Goal: Task Accomplishment & Management: Manage account settings

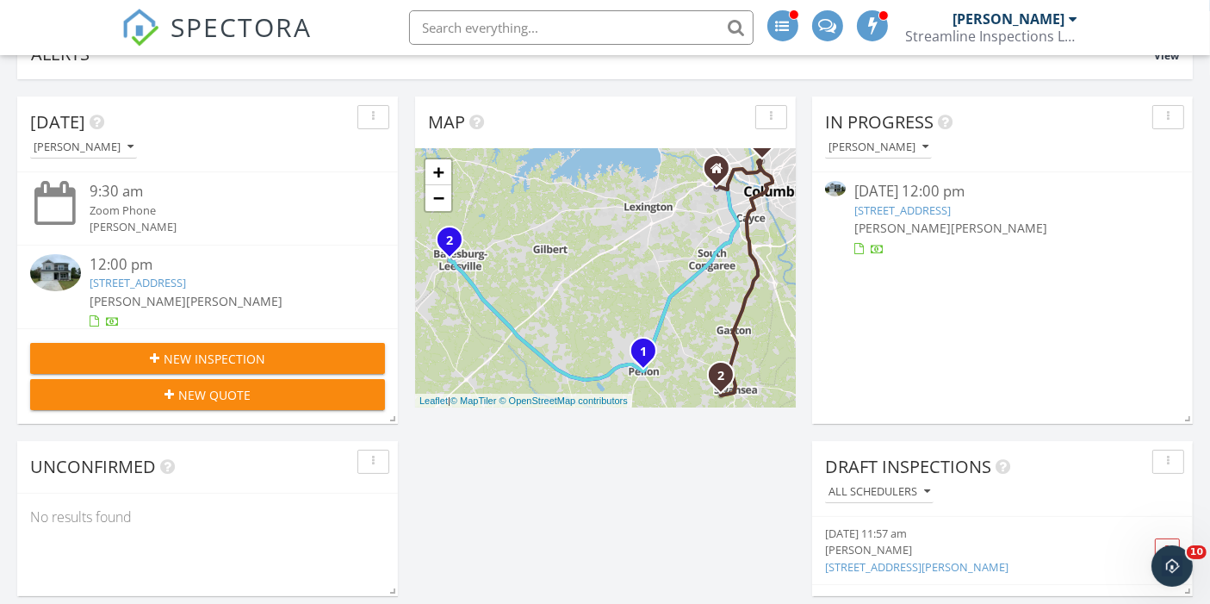
scroll to position [159, 0]
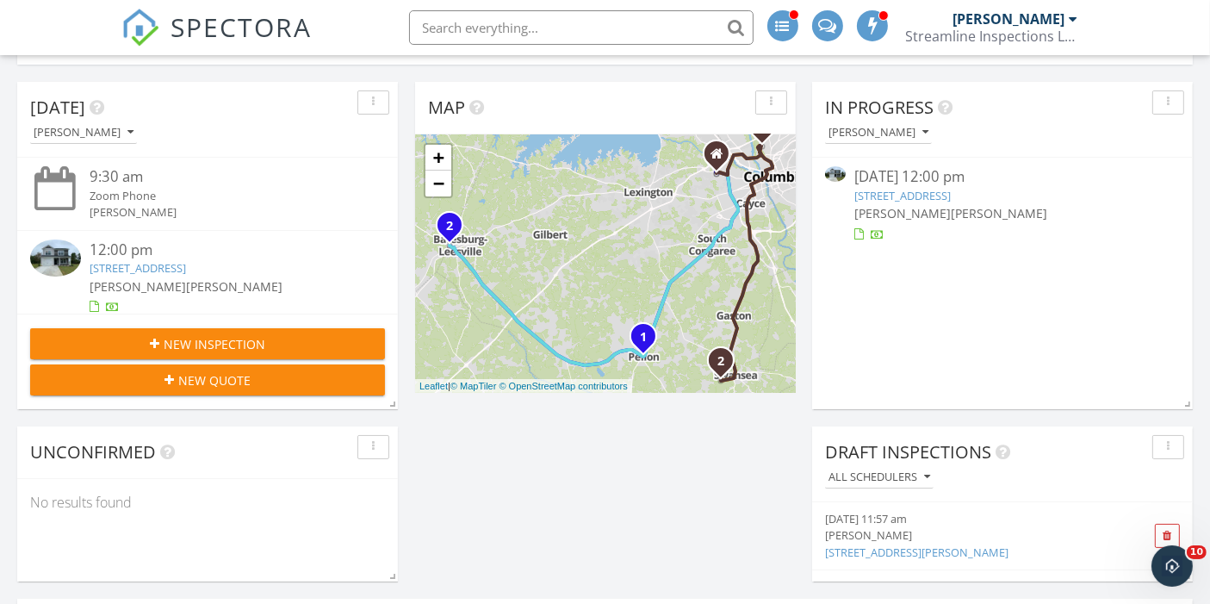
click at [932, 193] on link "119 Calm Citadel, Pelion, SC 29123" at bounding box center [902, 196] width 96 height 16
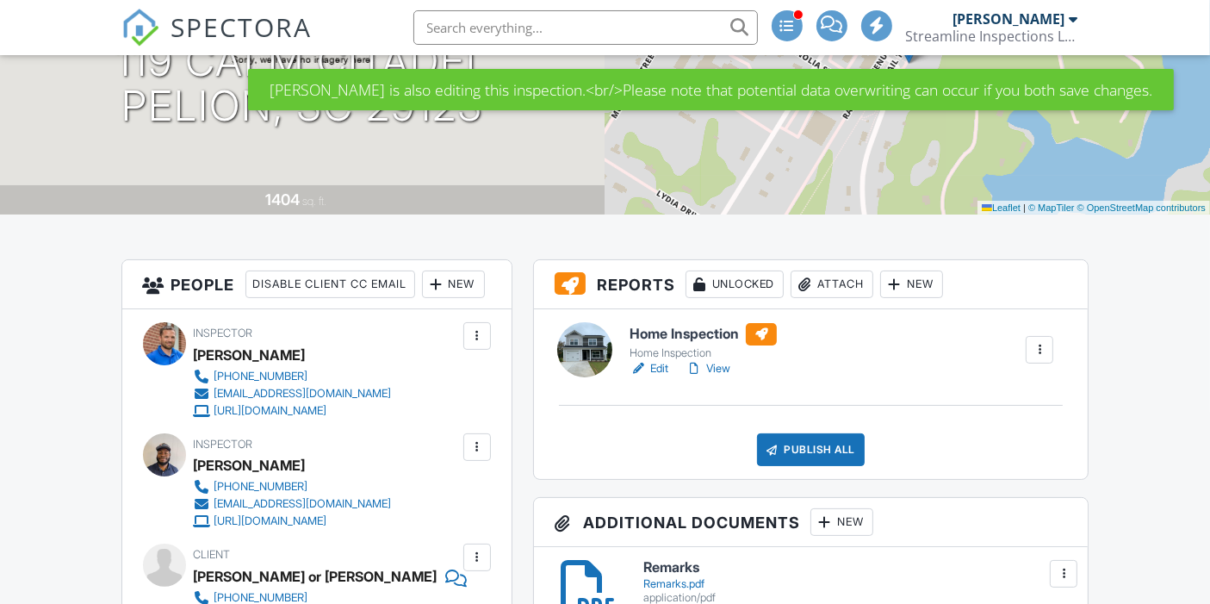
click at [717, 372] on link "View" at bounding box center [708, 368] width 45 height 17
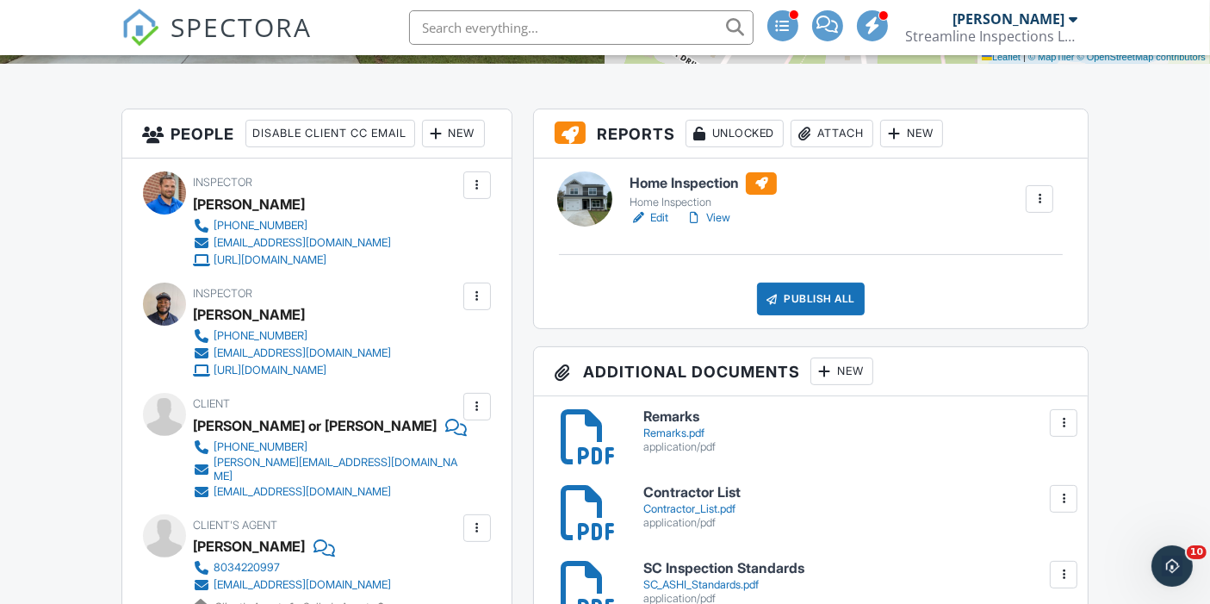
scroll to position [397, 0]
click at [721, 219] on link "View" at bounding box center [708, 216] width 45 height 17
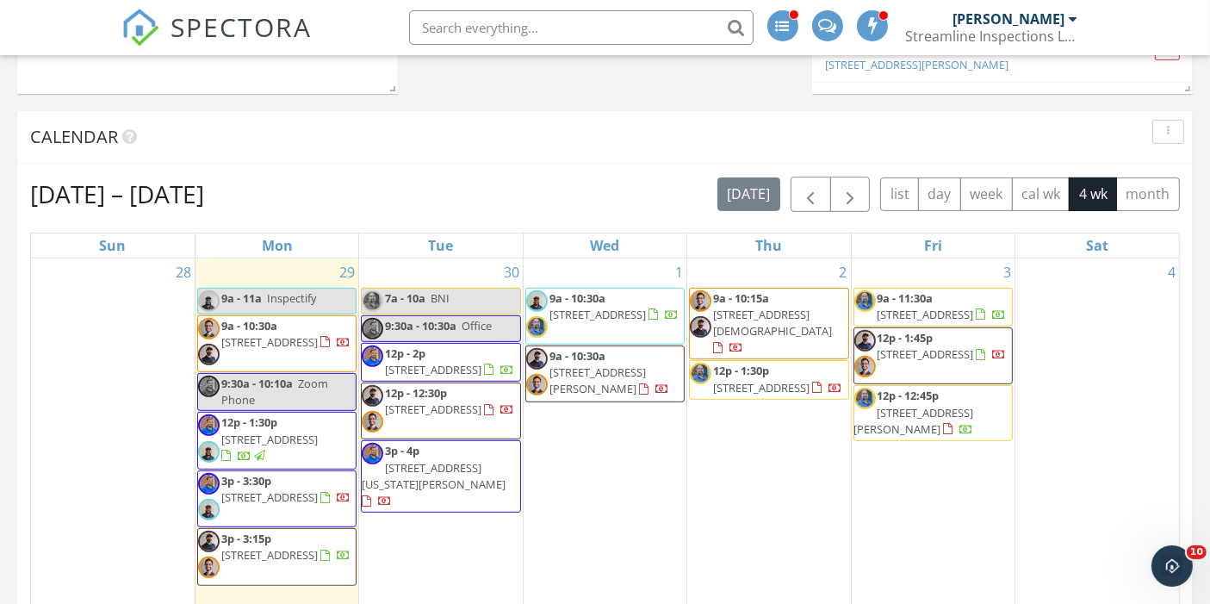
scroll to position [651, 0]
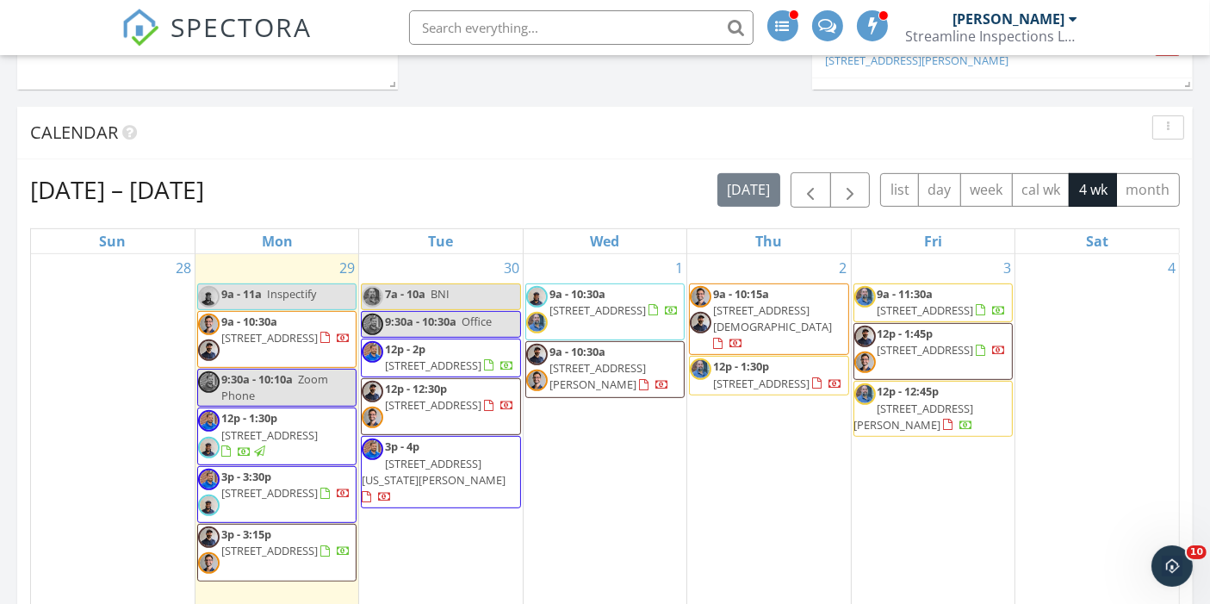
click at [299, 443] on span "12p - 1:30p 119 Calm Citadel, Pelion 29123" at bounding box center [277, 436] width 158 height 52
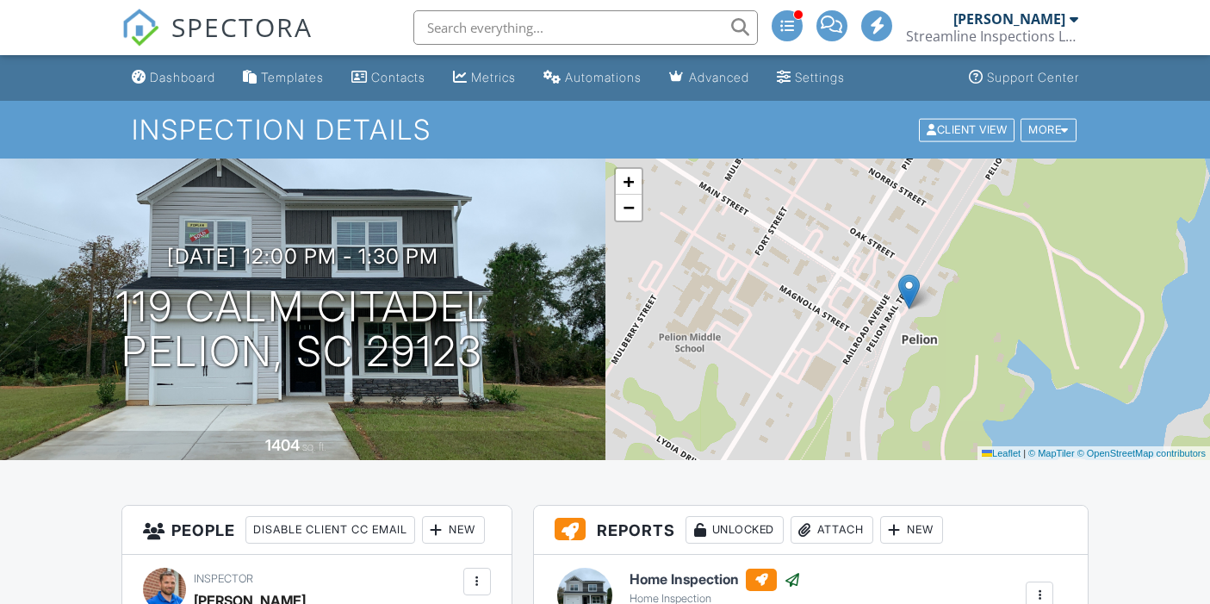
scroll to position [336, 0]
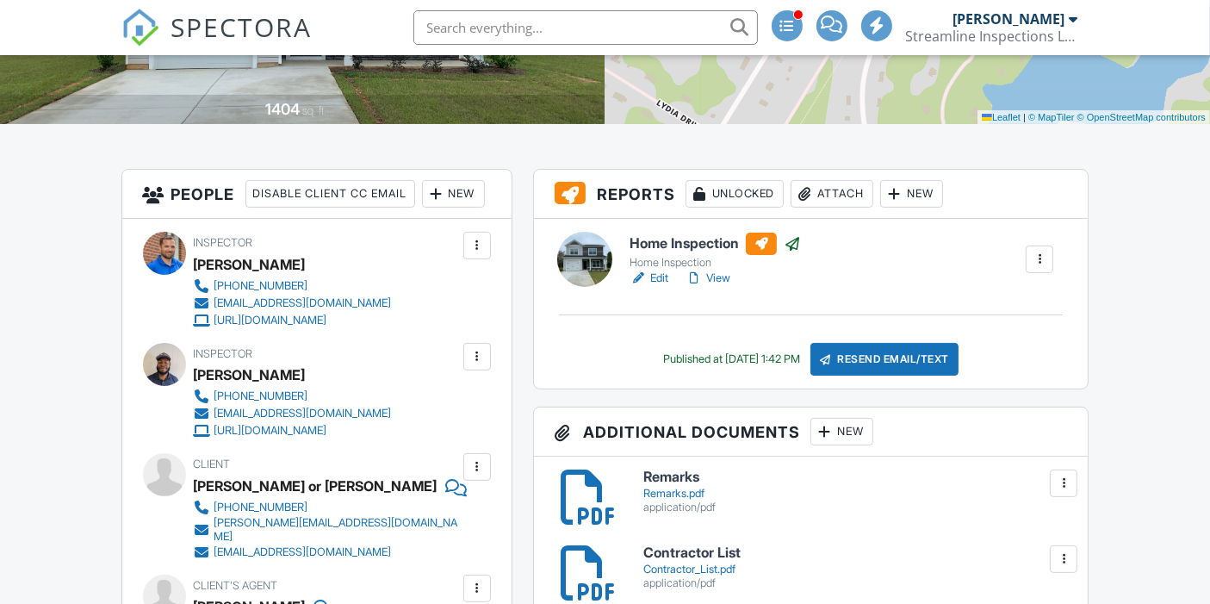
click at [722, 261] on div "Home Inspection" at bounding box center [715, 263] width 171 height 14
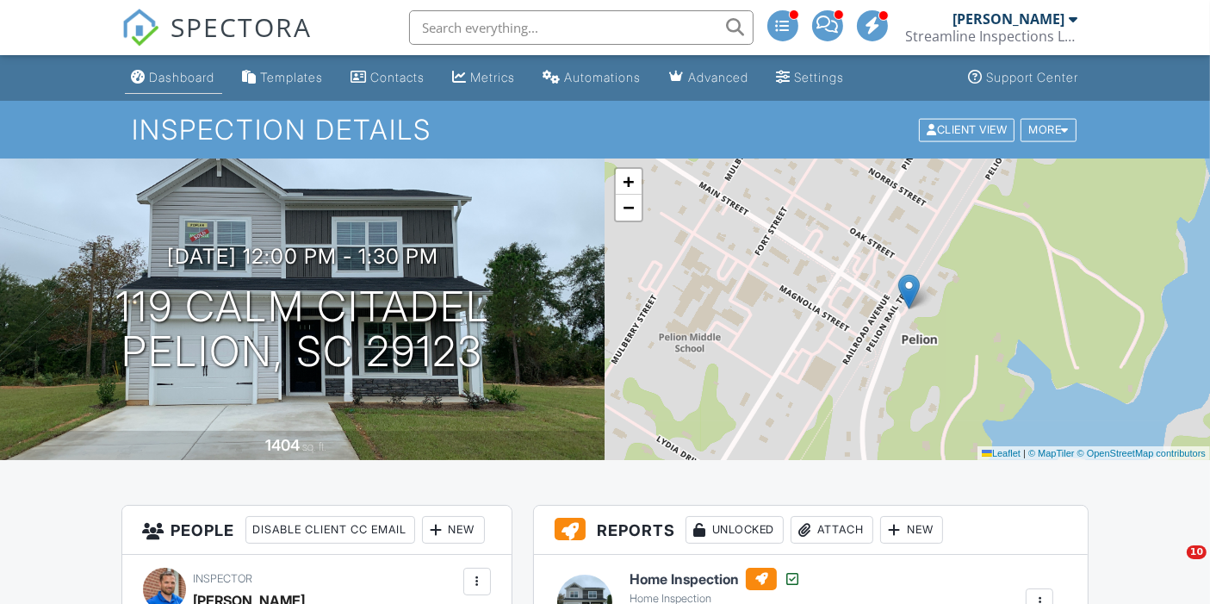
click at [182, 84] on div "Dashboard" at bounding box center [182, 77] width 65 height 15
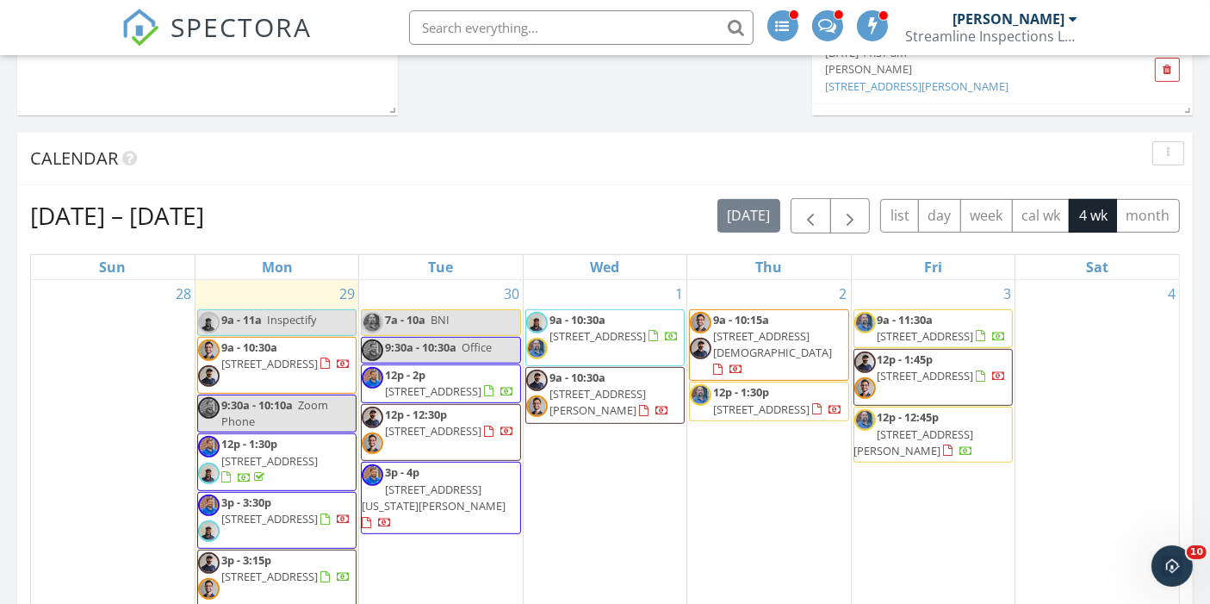
scroll to position [627, 0]
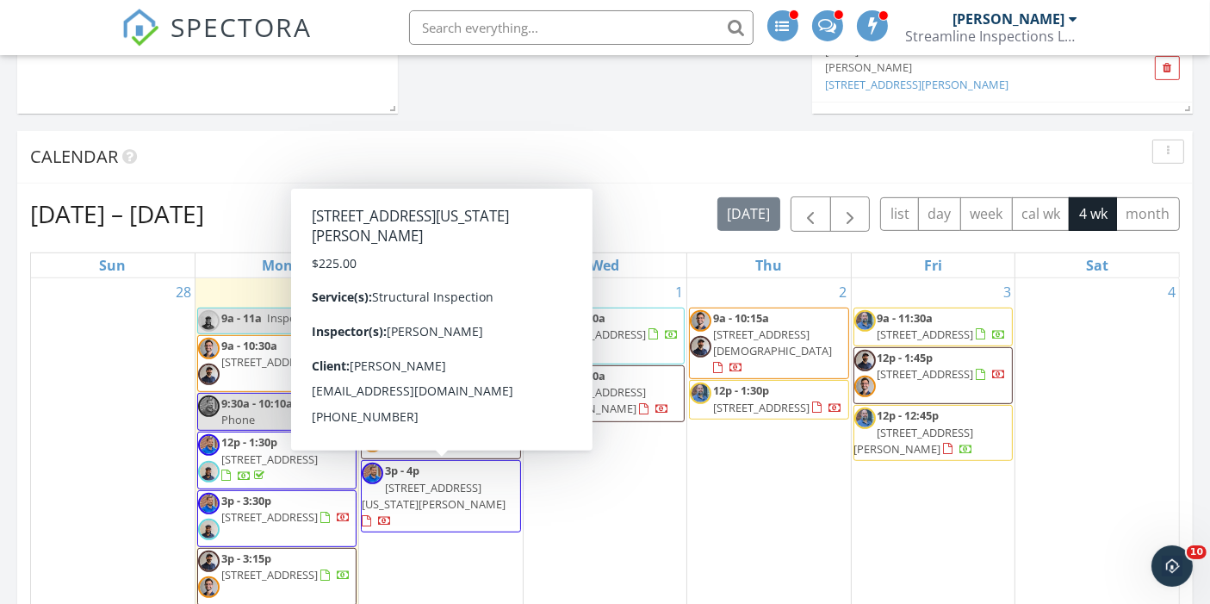
click at [413, 480] on span "225 Indiana Dr, Gaston 29053" at bounding box center [434, 496] width 144 height 32
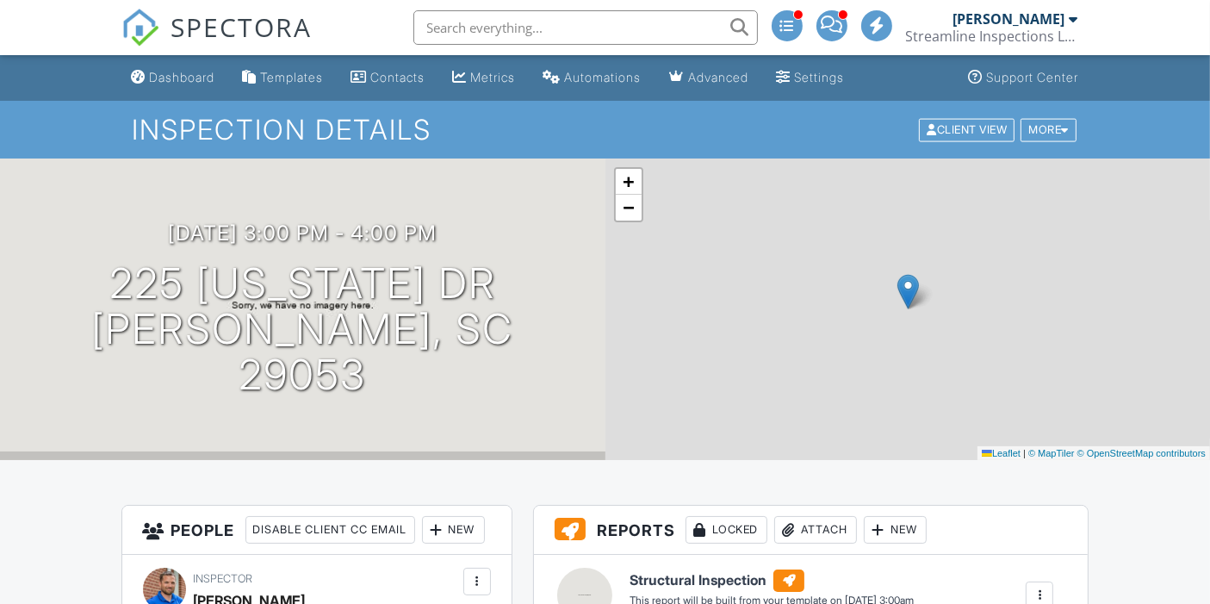
click at [182, 77] on div "Dashboard" at bounding box center [182, 77] width 65 height 15
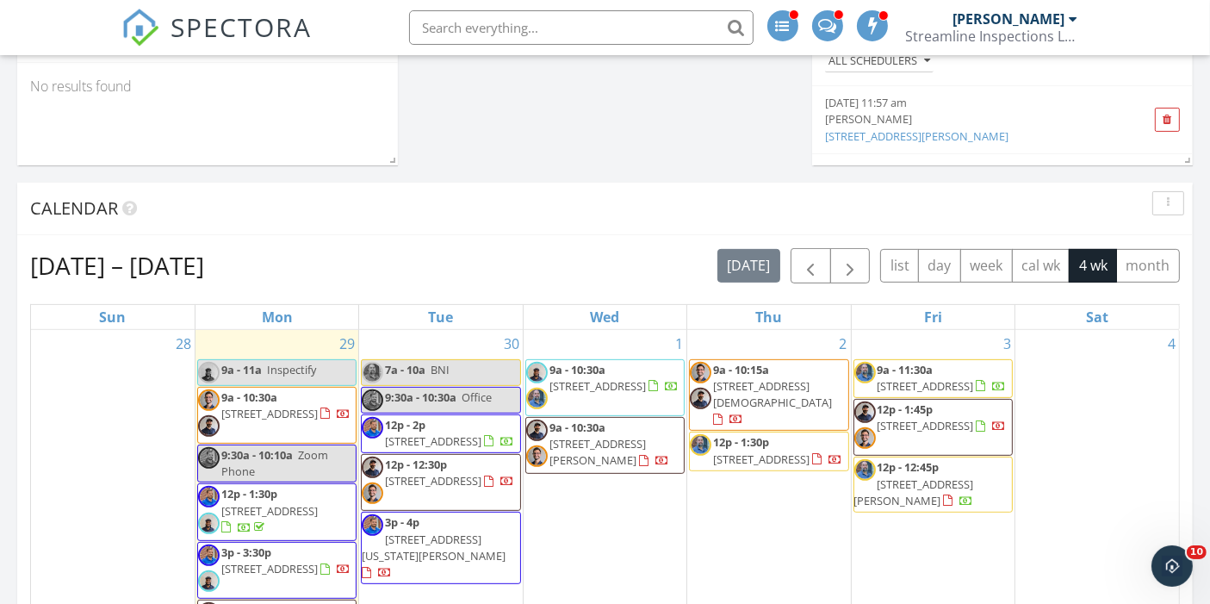
scroll to position [578, 0]
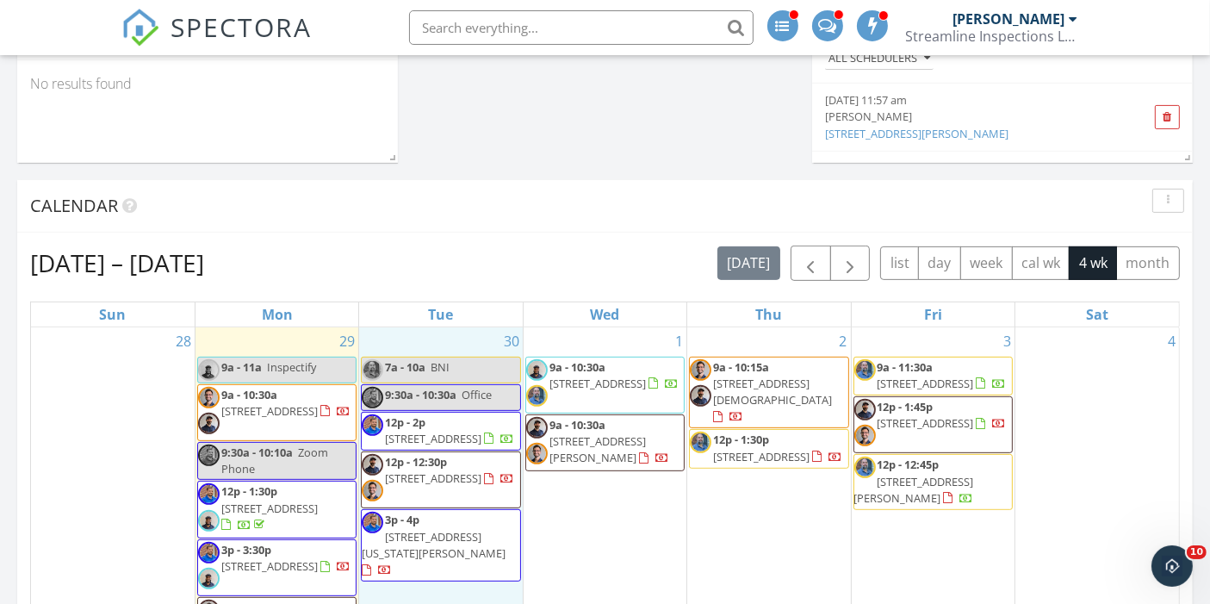
click at [440, 574] on div "30 7a - 10a BNI 9:30a - 10:30a Office 12p - 2p [STREET_ADDRESS] 12p - 12:30p [S…" at bounding box center [440, 521] width 163 height 388
click at [407, 529] on span "[STREET_ADDRESS][US_STATE][PERSON_NAME]" at bounding box center [434, 545] width 144 height 32
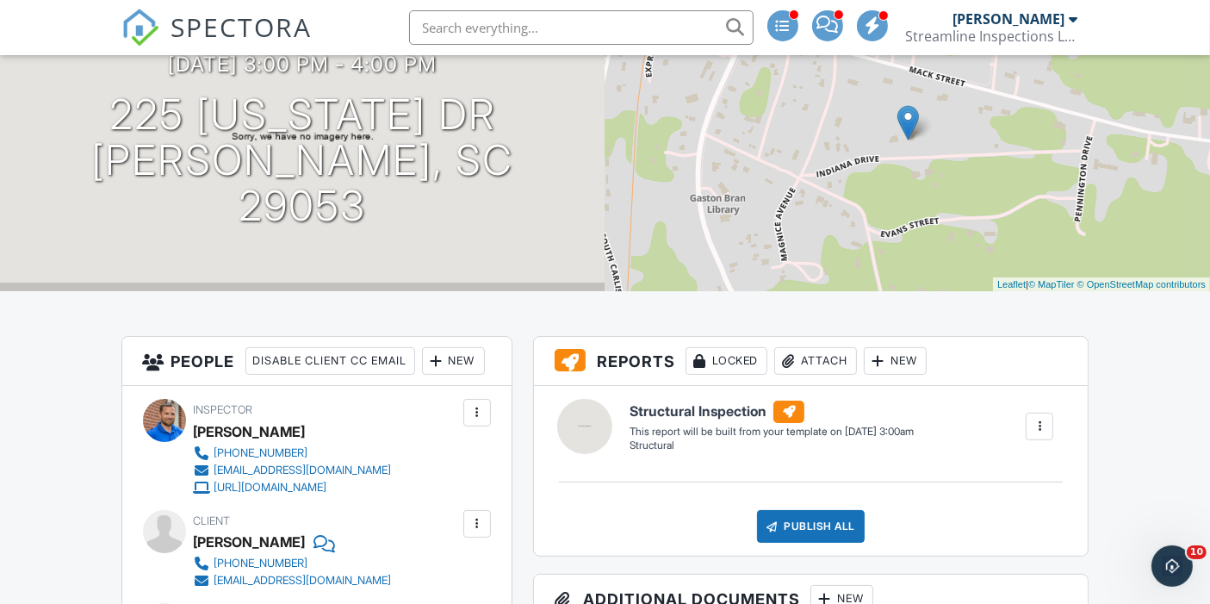
scroll to position [177, 0]
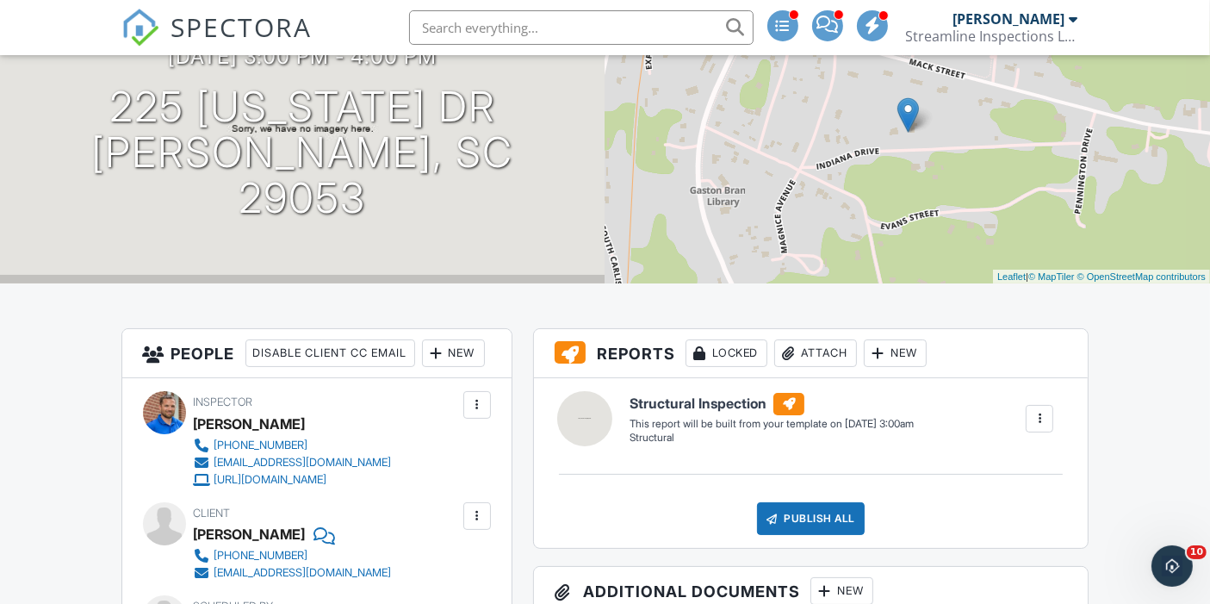
click at [428, 362] on div at bounding box center [436, 353] width 17 height 17
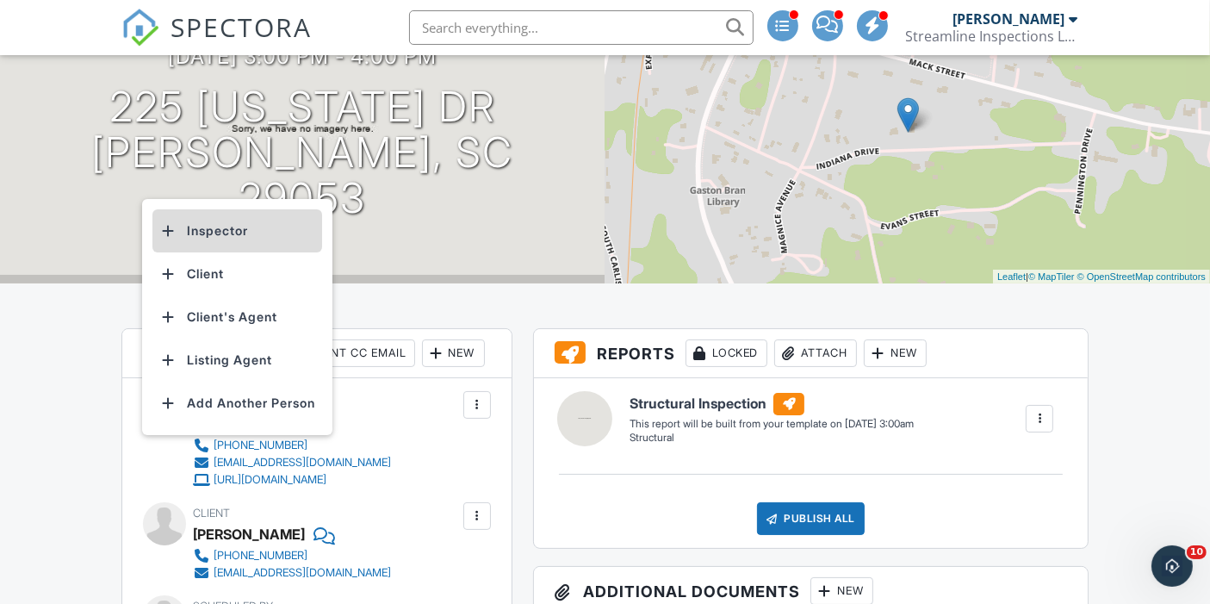
click at [214, 237] on li "Inspector" at bounding box center [237, 230] width 170 height 43
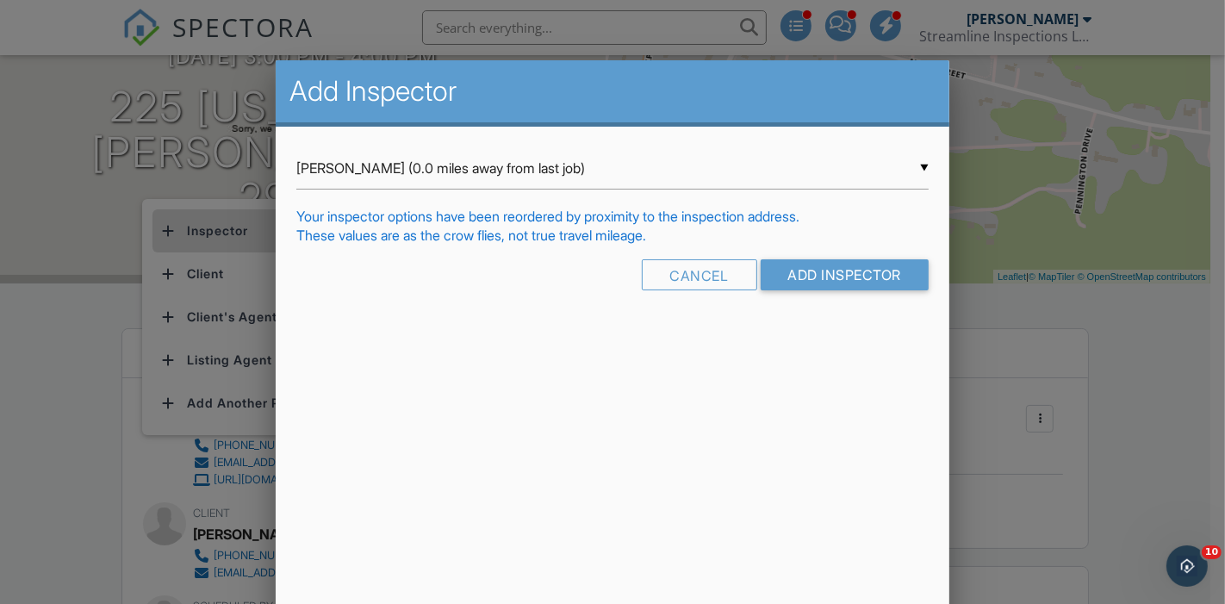
click at [214, 237] on div at bounding box center [612, 291] width 1225 height 755
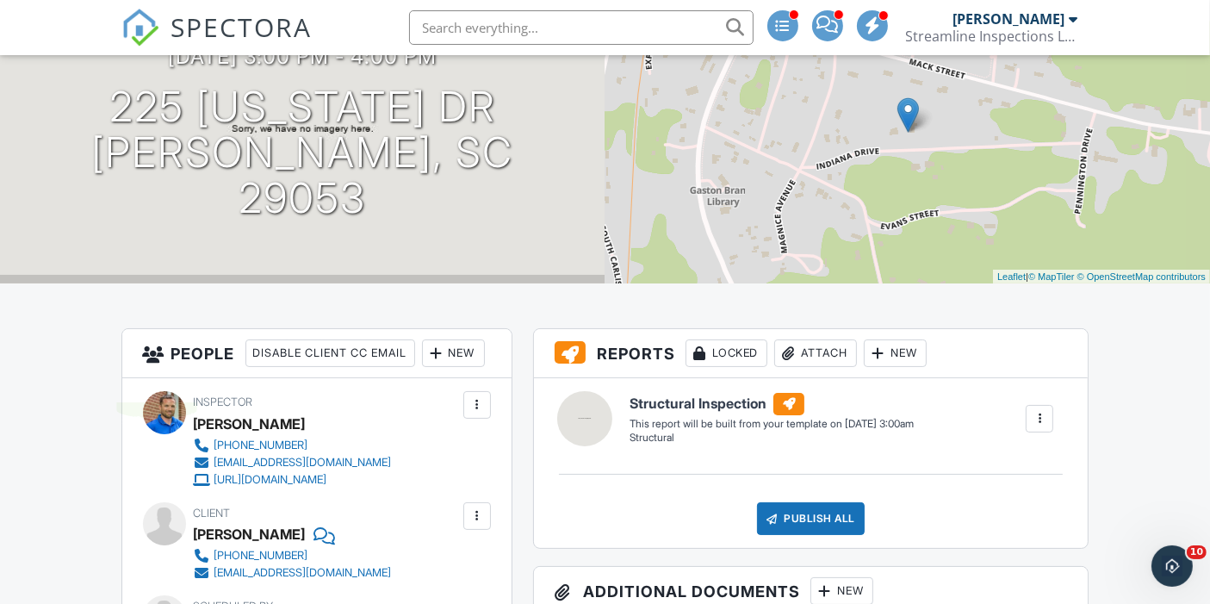
click at [428, 362] on div at bounding box center [436, 353] width 17 height 17
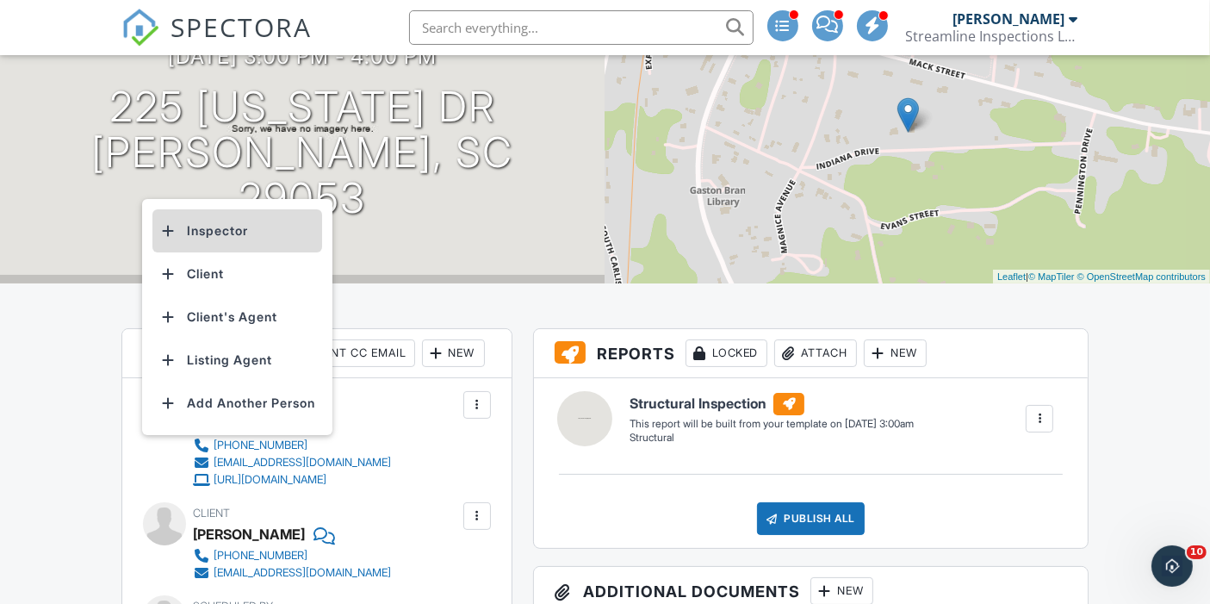
click at [225, 227] on li "Inspector" at bounding box center [237, 230] width 170 height 43
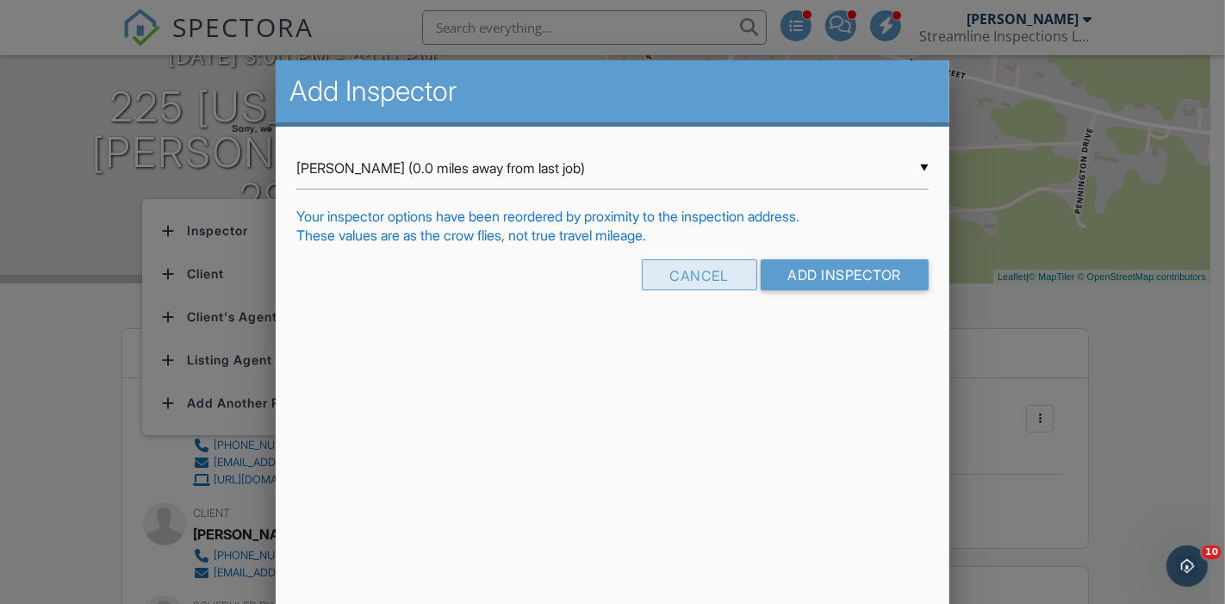
click at [687, 275] on div "Cancel" at bounding box center [699, 274] width 115 height 31
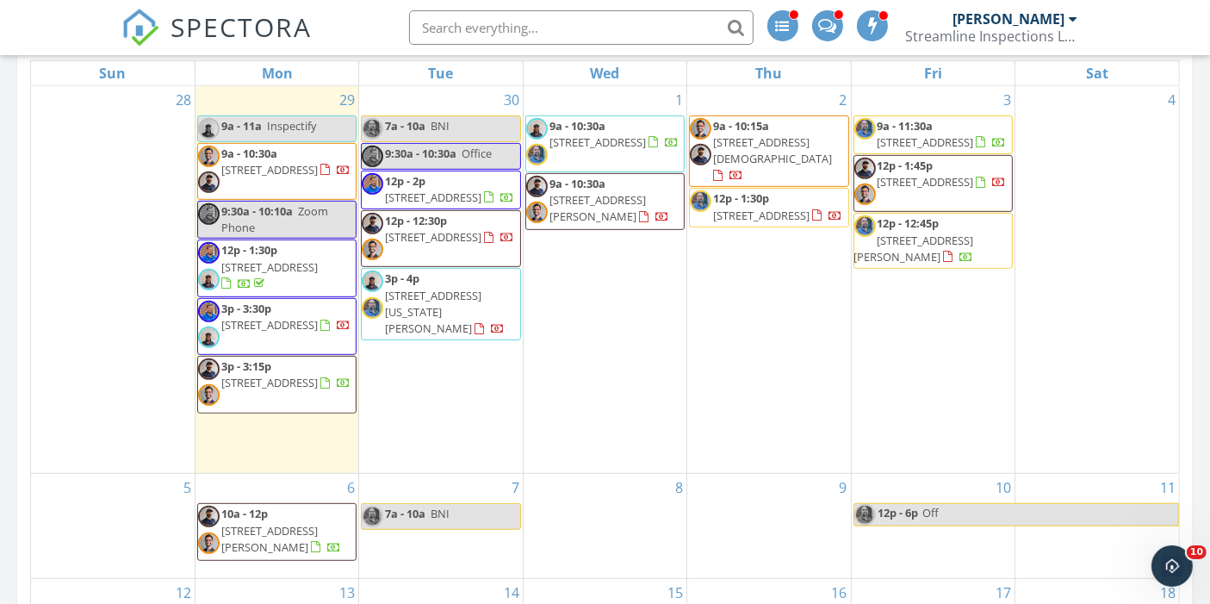
scroll to position [867, 0]
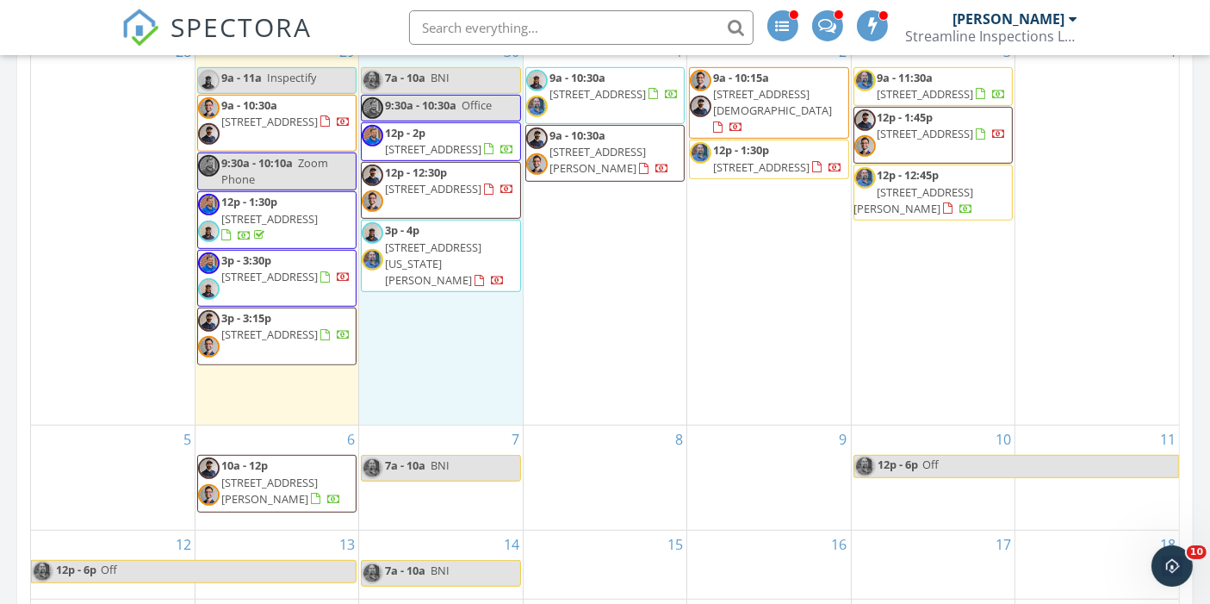
click at [374, 351] on div "30 7a - 10a BNI 9:30a - 10:30a Office 12p - 2p 1602 Dalloz Rd C, Columbia 29204…" at bounding box center [440, 232] width 163 height 388
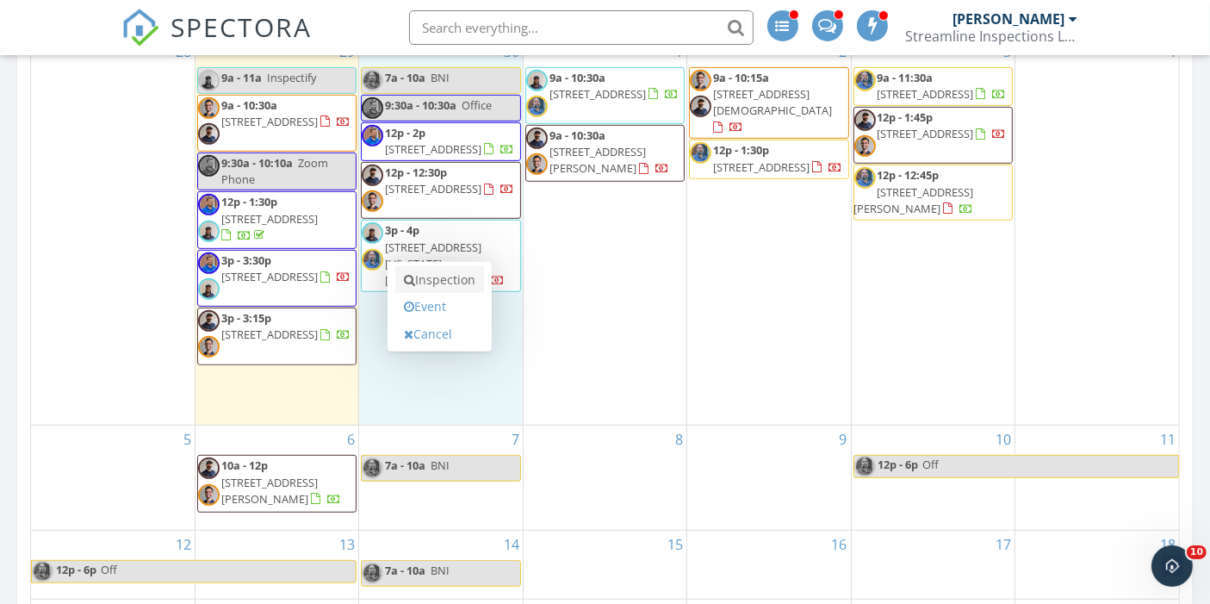
click at [454, 270] on link "Inspection" at bounding box center [439, 280] width 89 height 28
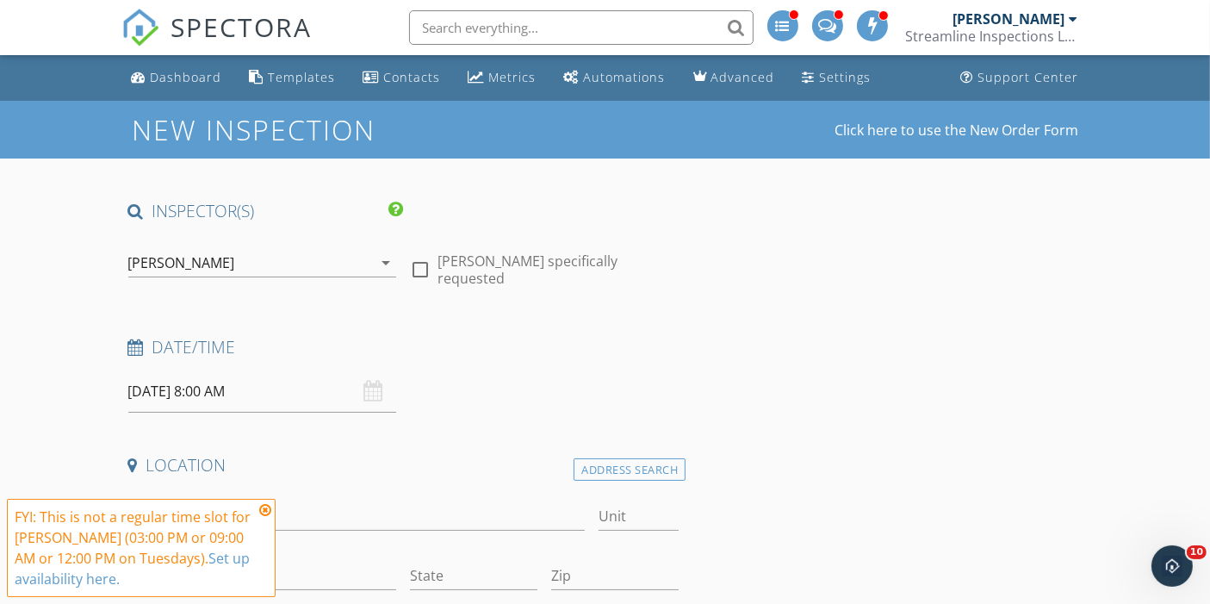
click at [161, 260] on div "[PERSON_NAME]" at bounding box center [181, 263] width 107 height 16
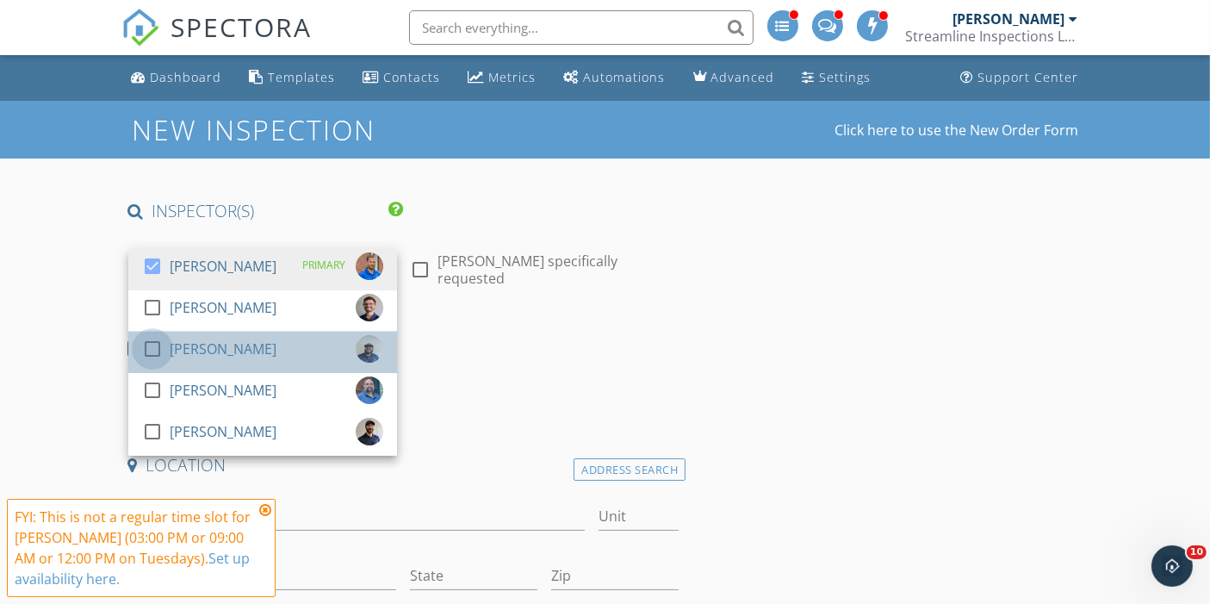
click at [152, 348] on div at bounding box center [152, 348] width 29 height 29
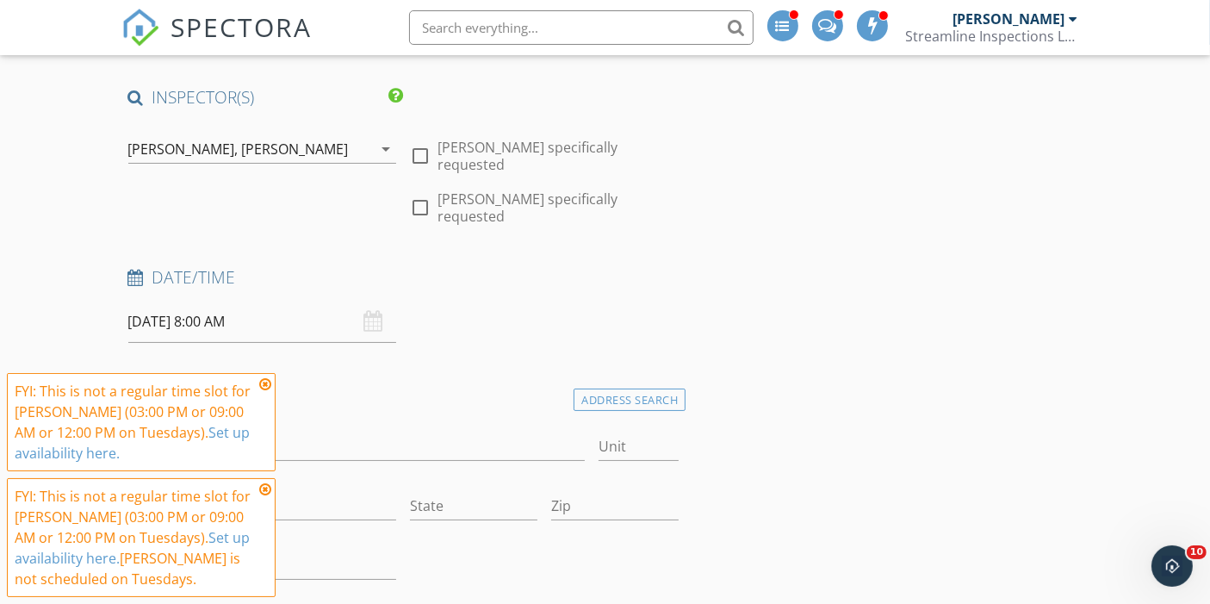
scroll to position [115, 0]
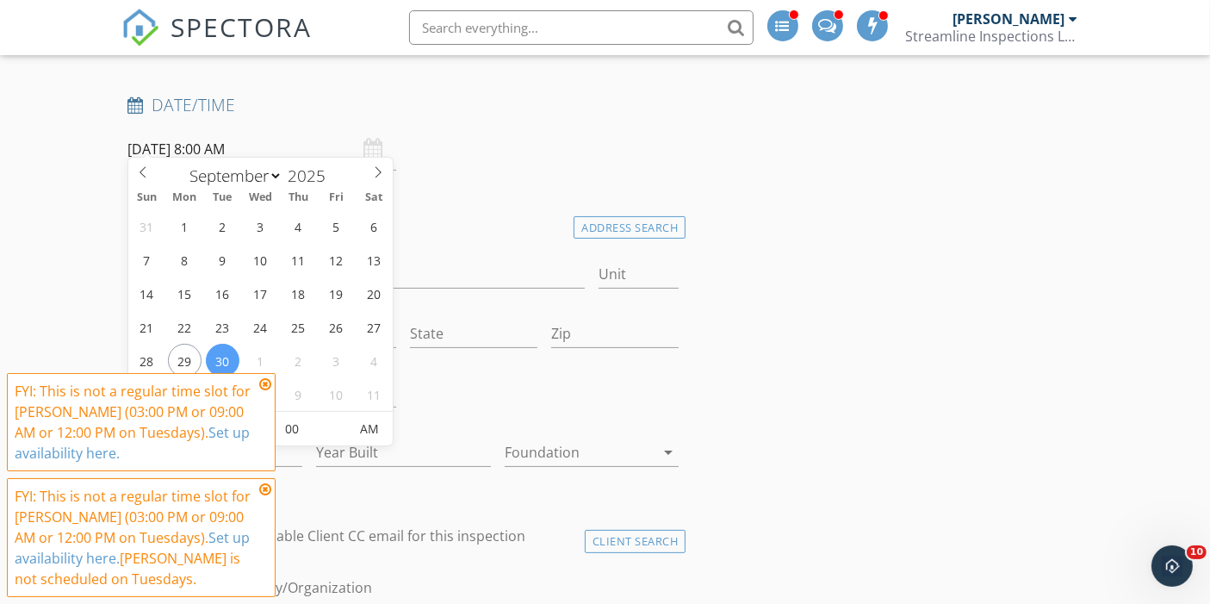
scroll to position [288, 0]
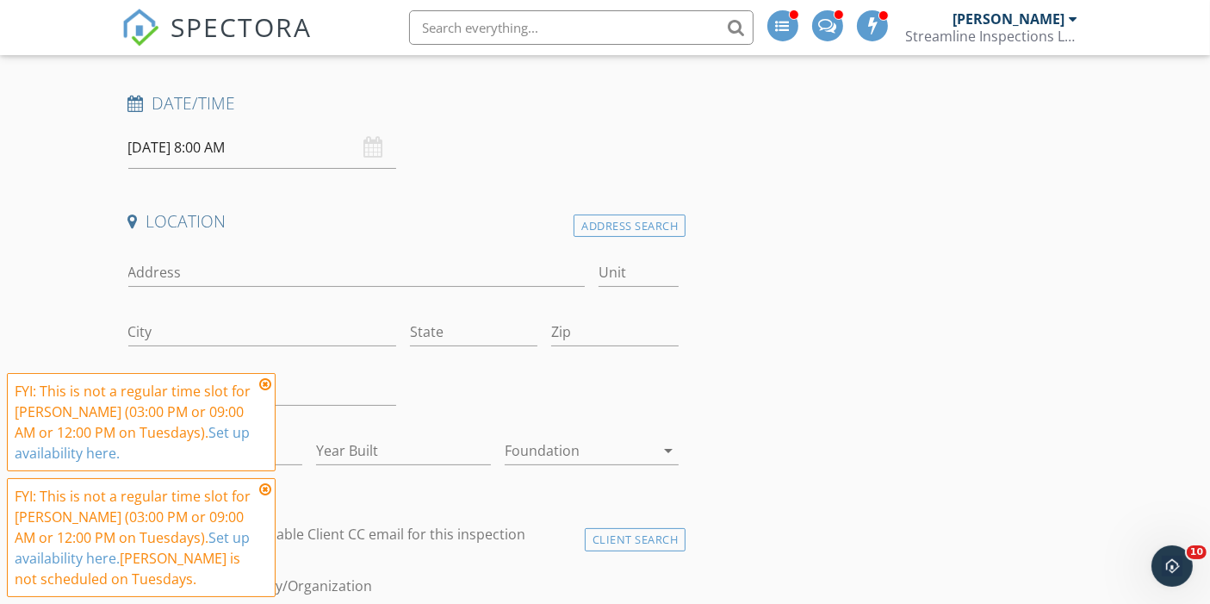
click at [266, 388] on icon at bounding box center [265, 384] width 12 height 14
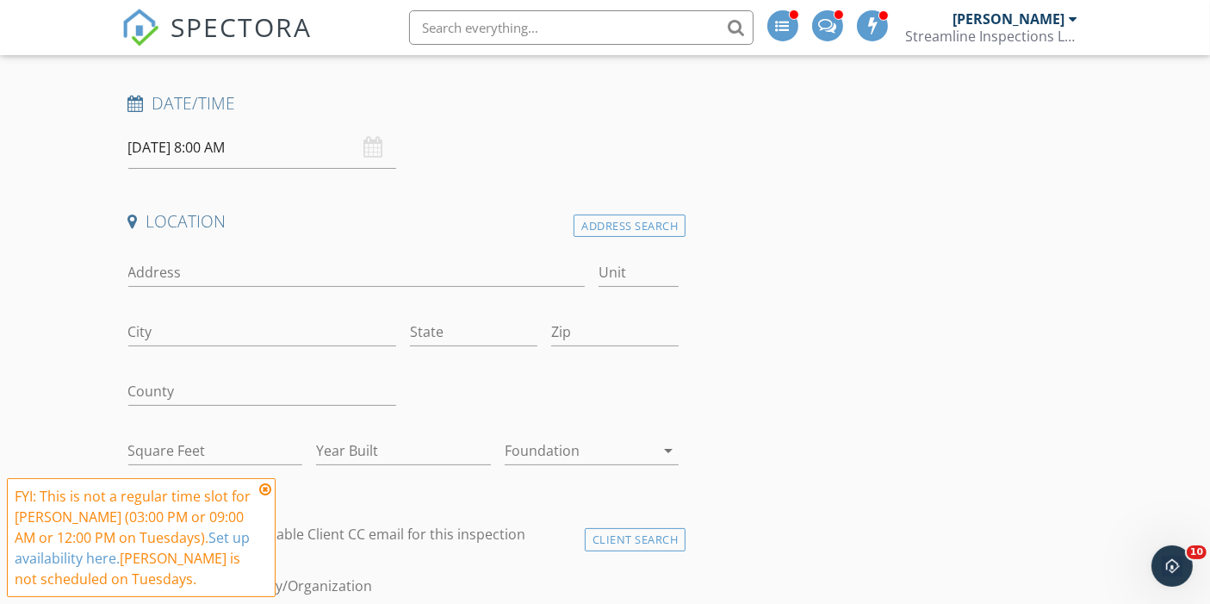
click at [270, 488] on icon at bounding box center [265, 489] width 12 height 14
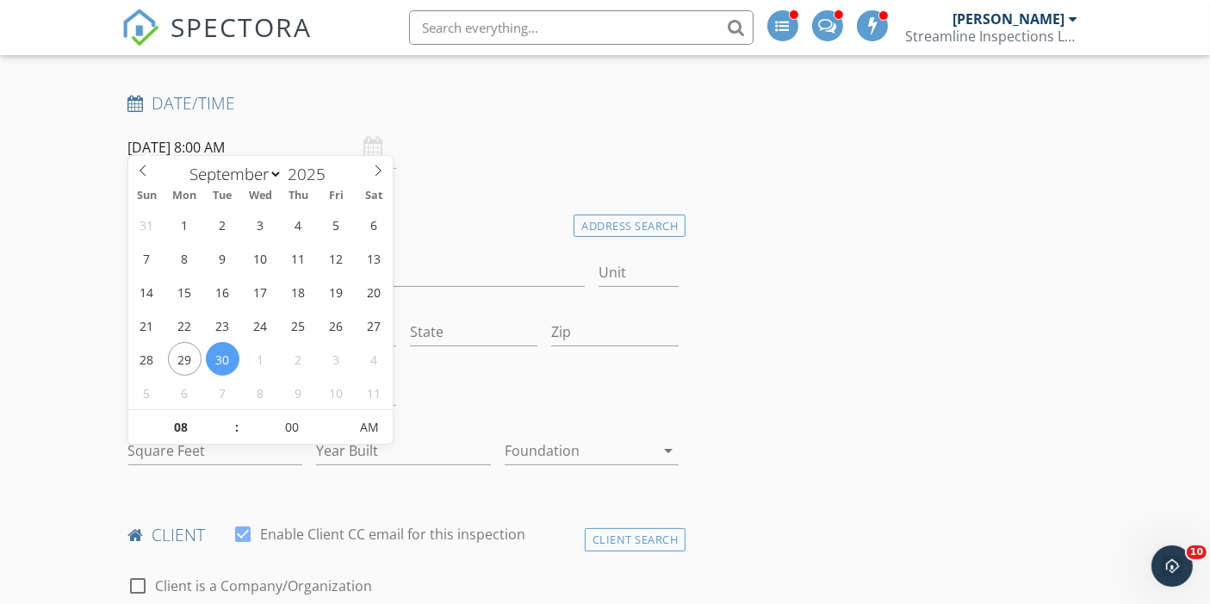
click at [186, 127] on input "09/30/2025 8:00 AM" at bounding box center [262, 148] width 269 height 42
type input "09"
type input "09/30/2025 9:00 AM"
click at [227, 420] on span at bounding box center [228, 418] width 12 height 17
type input "10"
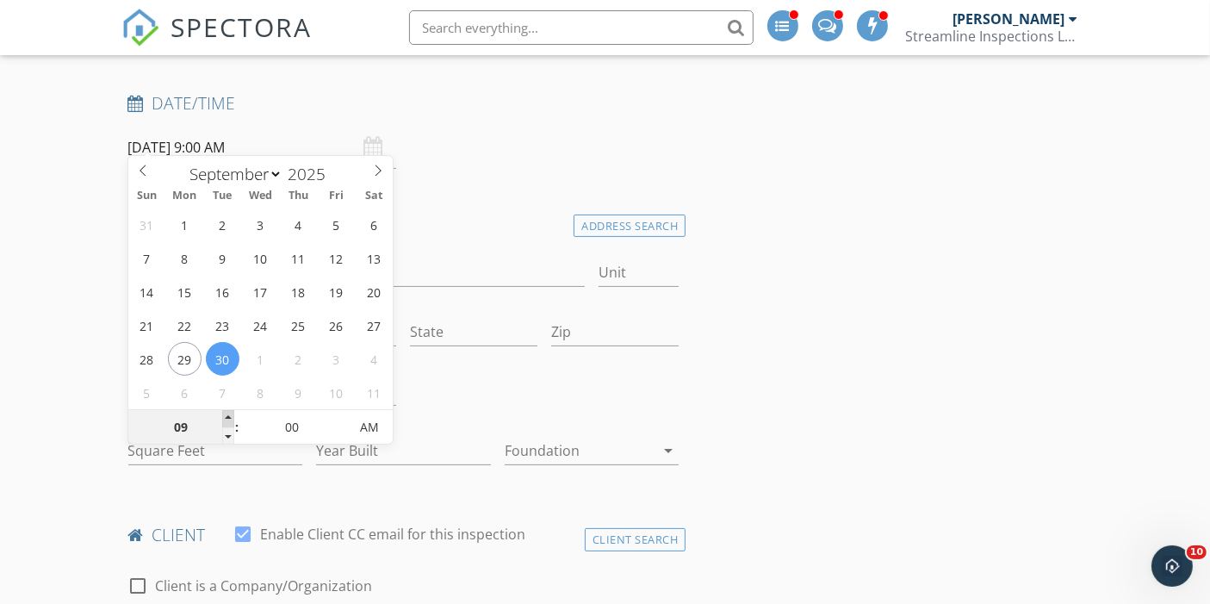
type input "09/30/2025 10:00 AM"
click at [227, 420] on span at bounding box center [228, 418] width 12 height 17
type input "11"
type input "09/30/2025 11:00 AM"
click at [227, 420] on span at bounding box center [228, 418] width 12 height 17
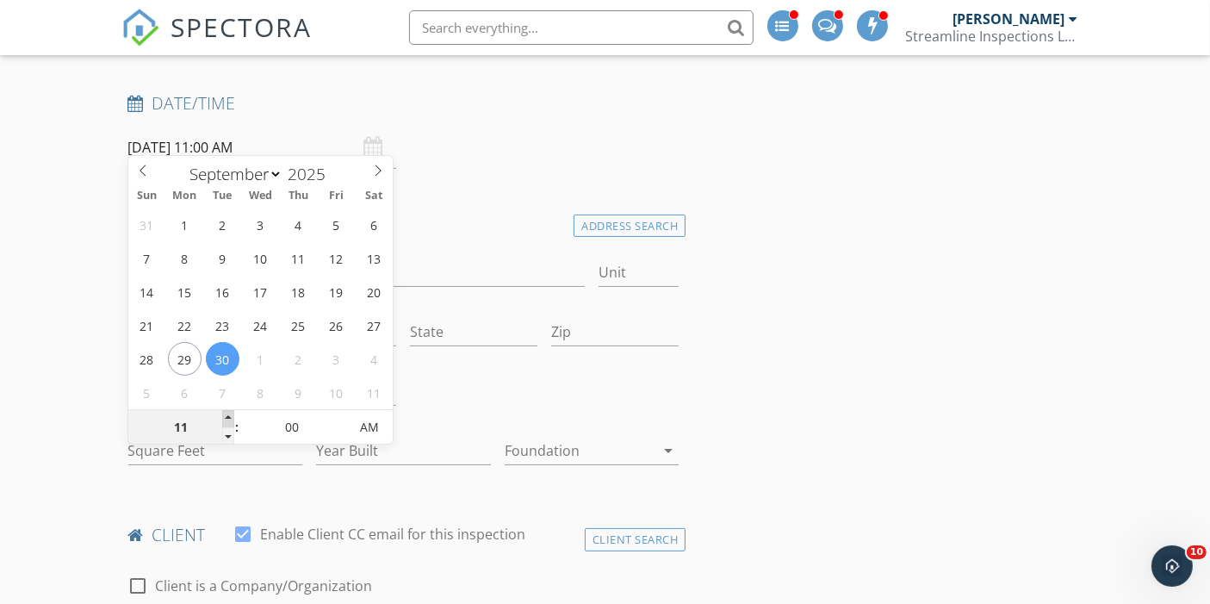
type input "12"
type input "09/30/2025 12:00 PM"
click at [227, 420] on span at bounding box center [228, 418] width 12 height 17
type input "01"
type input "09/30/2025 1:00 PM"
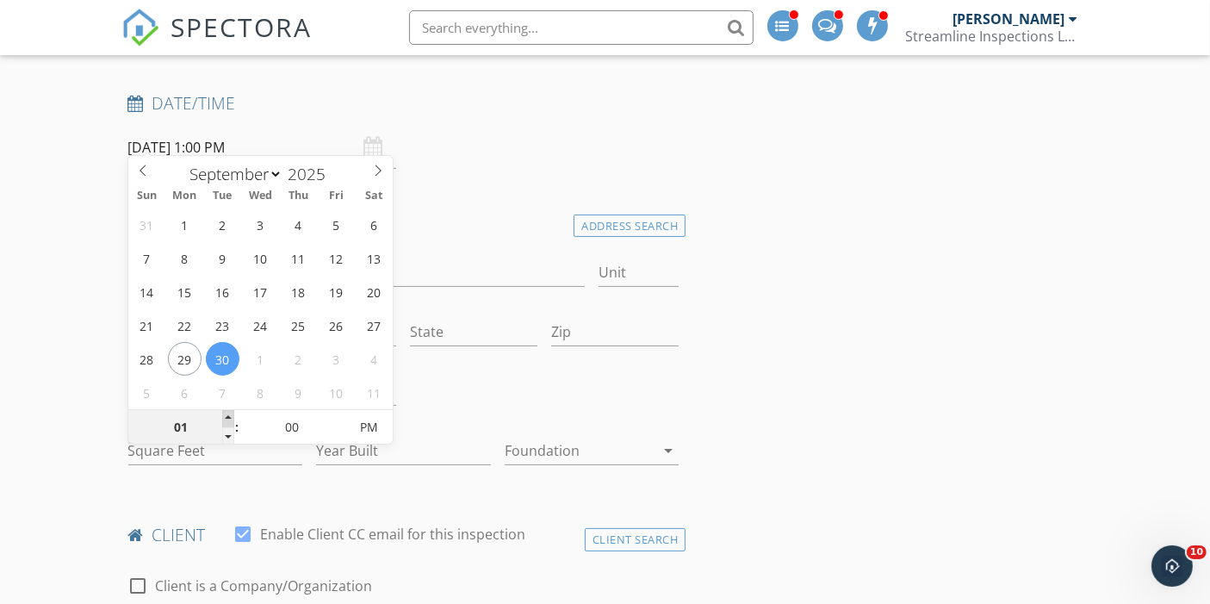
click at [227, 420] on span at bounding box center [228, 418] width 12 height 17
type input "02"
type input "09/30/2025 2:00 PM"
click at [227, 420] on span at bounding box center [228, 418] width 12 height 17
type input "03"
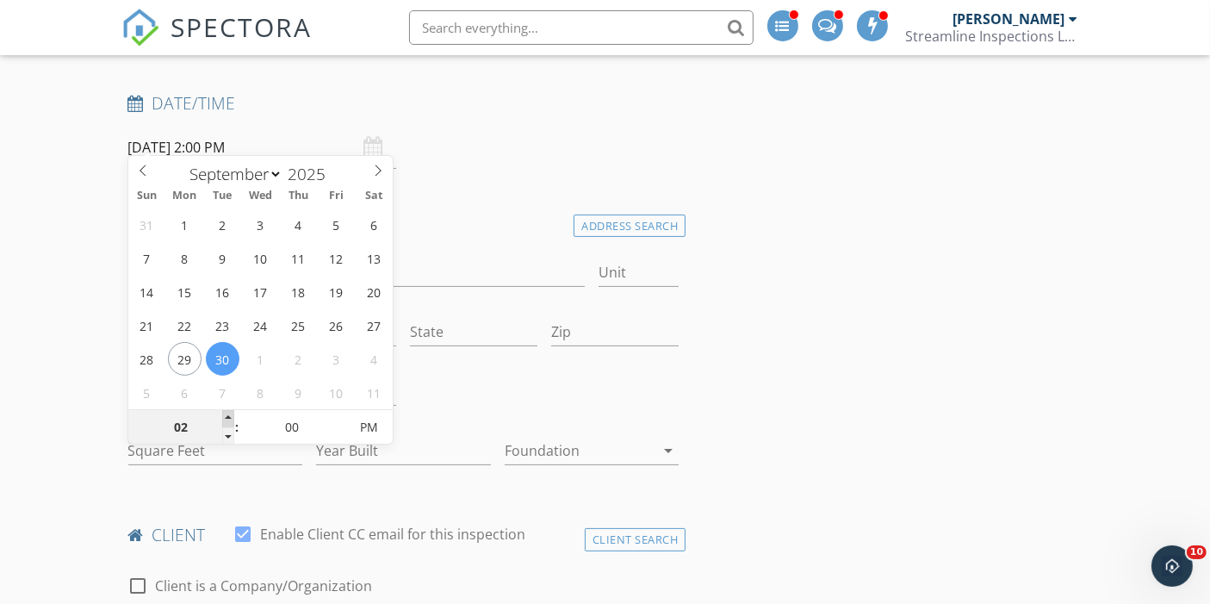
type input "[DATE] 3:00 PM"
click at [227, 420] on span at bounding box center [228, 418] width 12 height 17
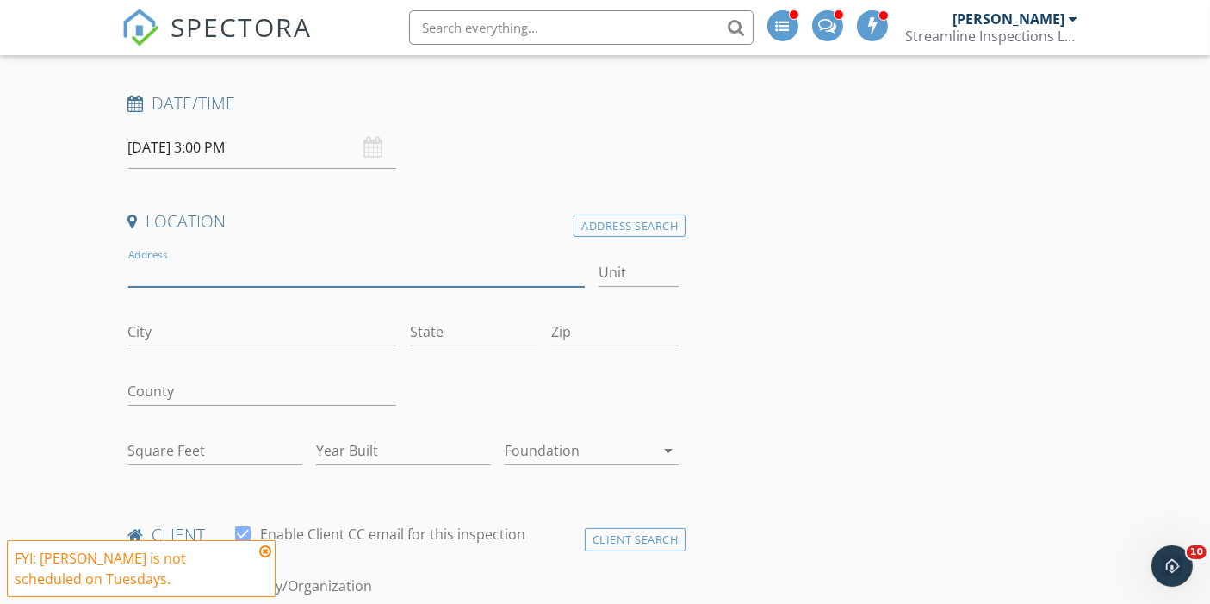
click at [436, 258] on input "Address" at bounding box center [356, 272] width 457 height 28
type input "102"
click at [632, 216] on div "Address Search" at bounding box center [630, 225] width 112 height 23
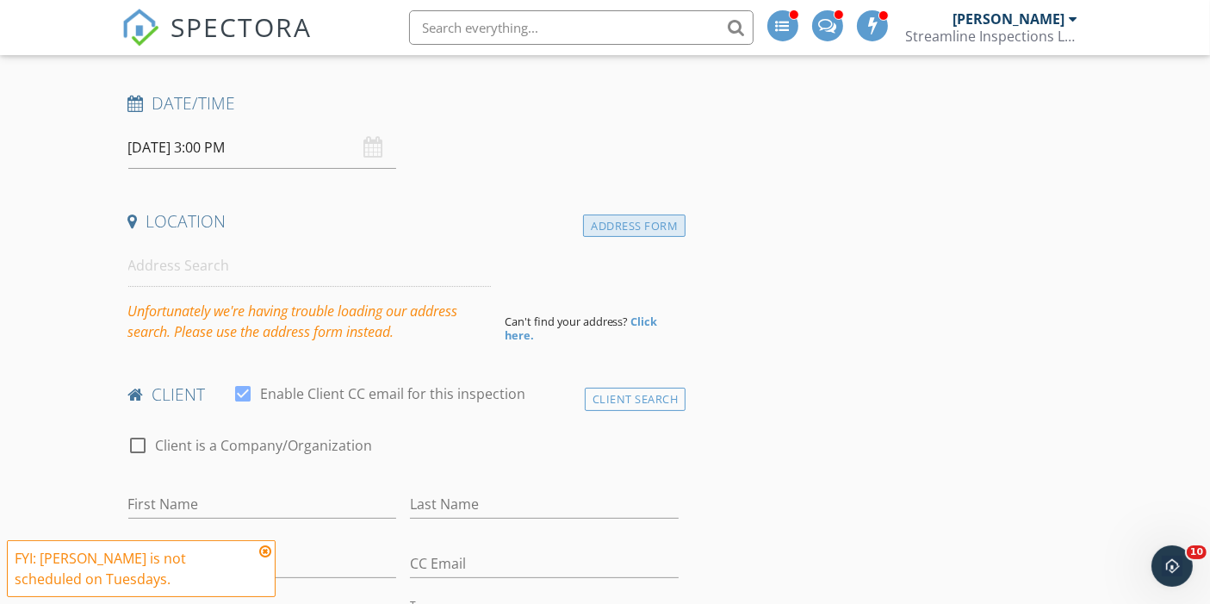
click at [624, 214] on div "Address Form" at bounding box center [634, 225] width 102 height 23
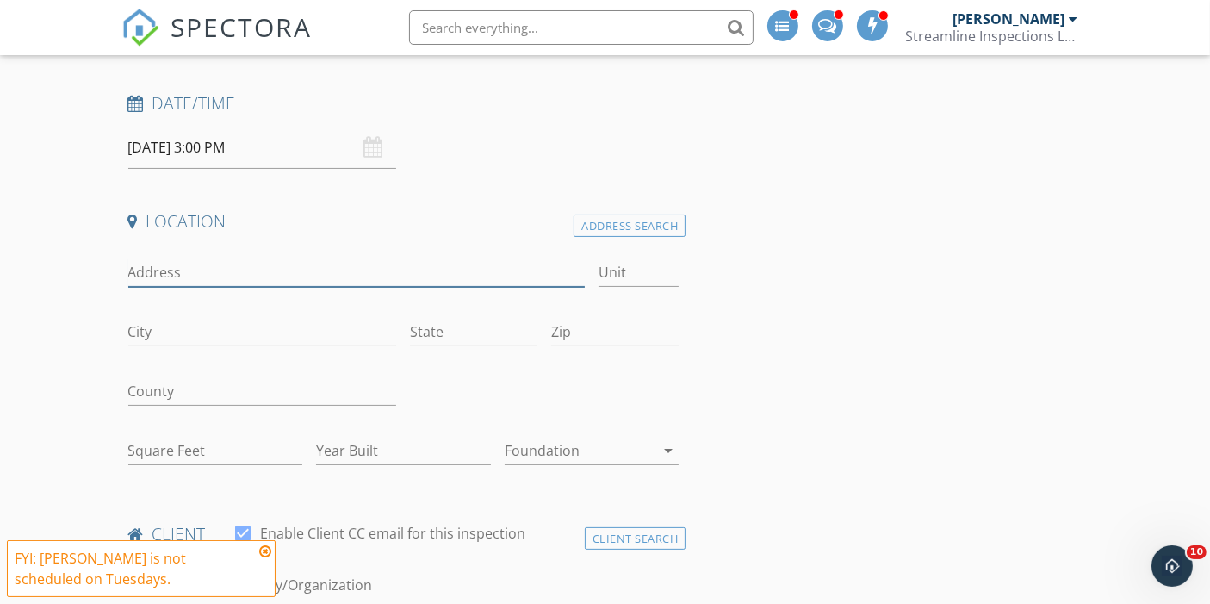
click at [163, 260] on input "Address" at bounding box center [356, 272] width 457 height 28
type input "[STREET_ADDRESS][PERSON_NAME]"
click at [439, 318] on input "State" at bounding box center [473, 332] width 127 height 28
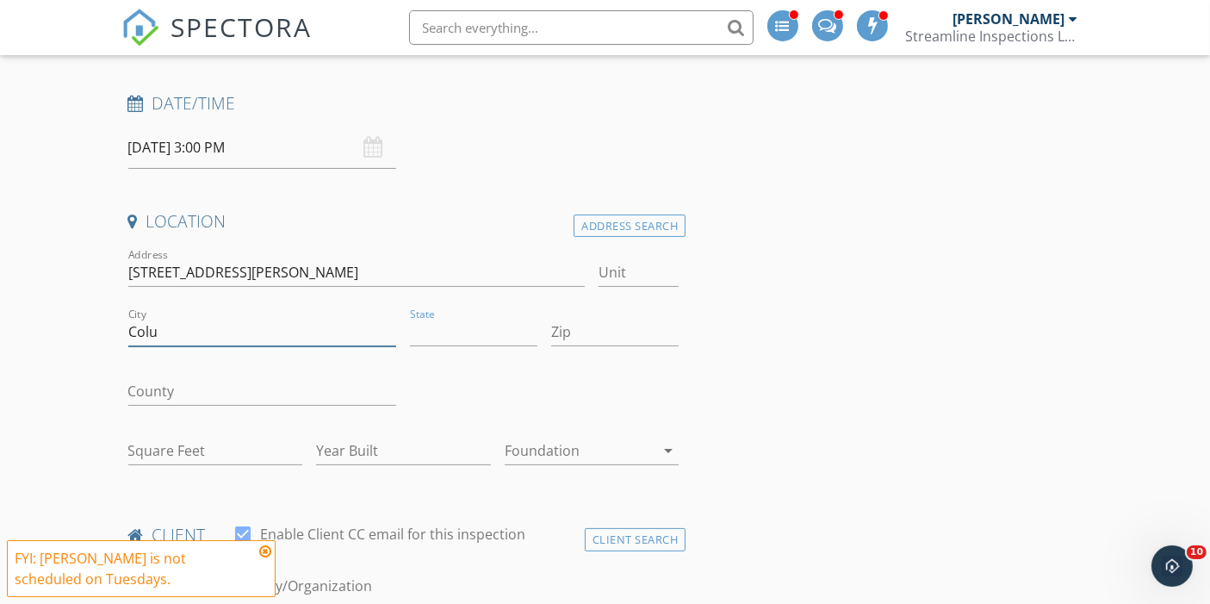
click at [196, 320] on input "Colu" at bounding box center [262, 332] width 269 height 28
type input "Columbia"
click at [457, 318] on input "State" at bounding box center [473, 332] width 127 height 28
type input "SC"
type input "29205"
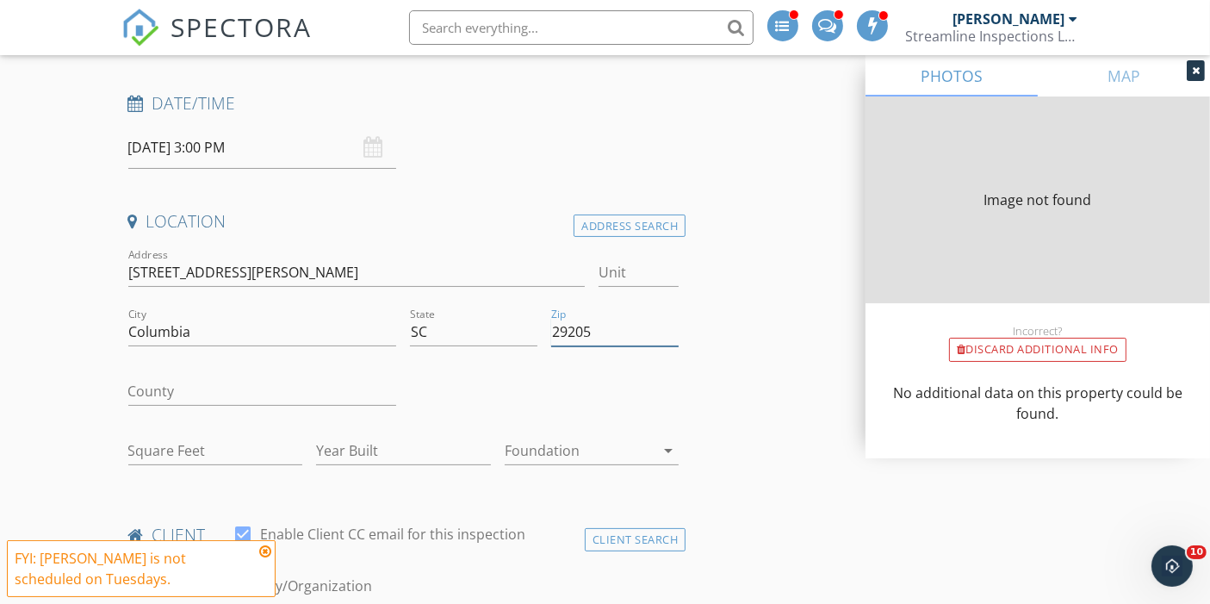
type input "1494"
type input "1925"
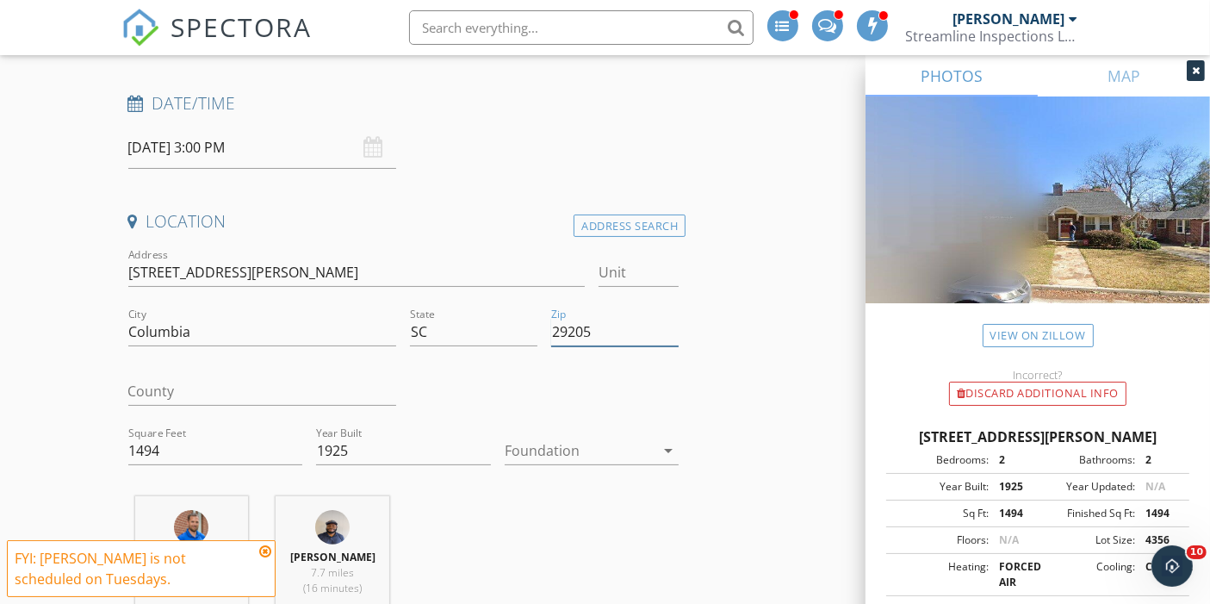
type input "29205"
click at [160, 381] on input "County" at bounding box center [262, 391] width 269 height 28
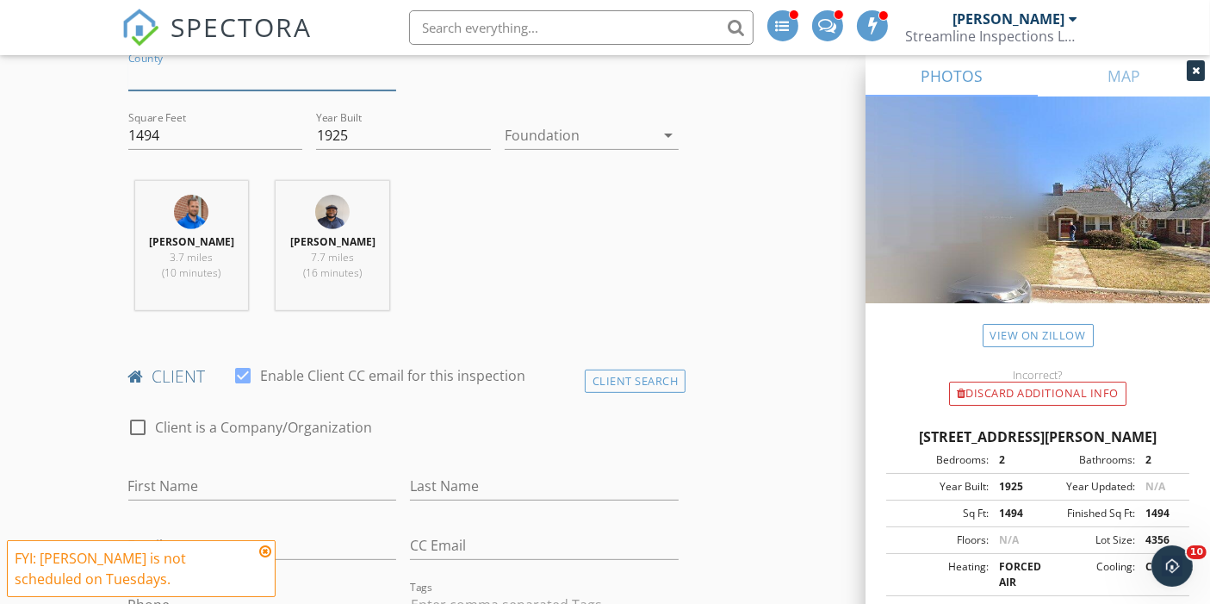
scroll to position [606, 0]
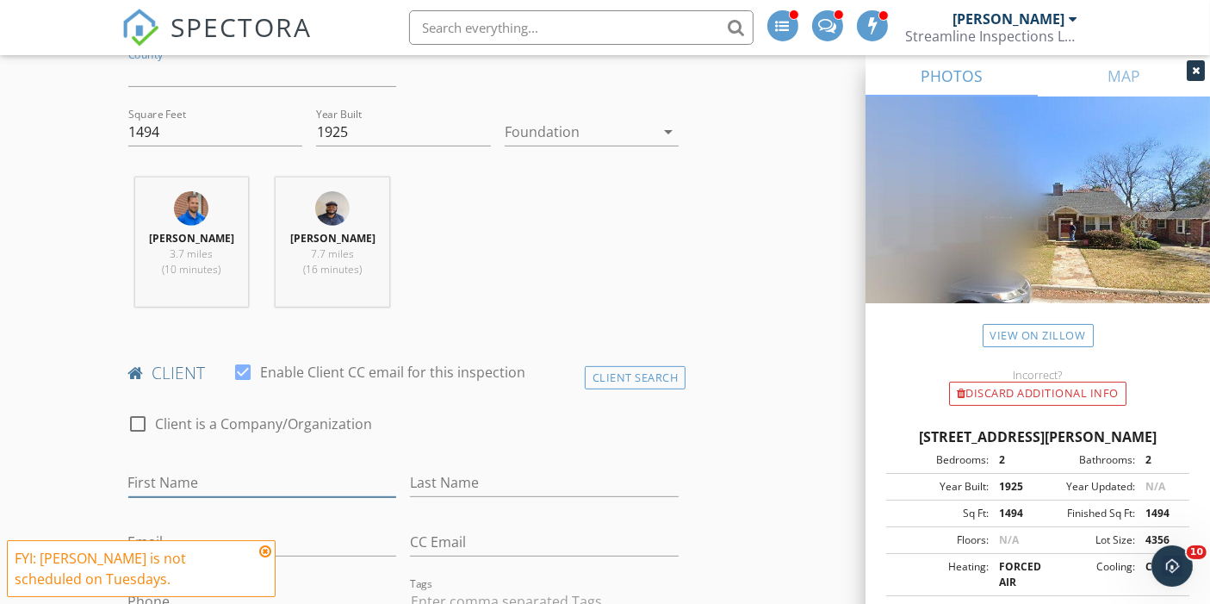
click at [155, 469] on input "First Name" at bounding box center [262, 483] width 269 height 28
type input "Tricia"
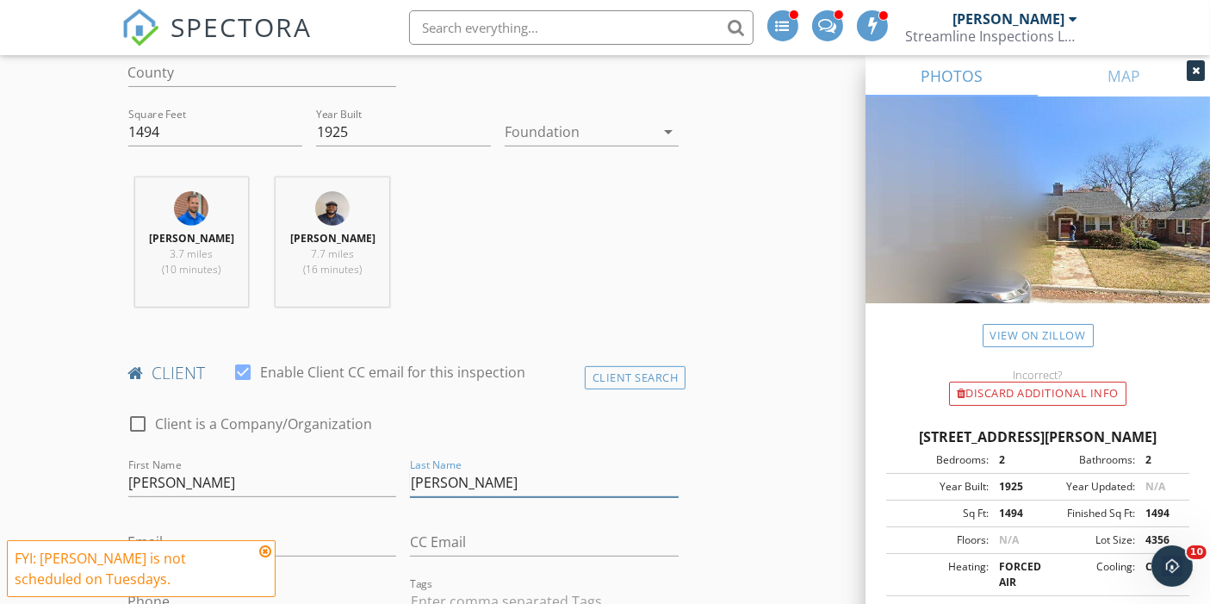
type input "Kuna"
type input "p"
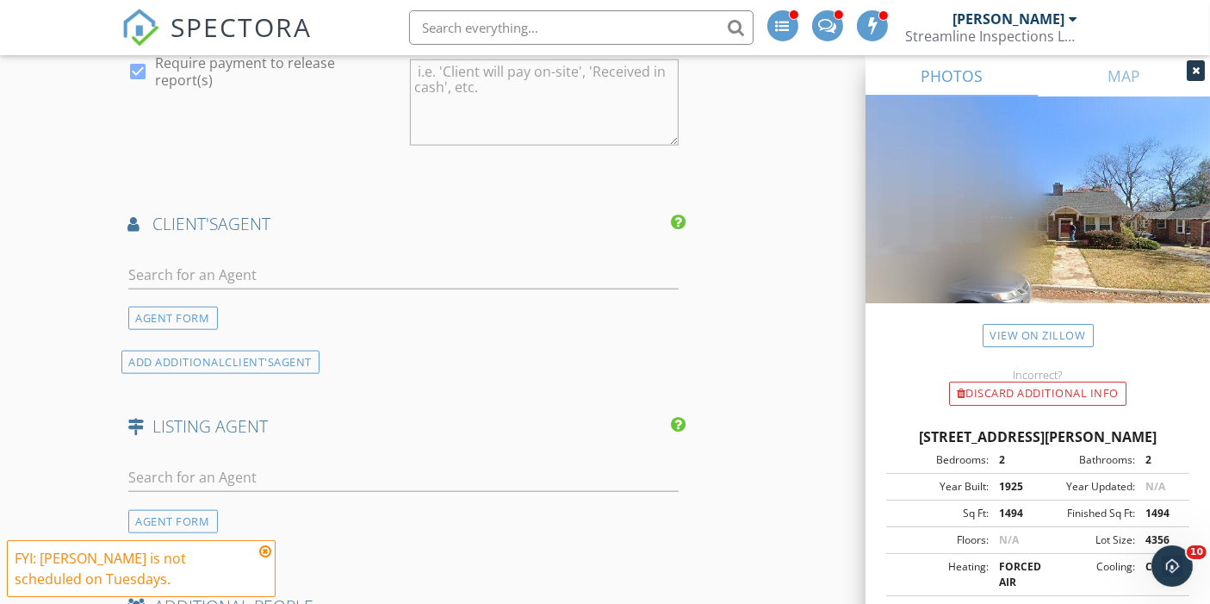
scroll to position [1898, 0]
click at [137, 307] on div "AGENT FORM" at bounding box center [173, 318] width 90 height 23
click at [138, 254] on div "AGENT FORM ADD ADDITIONAL client's AGENT" at bounding box center [403, 311] width 565 height 127
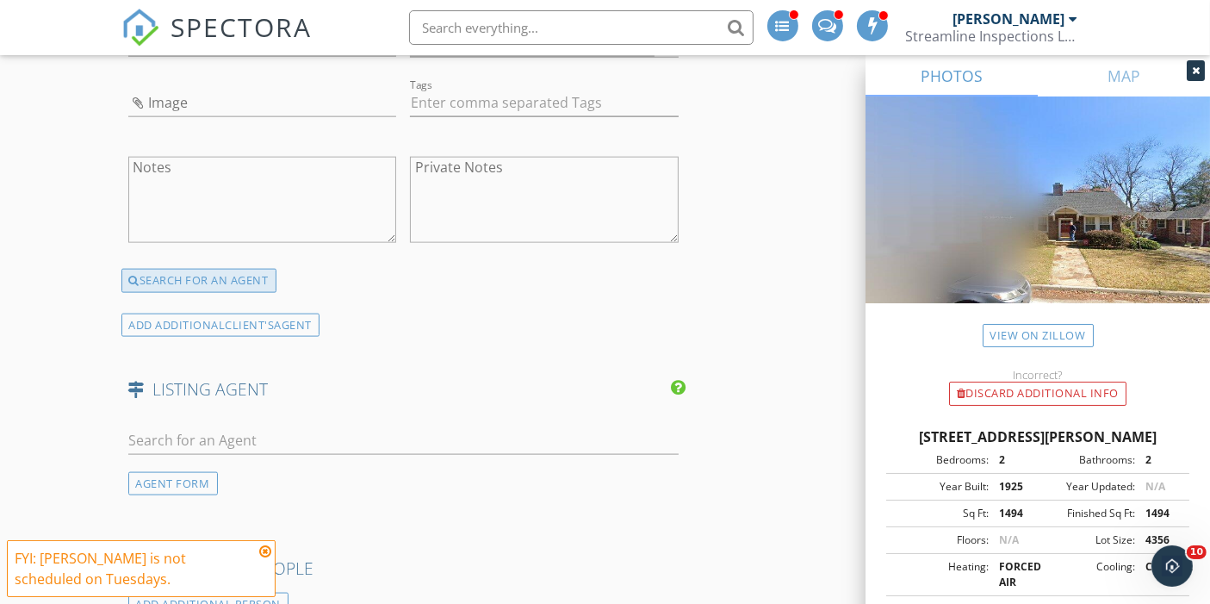
click at [172, 269] on div "SEARCH FOR AN AGENT" at bounding box center [198, 281] width 155 height 24
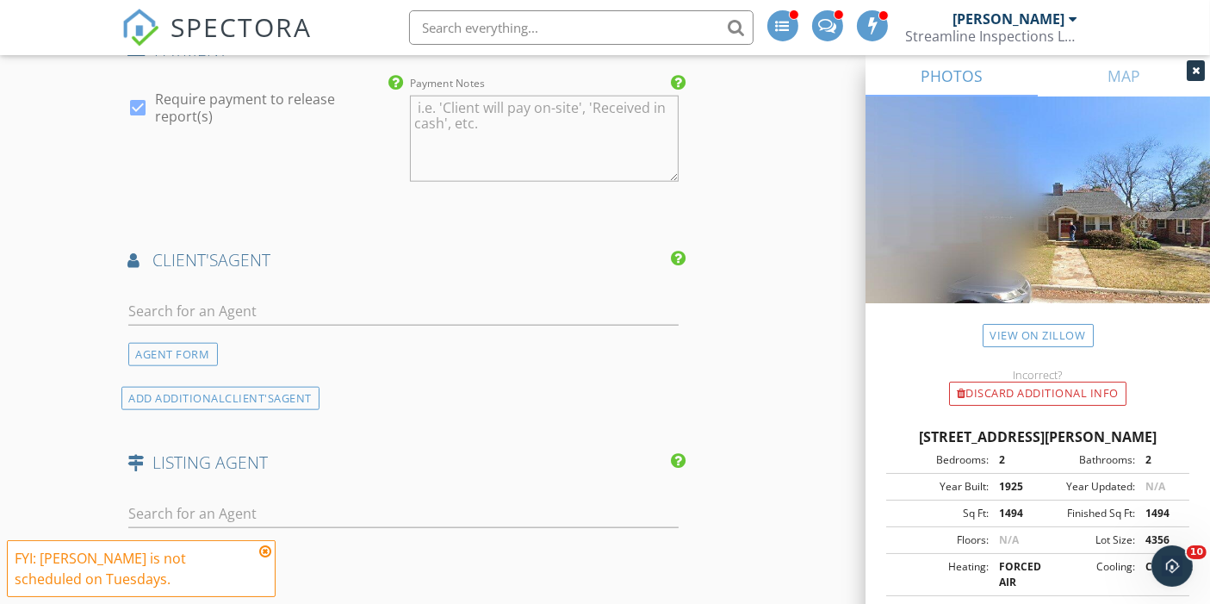
scroll to position [1860, 0]
click at [158, 300] on input "text" at bounding box center [403, 314] width 551 height 28
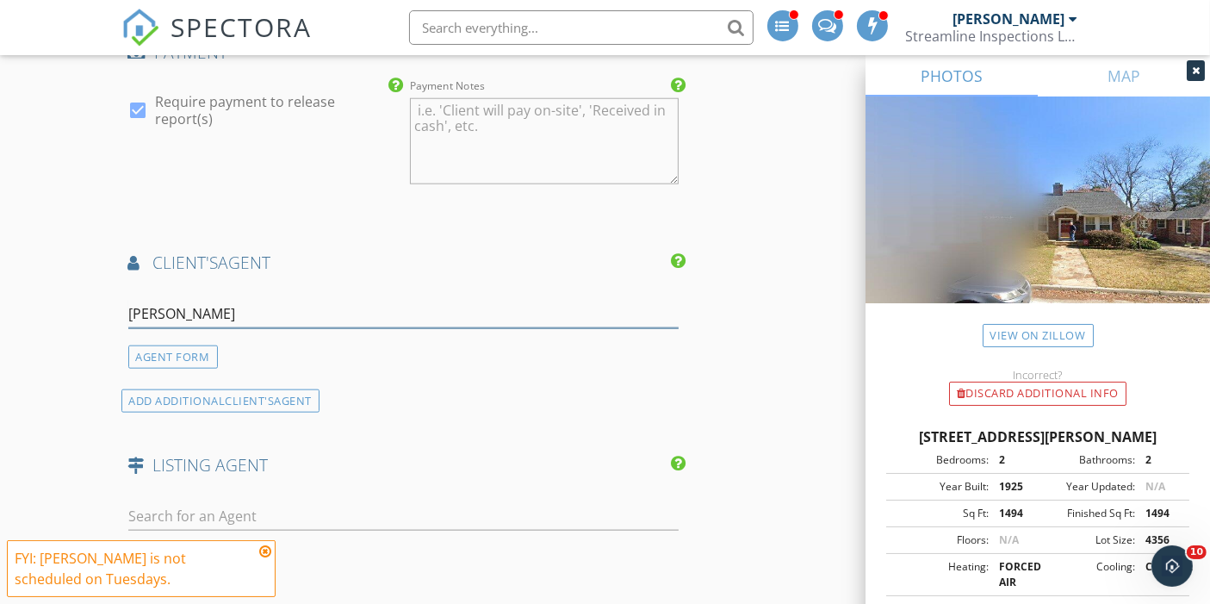
type input "Becky"
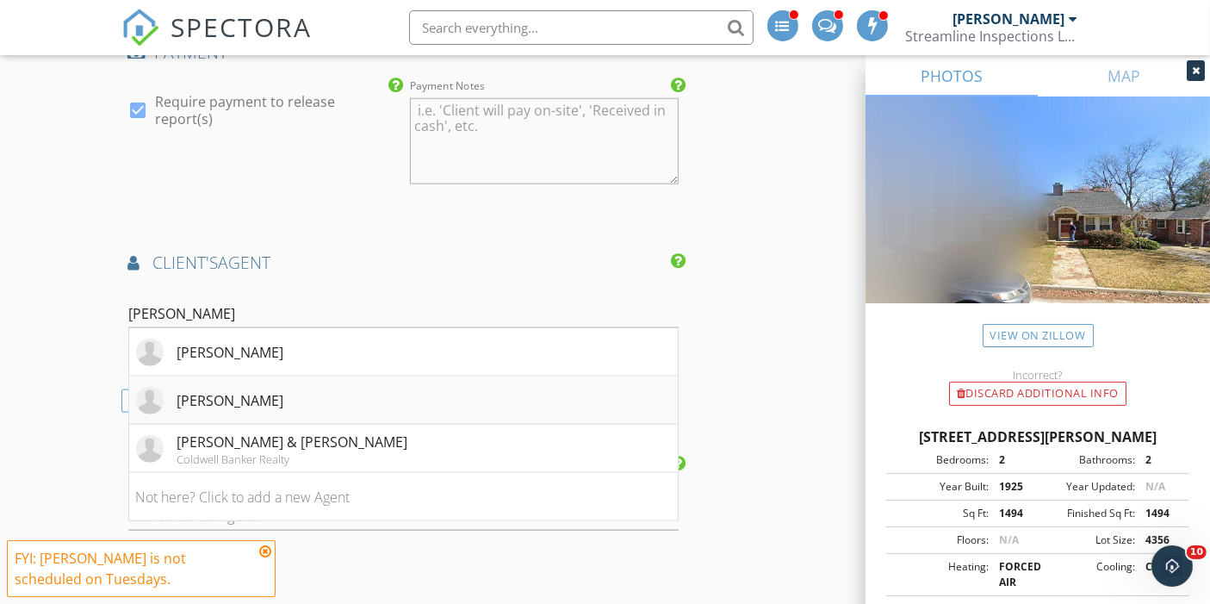
click at [208, 390] on div "Becky Bishop" at bounding box center [230, 400] width 107 height 21
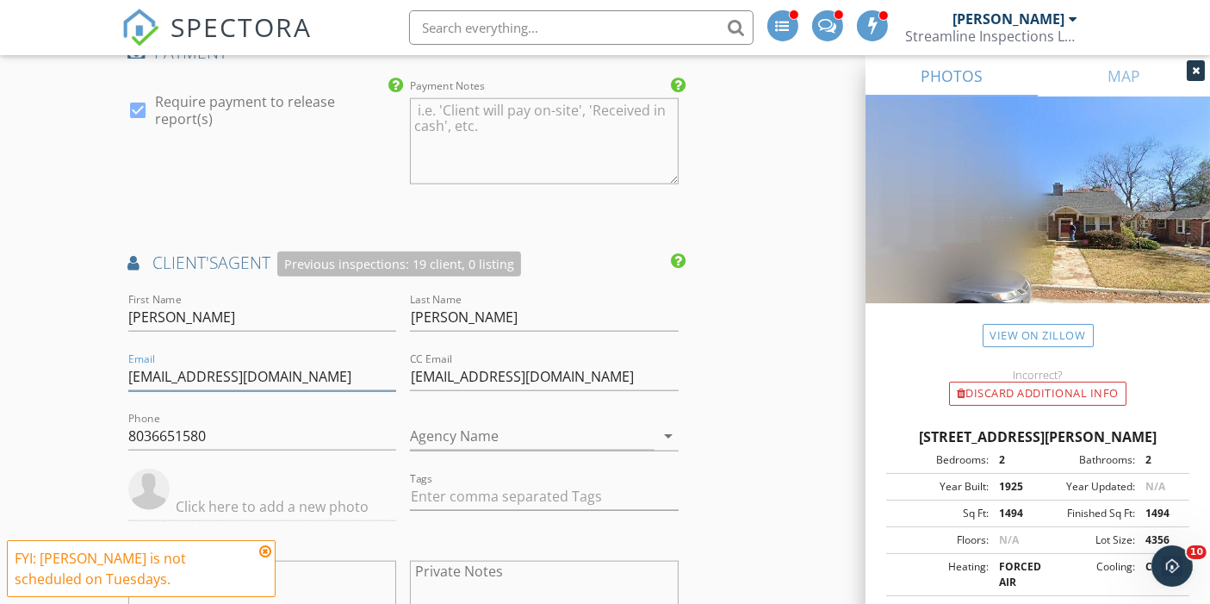
drag, startPoint x: 303, startPoint y: 345, endPoint x: 102, endPoint y: 347, distance: 201.6
click at [102, 347] on div "New Inspection Click here to use the New Order Form INSPECTOR(S) check_box Chad…" at bounding box center [605, 28] width 1210 height 3577
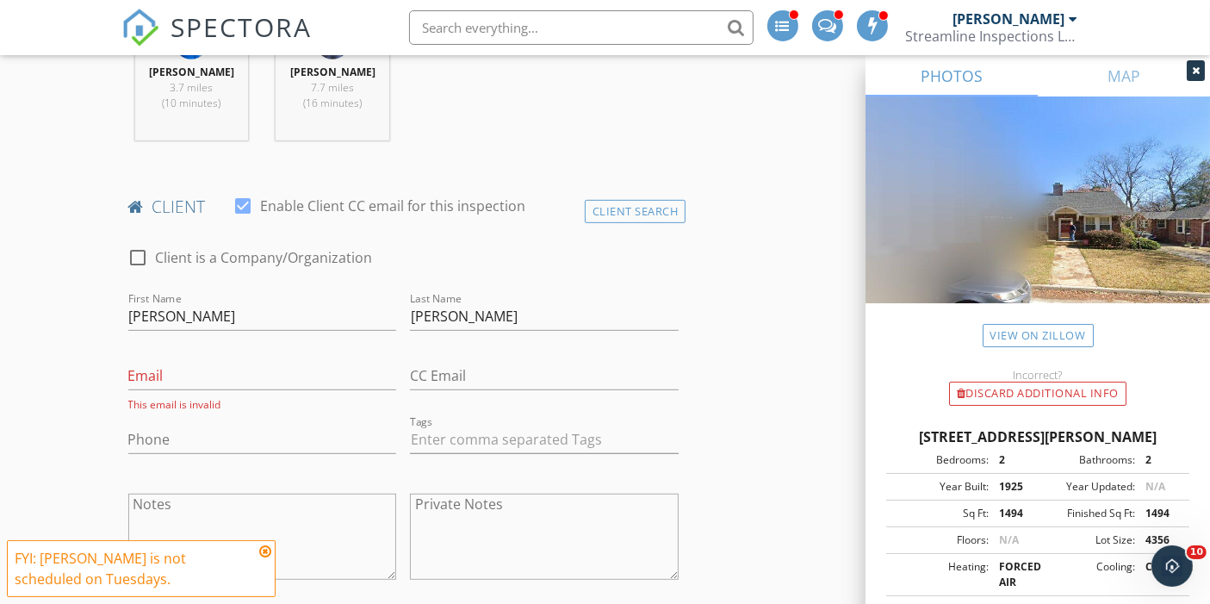
scroll to position [773, 0]
click at [159, 362] on input "Email" at bounding box center [262, 376] width 269 height 28
paste input "bbishop.breg@gmail.com"
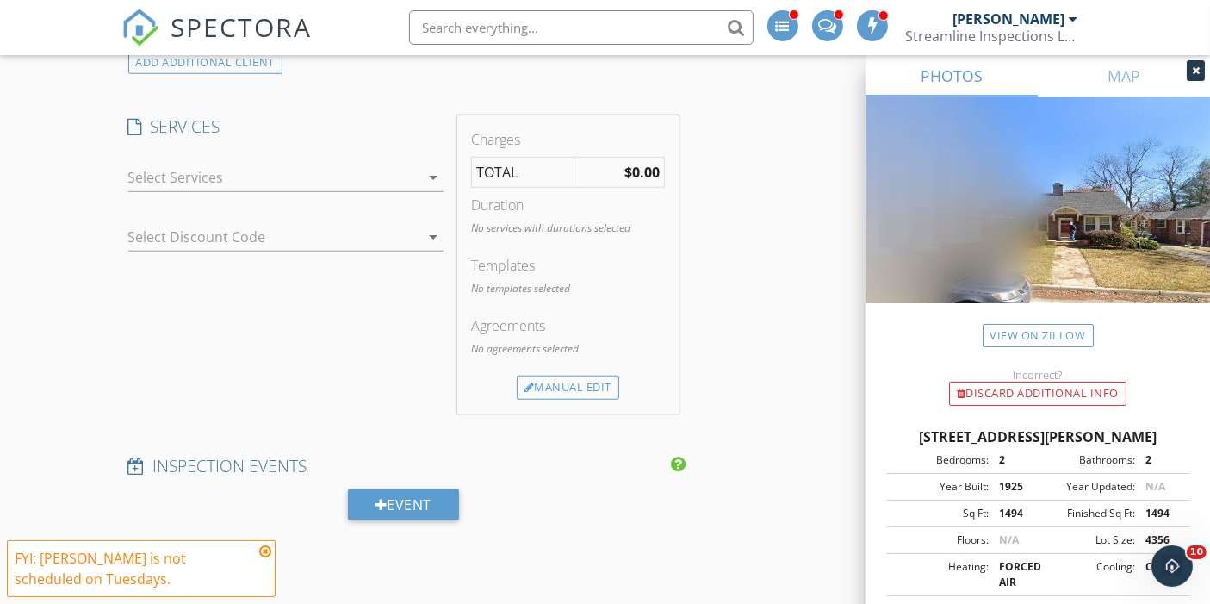
scroll to position [1314, 0]
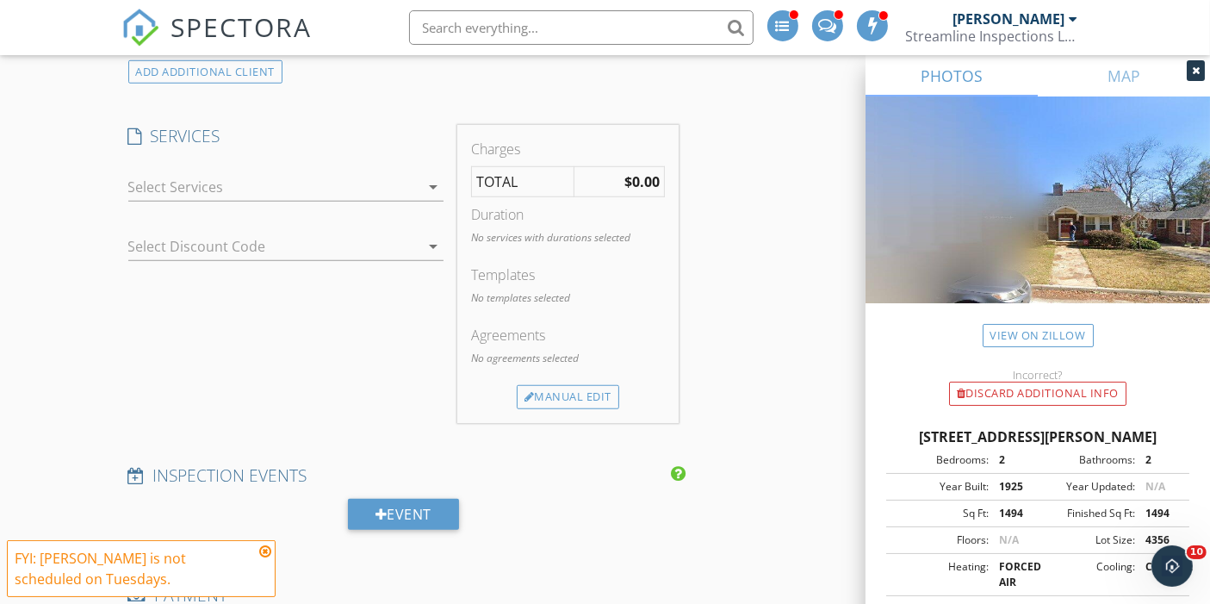
type input "bbishop.breg@gmail.com"
click at [167, 177] on div at bounding box center [273, 187] width 291 height 28
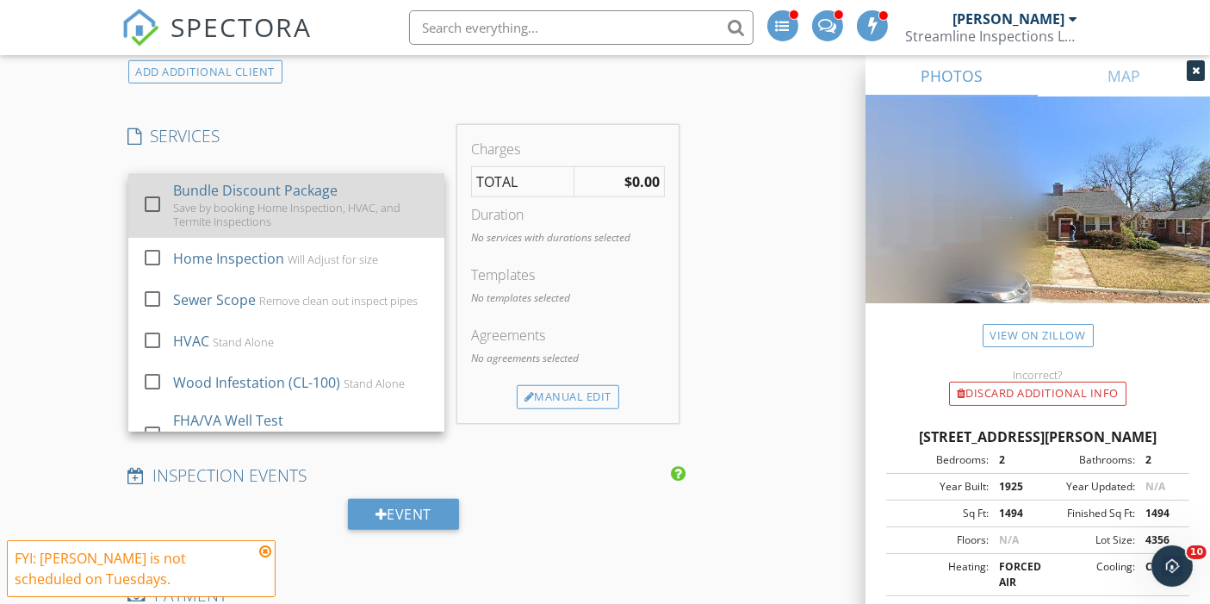
click at [152, 189] on div at bounding box center [152, 203] width 29 height 29
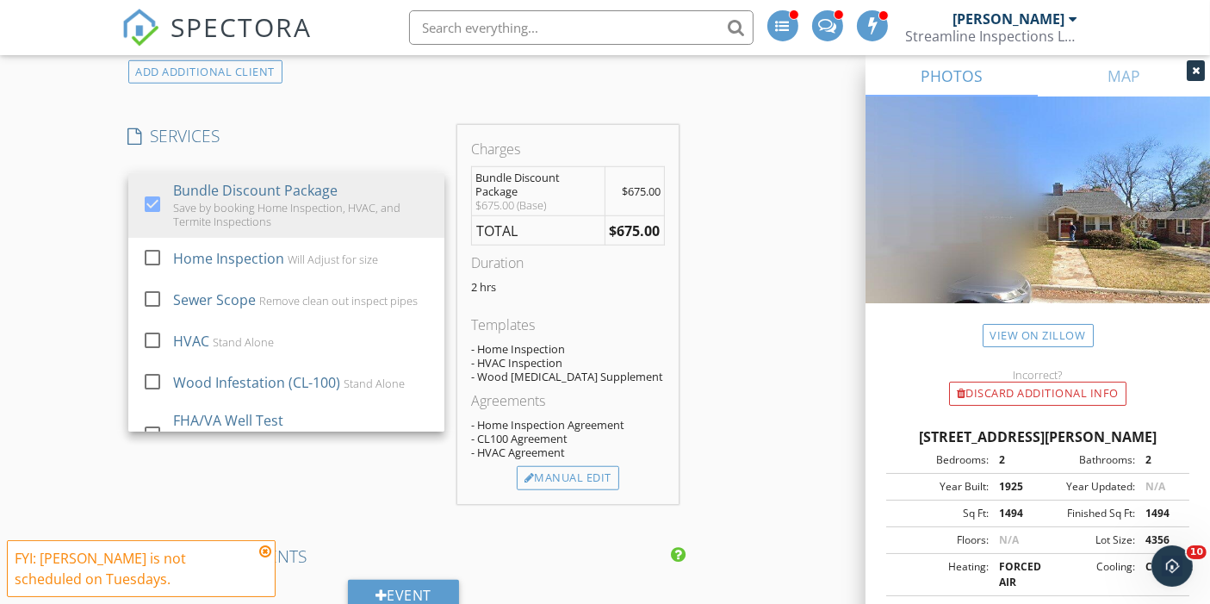
click at [52, 256] on div "New Inspection Click here to use the New Order Form INSPECTOR(S) check_box Chad…" at bounding box center [605, 614] width 1210 height 3655
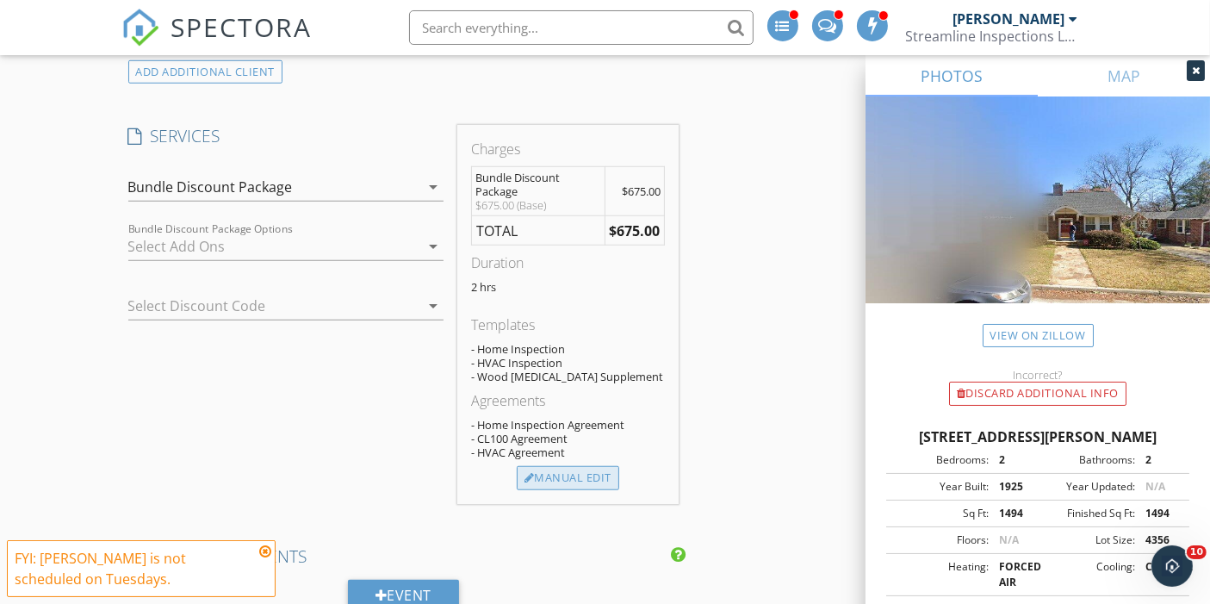
click at [565, 466] on div "Manual Edit" at bounding box center [568, 478] width 102 height 24
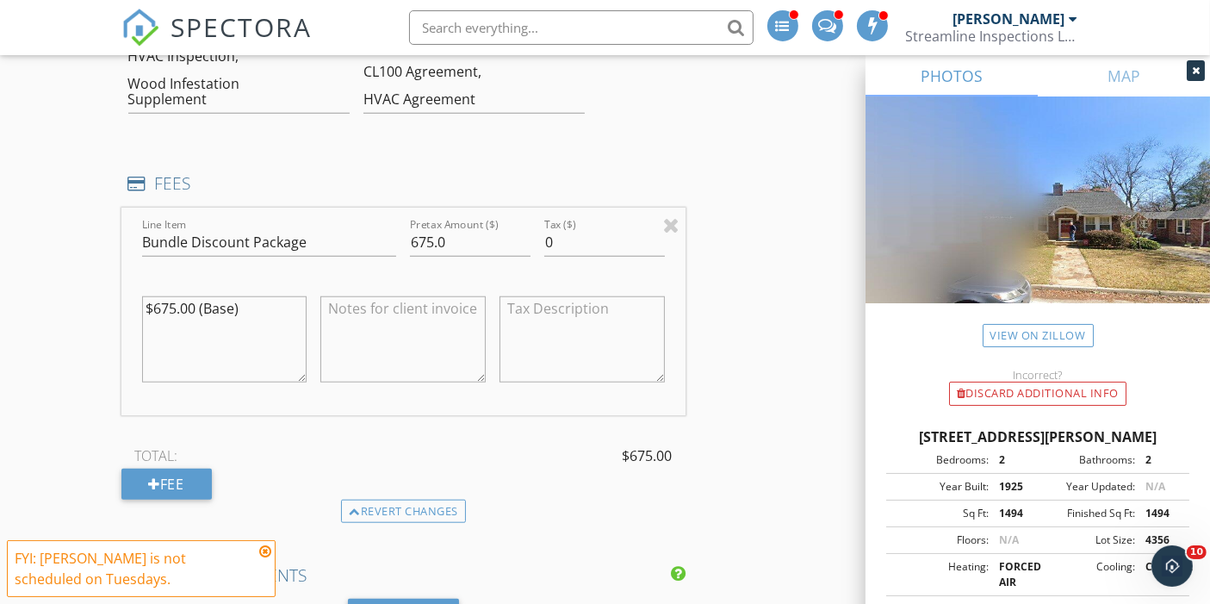
scroll to position [1528, 0]
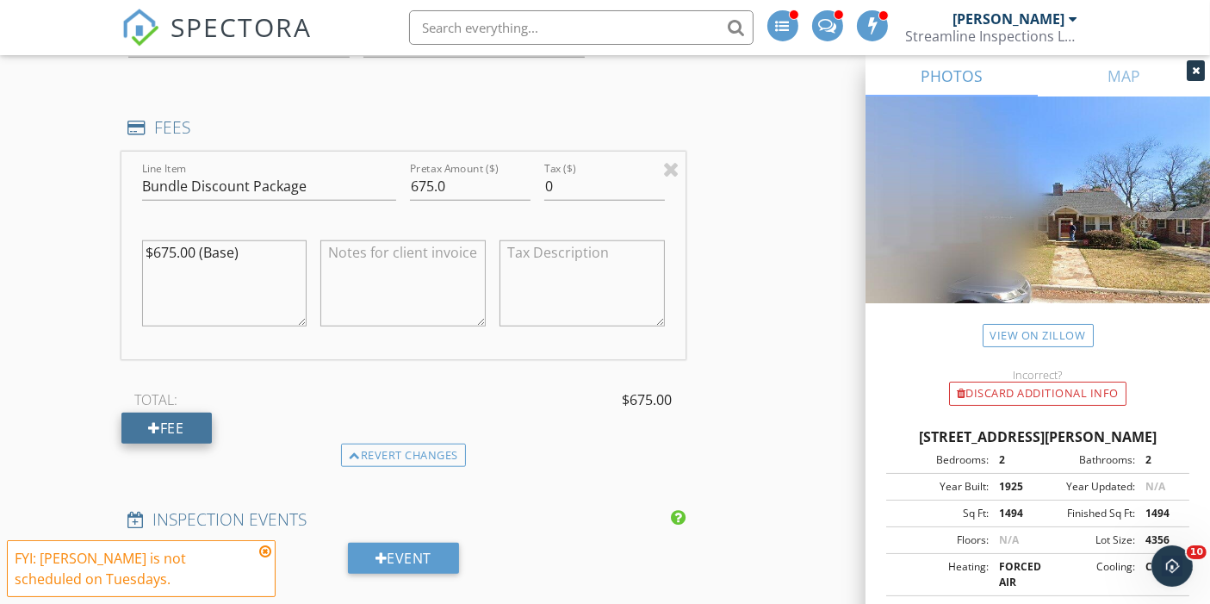
click at [157, 421] on div at bounding box center [155, 428] width 12 height 14
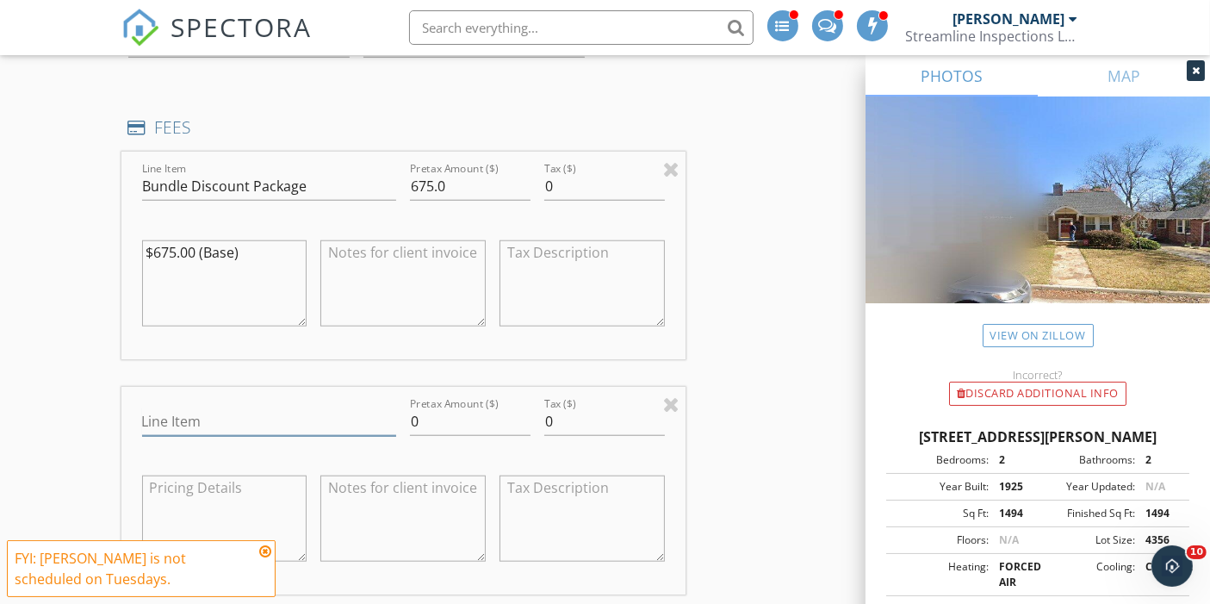
click at [171, 411] on input "Line Item" at bounding box center [269, 421] width 255 height 28
type input "Multi Discount"
click at [444, 408] on input "0" at bounding box center [470, 421] width 121 height 28
type input "-125"
click at [86, 442] on div "New Inspection Click here to use the New Order Form INSPECTOR(S) check_box Chad…" at bounding box center [605, 606] width 1210 height 4067
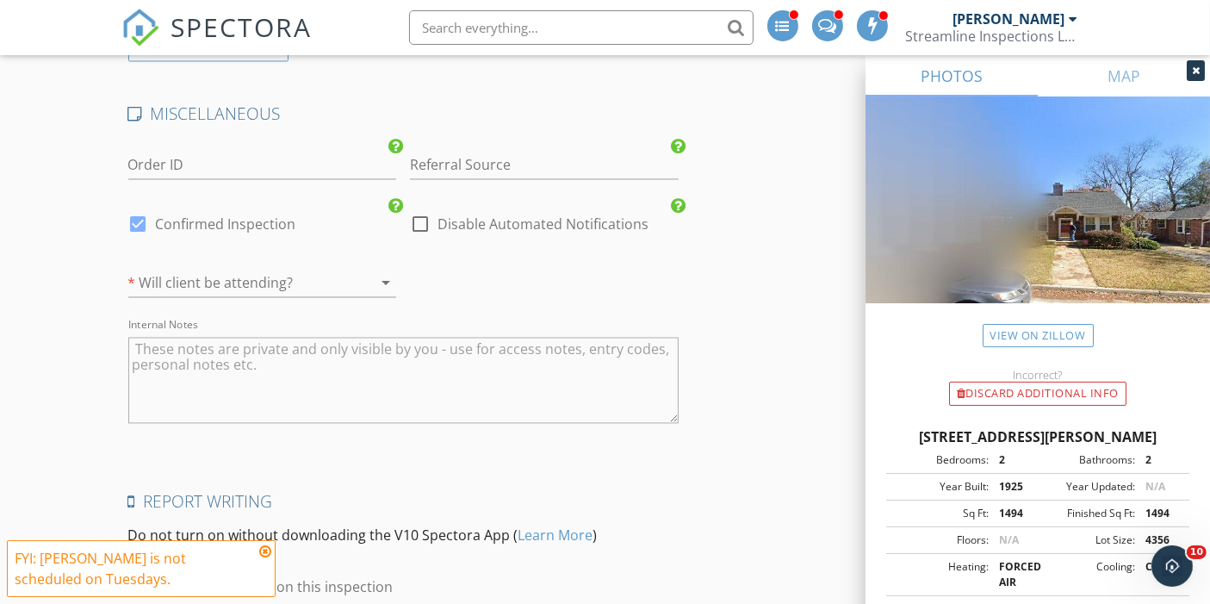
scroll to position [3540, 0]
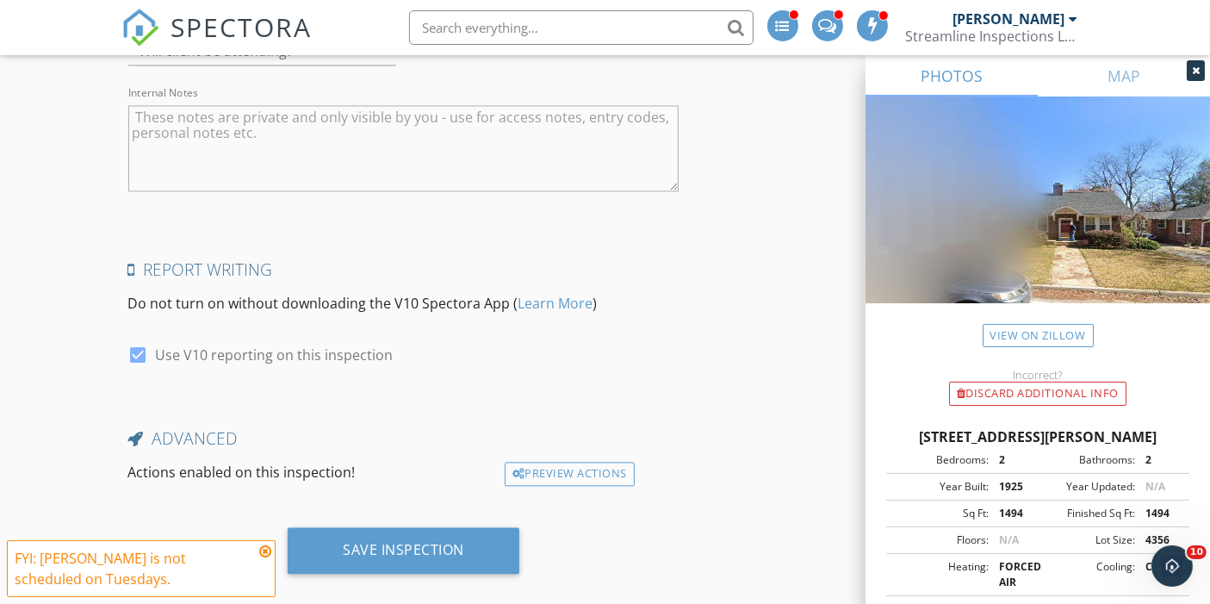
click at [260, 551] on icon at bounding box center [265, 551] width 12 height 14
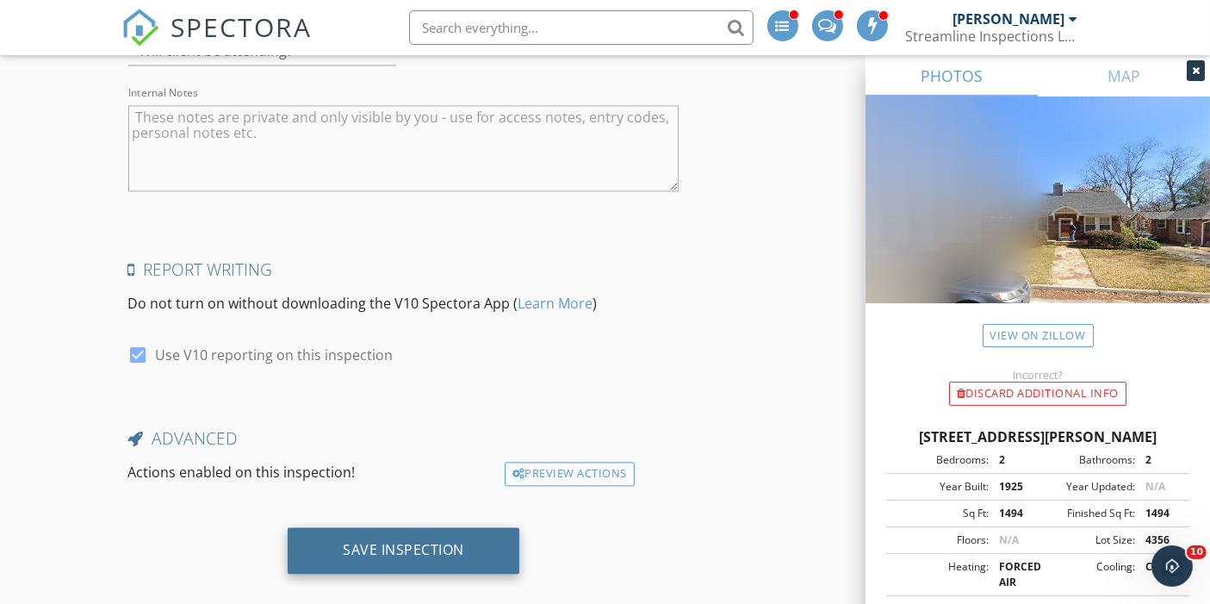
click at [342, 544] on div "Save Inspection" at bounding box center [404, 550] width 232 height 47
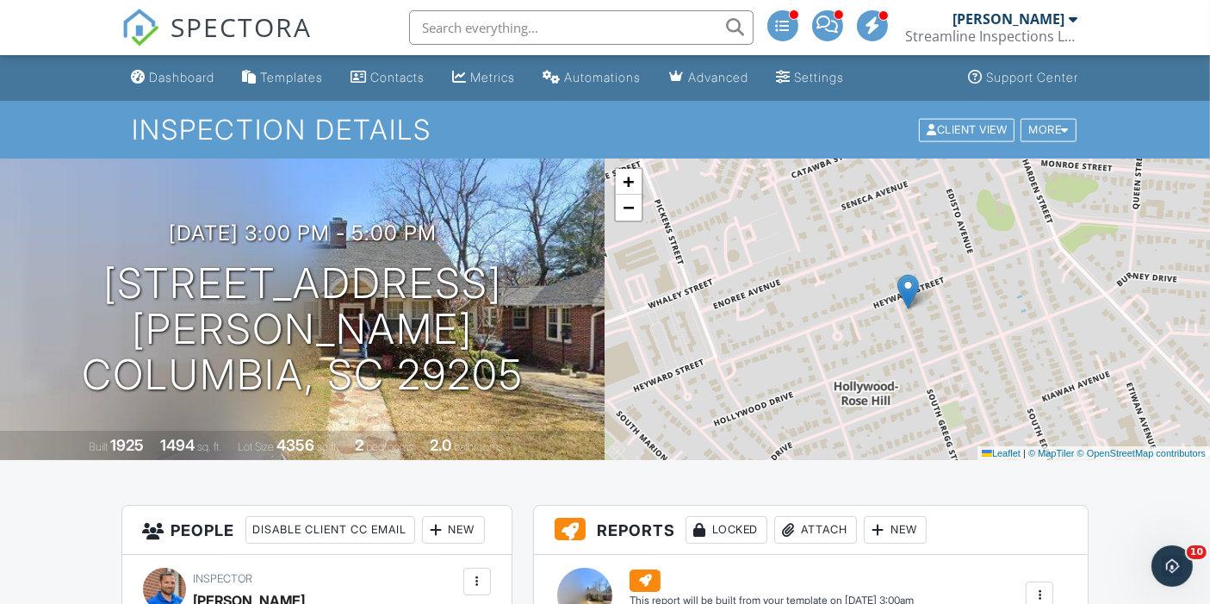
click at [832, 24] on span at bounding box center [828, 24] width 22 height 1
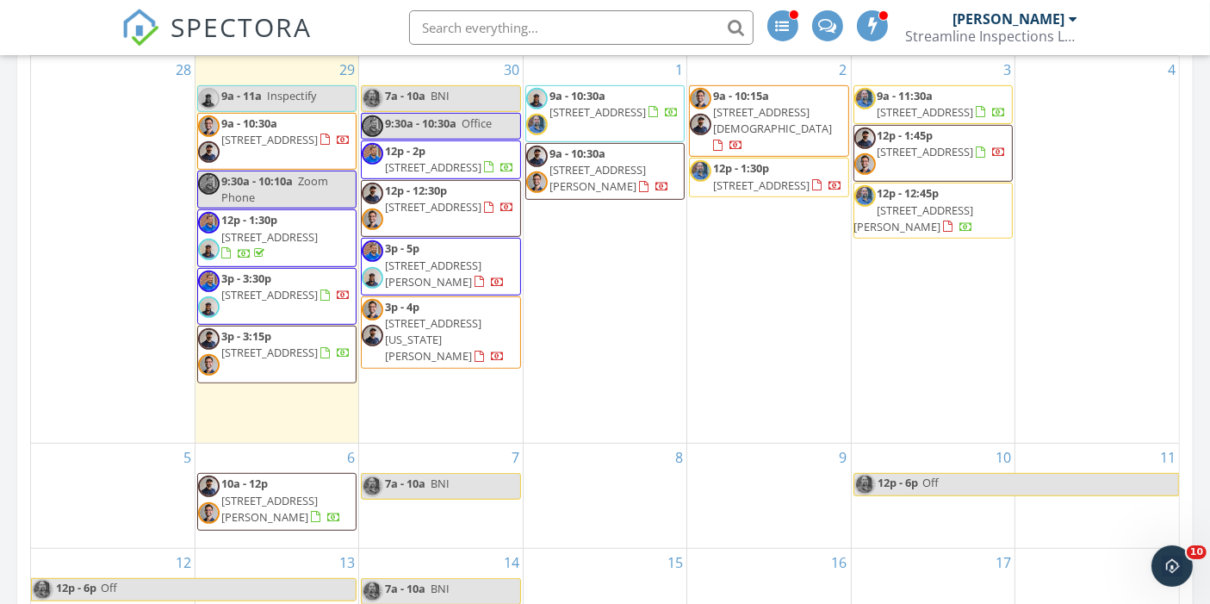
scroll to position [854, 0]
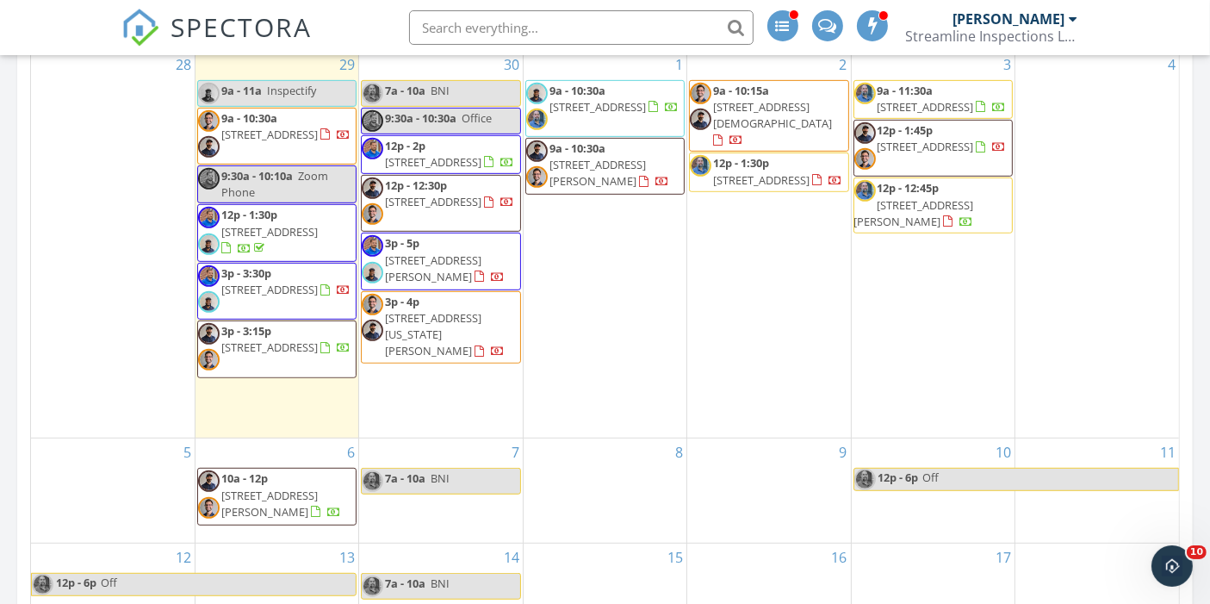
click at [408, 323] on span "3p - 4p [STREET_ADDRESS][US_STATE][PERSON_NAME]" at bounding box center [441, 327] width 158 height 67
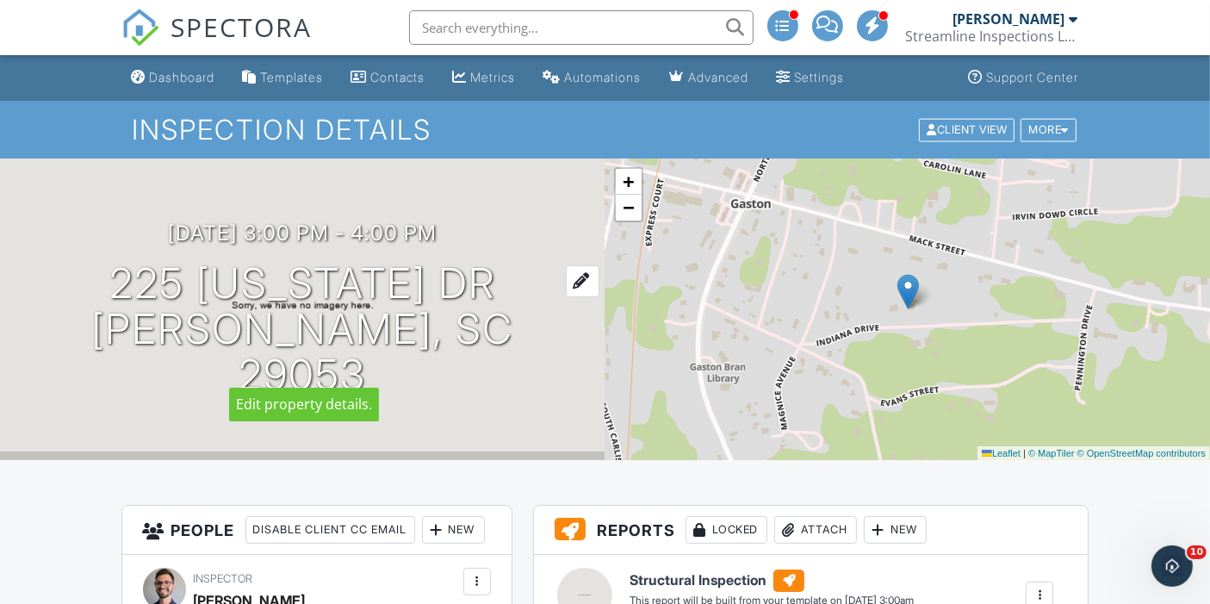
click at [566, 297] on div at bounding box center [583, 281] width 34 height 32
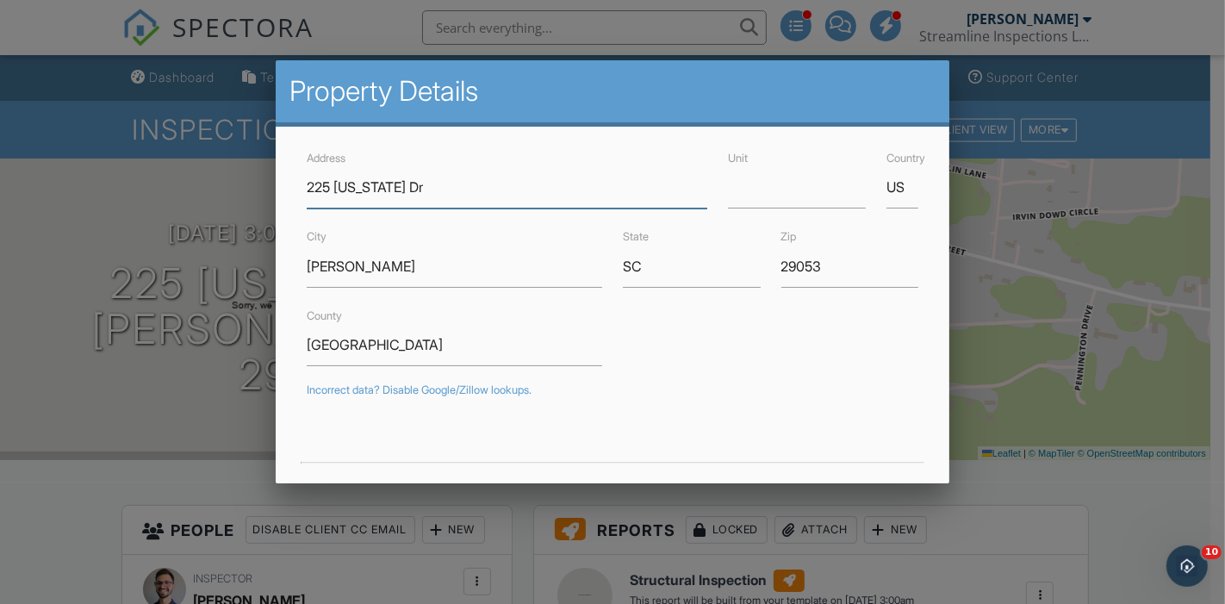
click at [432, 193] on input "225 [US_STATE] Dr" at bounding box center [507, 187] width 401 height 42
type input "225 [PERSON_NAME]"
type input "33.853453"
type input "-81.0975397"
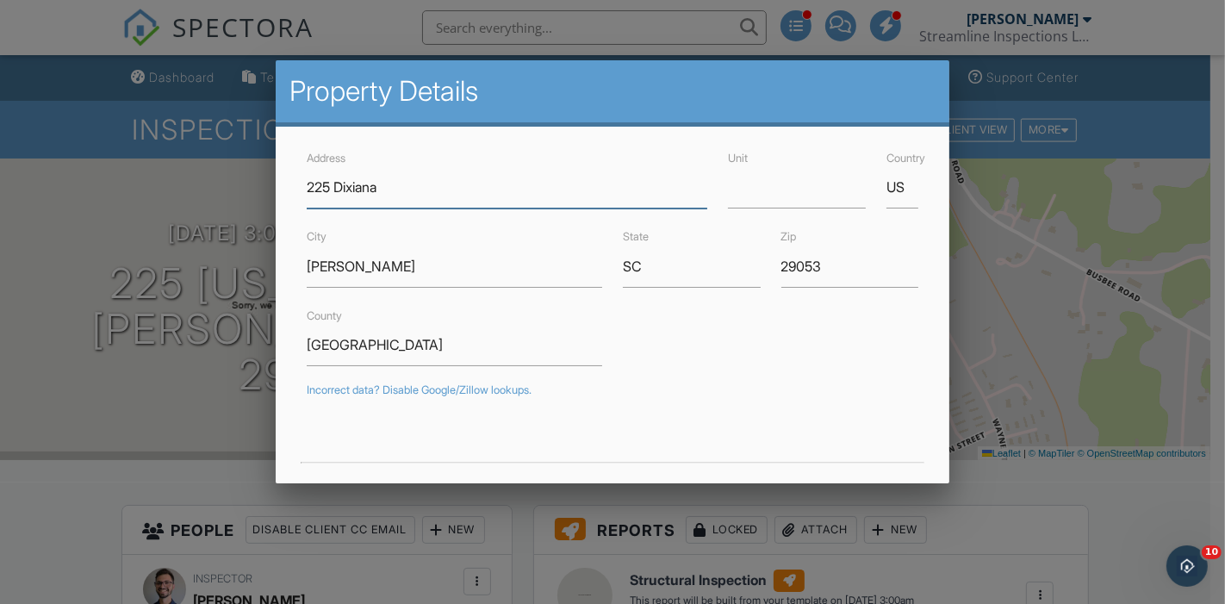
type input "225 Dixiana"
type input "33.8814819"
type input "-81.09270719999999"
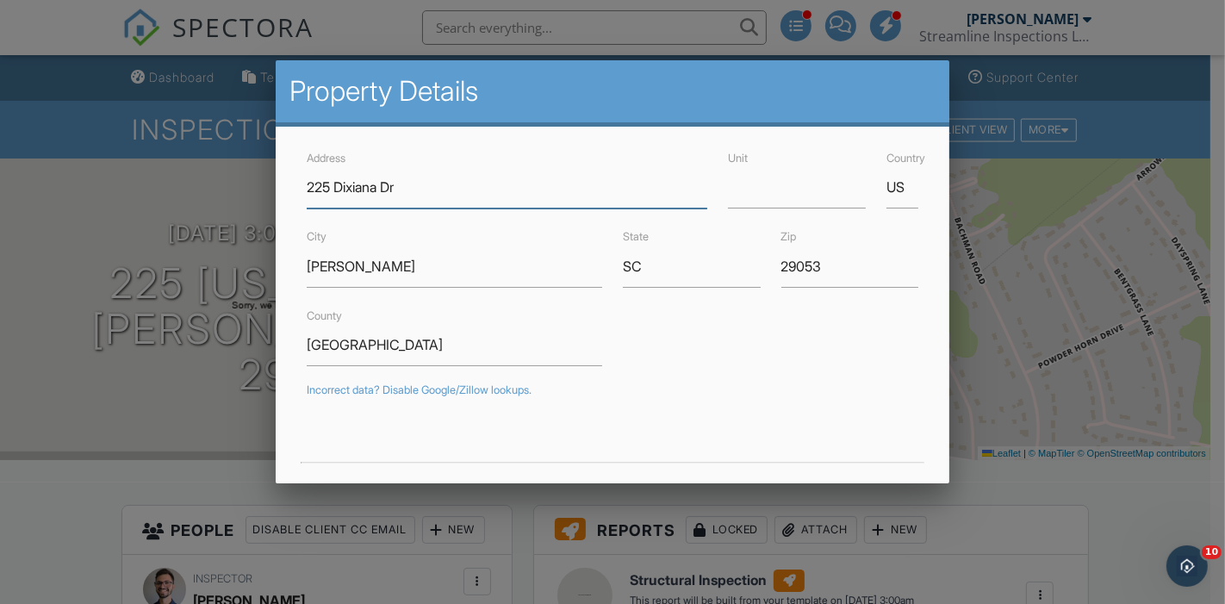
drag, startPoint x: 360, startPoint y: 195, endPoint x: 627, endPoint y: 189, distance: 267.1
click at [627, 189] on input "225 Dixiana Dr" at bounding box center [507, 187] width 401 height 42
type input "225 Dixiana Dr"
click at [493, 350] on input "Lexington" at bounding box center [454, 345] width 295 height 42
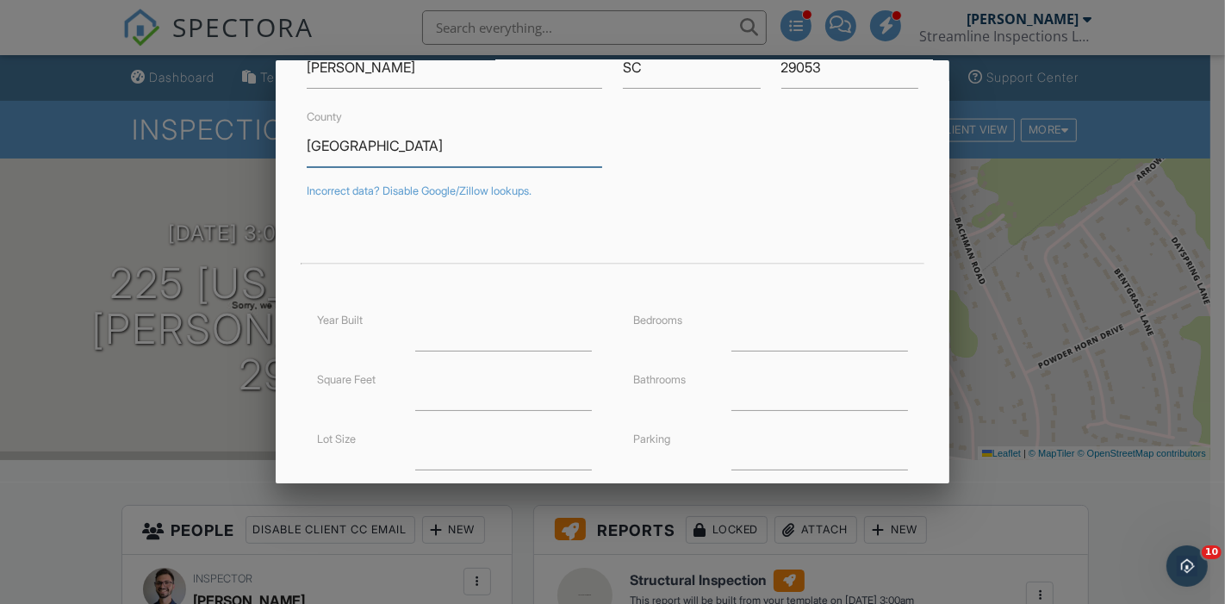
scroll to position [435, 0]
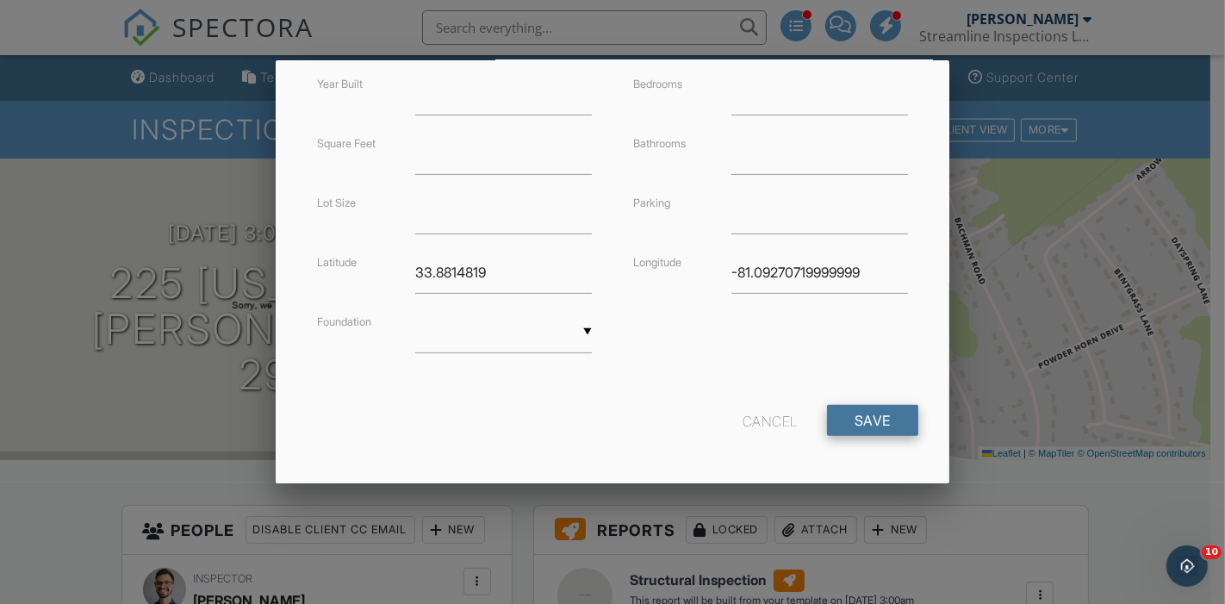
click at [856, 424] on input "Save" at bounding box center [872, 420] width 91 height 31
type input "3"
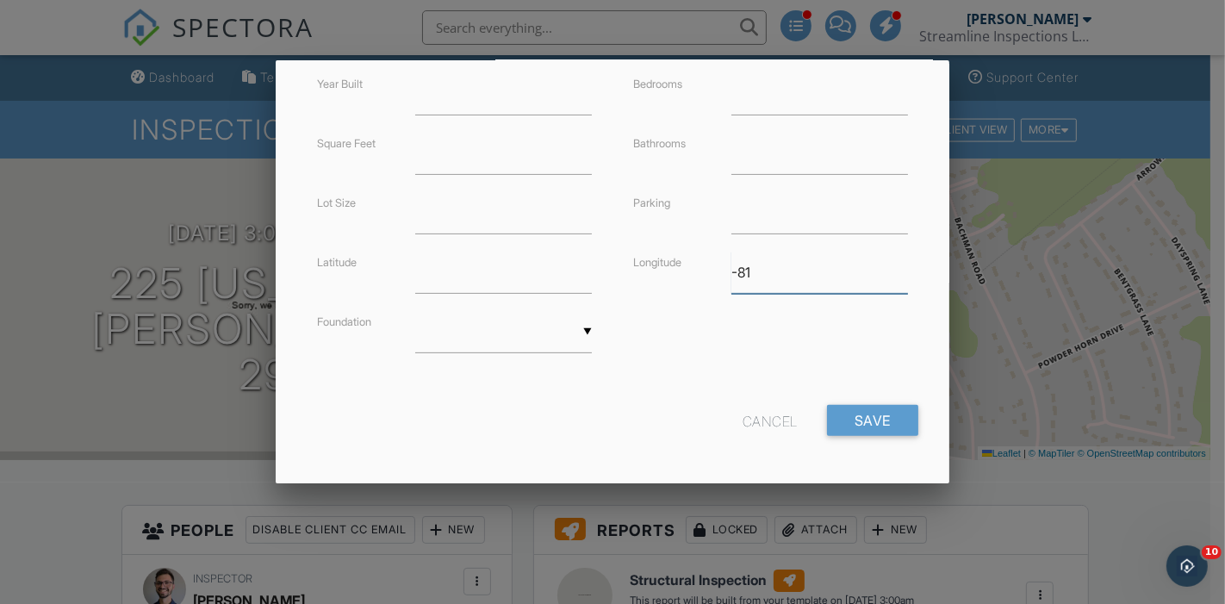
type input "-8"
click at [839, 413] on input "Save" at bounding box center [872, 420] width 91 height 31
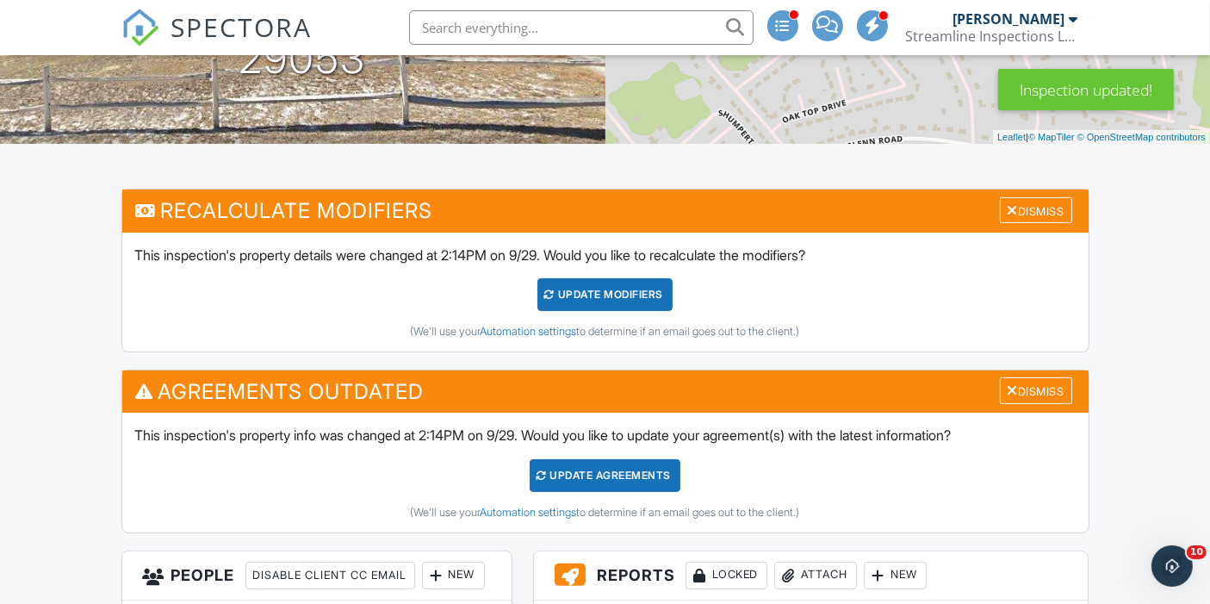
scroll to position [315, 0]
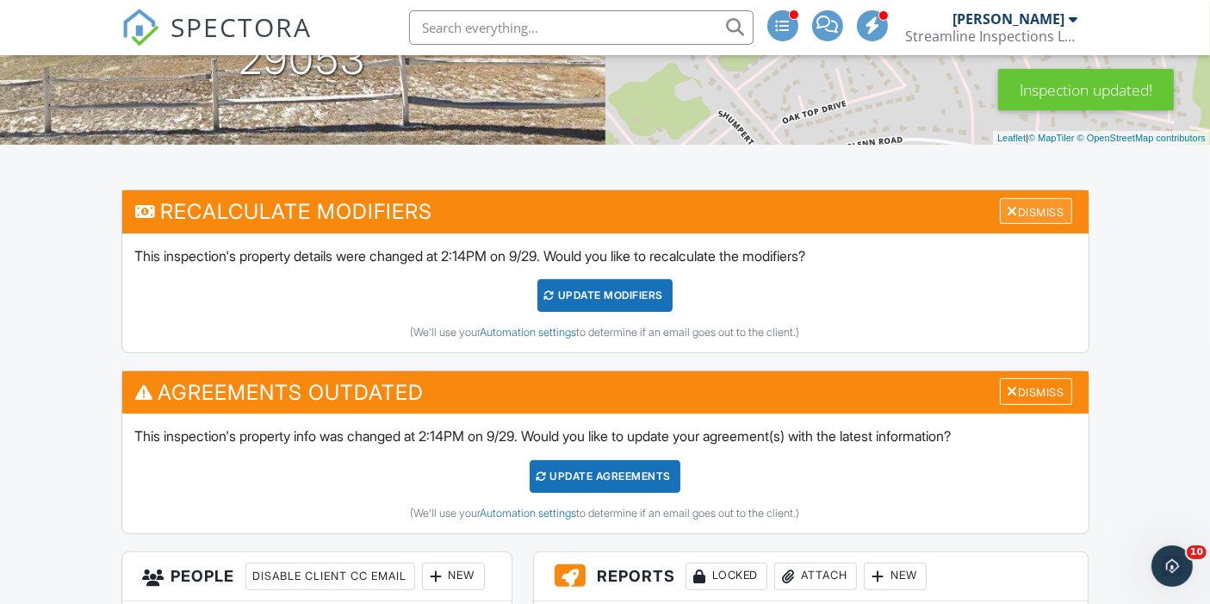
click at [1047, 210] on div "Dismiss" at bounding box center [1036, 211] width 72 height 27
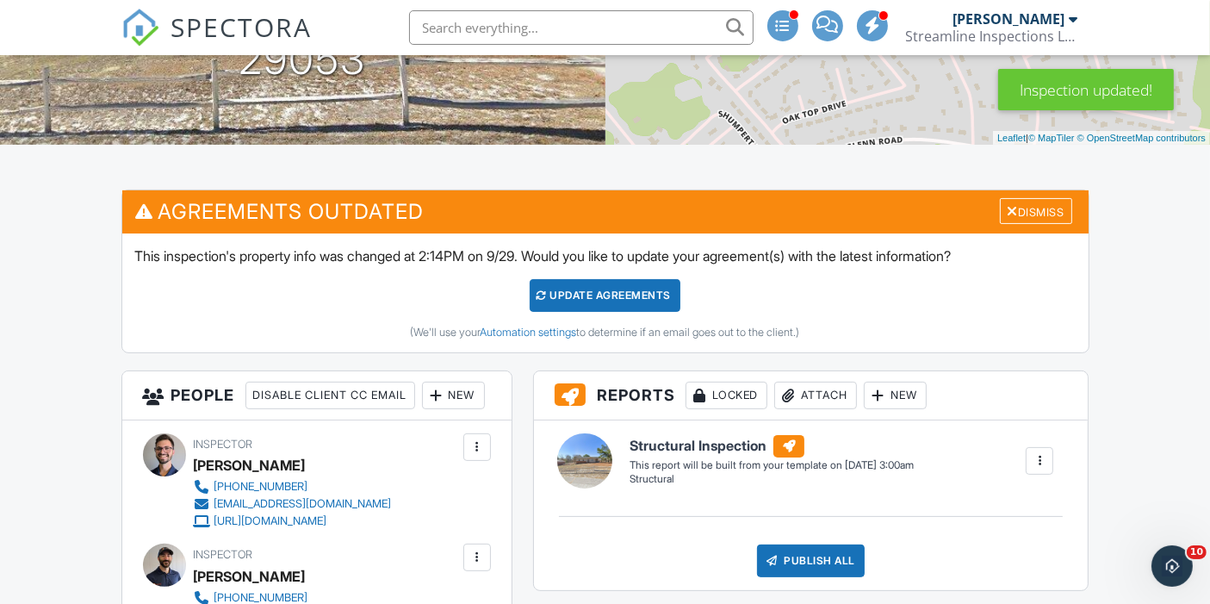
click at [635, 293] on div "Update Agreements" at bounding box center [605, 295] width 151 height 33
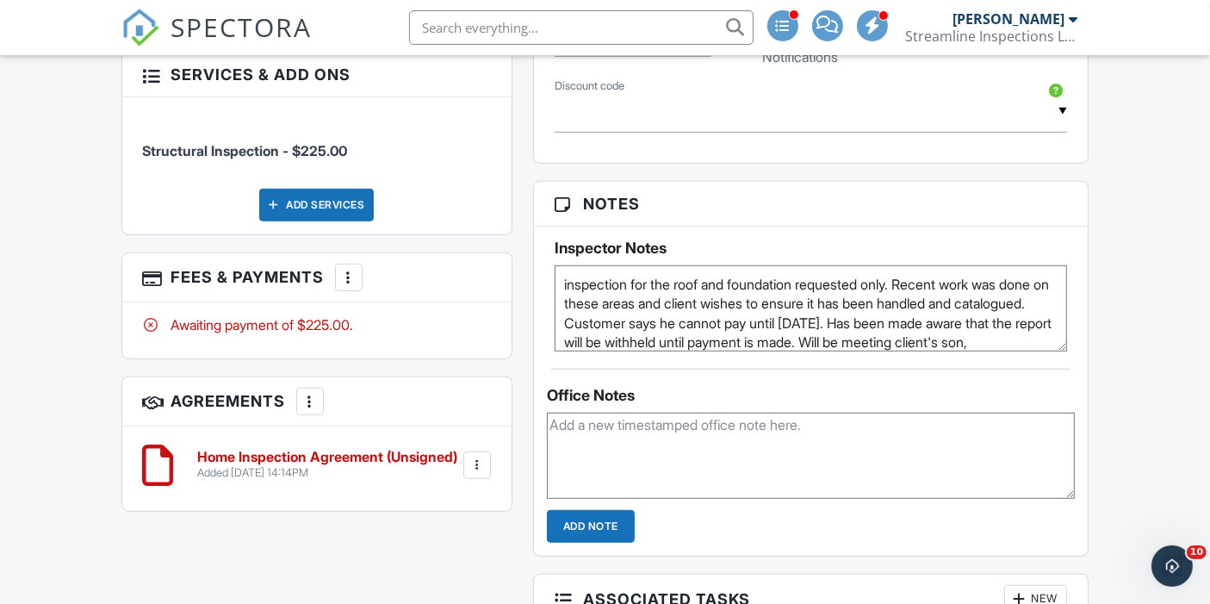
scroll to position [985, 0]
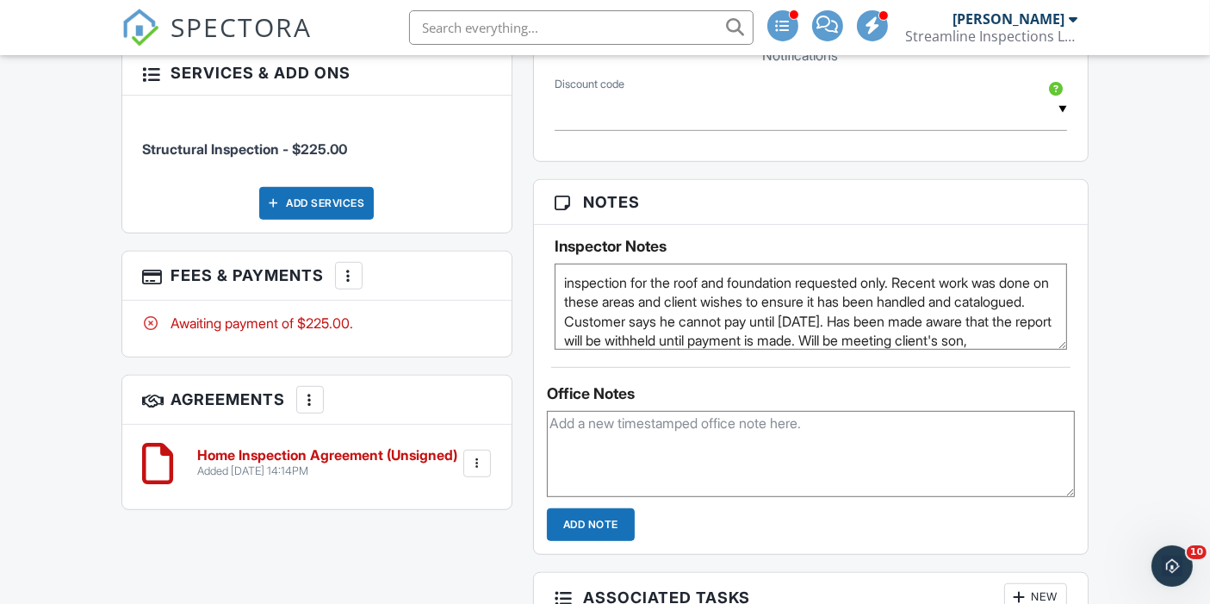
click at [560, 276] on textarea "inspection for the roof and foundation requested only. Recent work was done on …" at bounding box center [811, 307] width 513 height 86
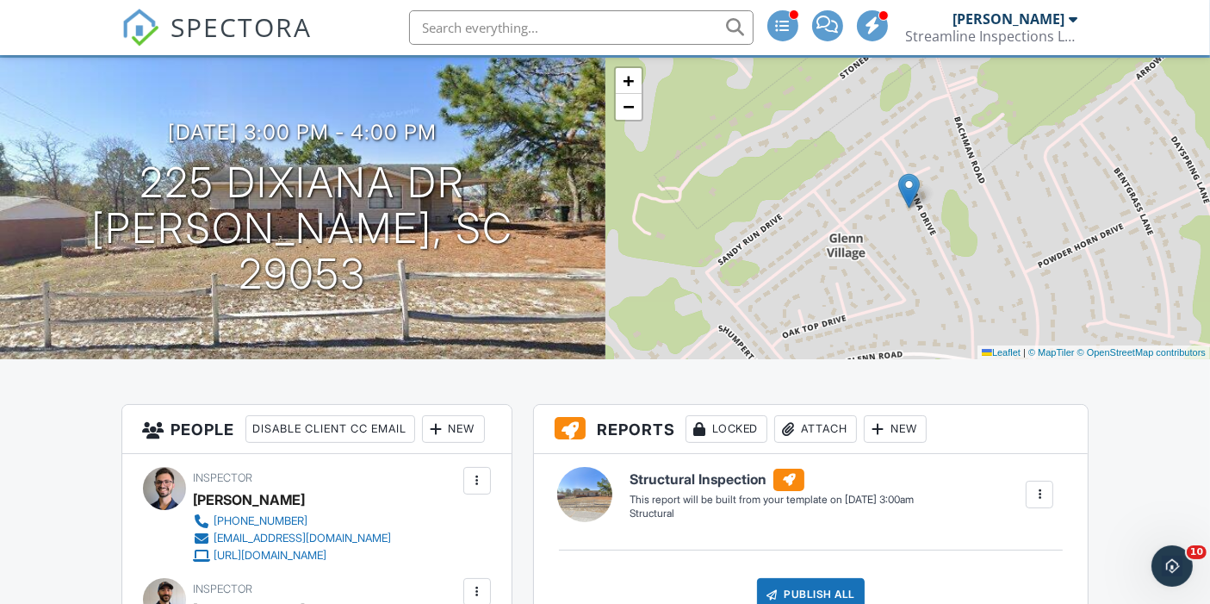
scroll to position [0, 0]
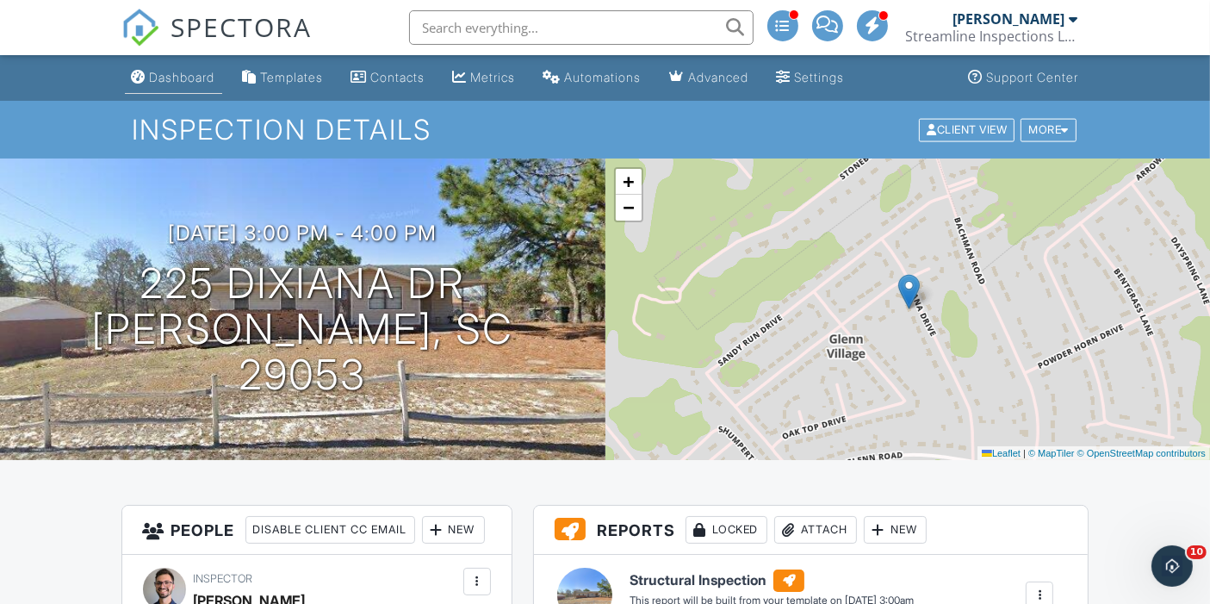
type textarea "Don't discuss findings until paid. inspection for the roof and foundation reque…"
click at [176, 87] on link "Dashboard" at bounding box center [173, 78] width 97 height 32
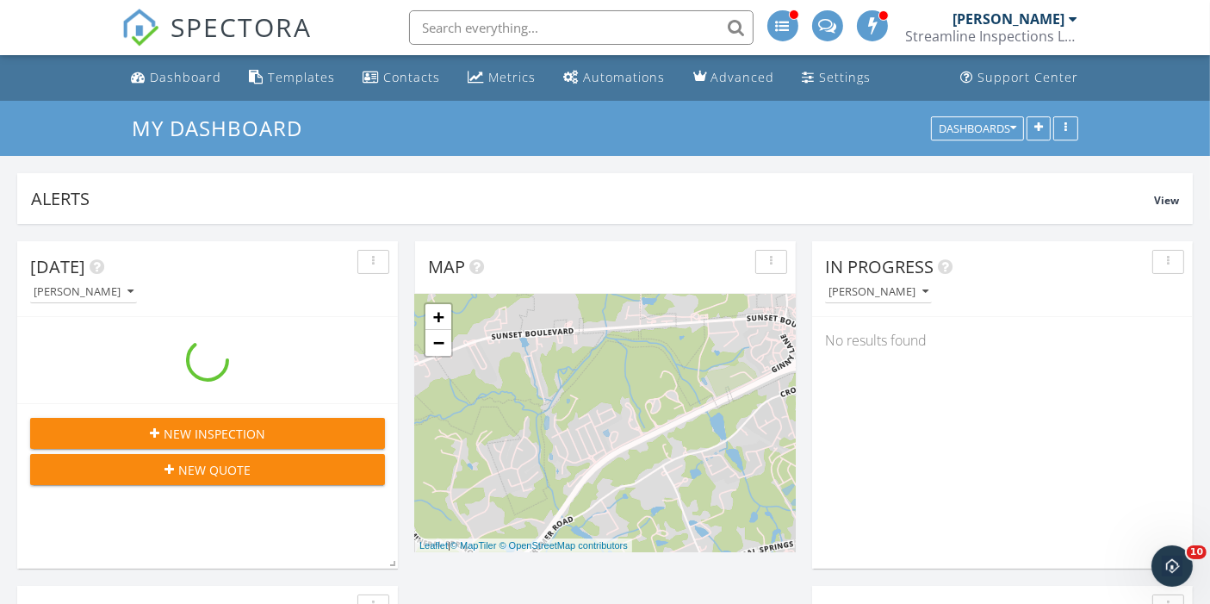
scroll to position [370, 380]
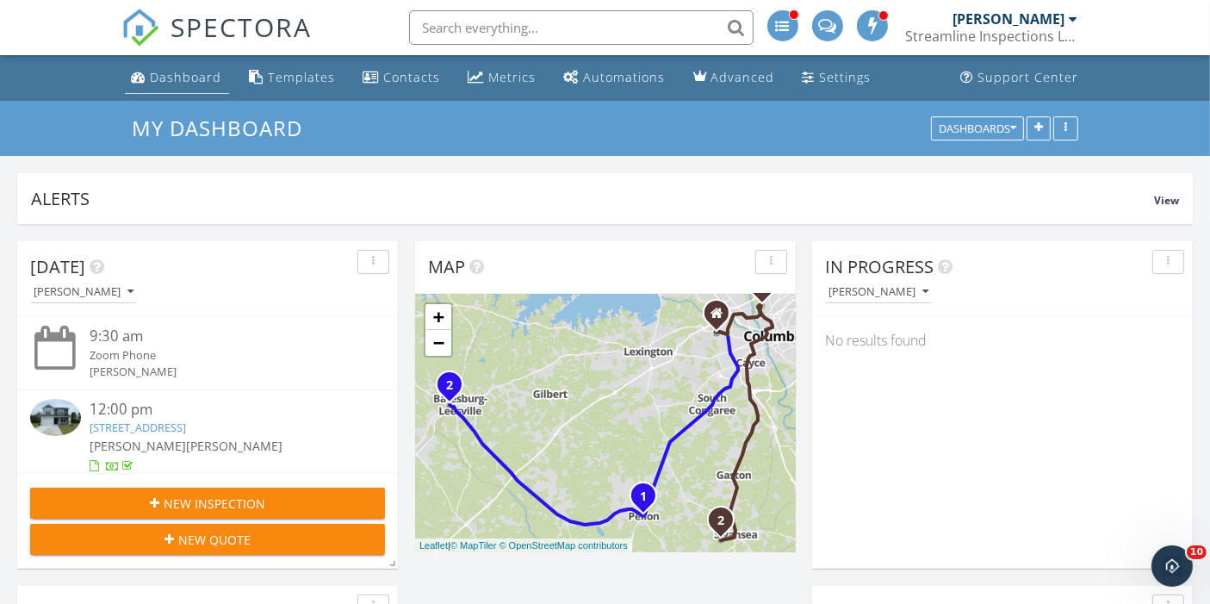
click at [172, 74] on div "Dashboard" at bounding box center [186, 77] width 71 height 16
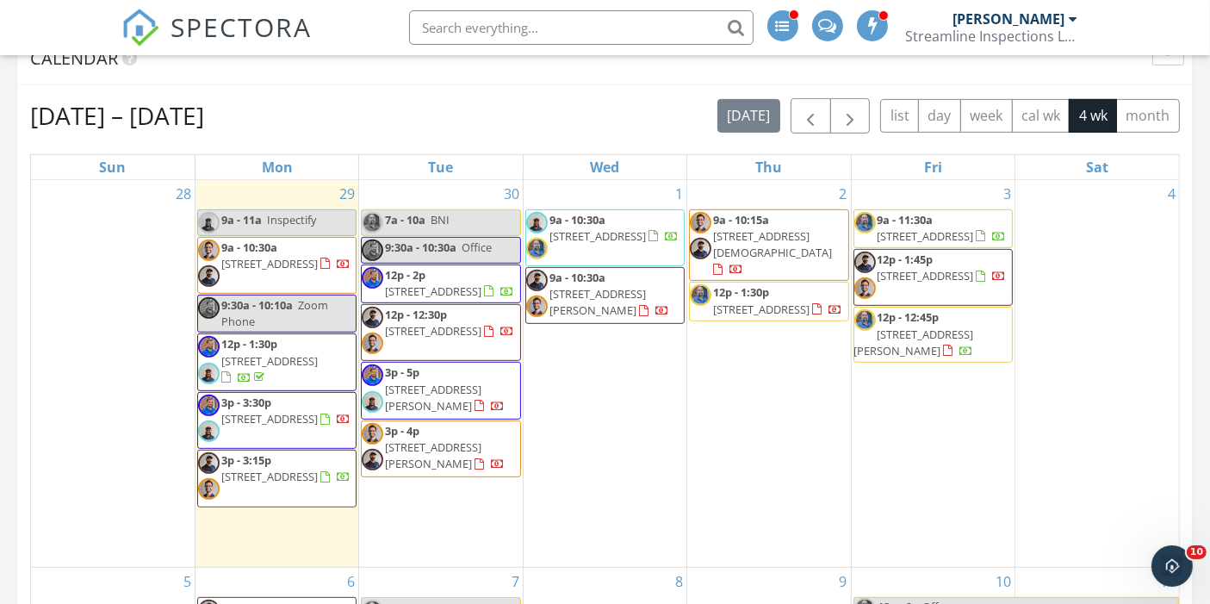
scroll to position [724, 0]
click at [413, 284] on span "1602 Dalloz Rd C, Columbia 29204" at bounding box center [433, 292] width 96 height 16
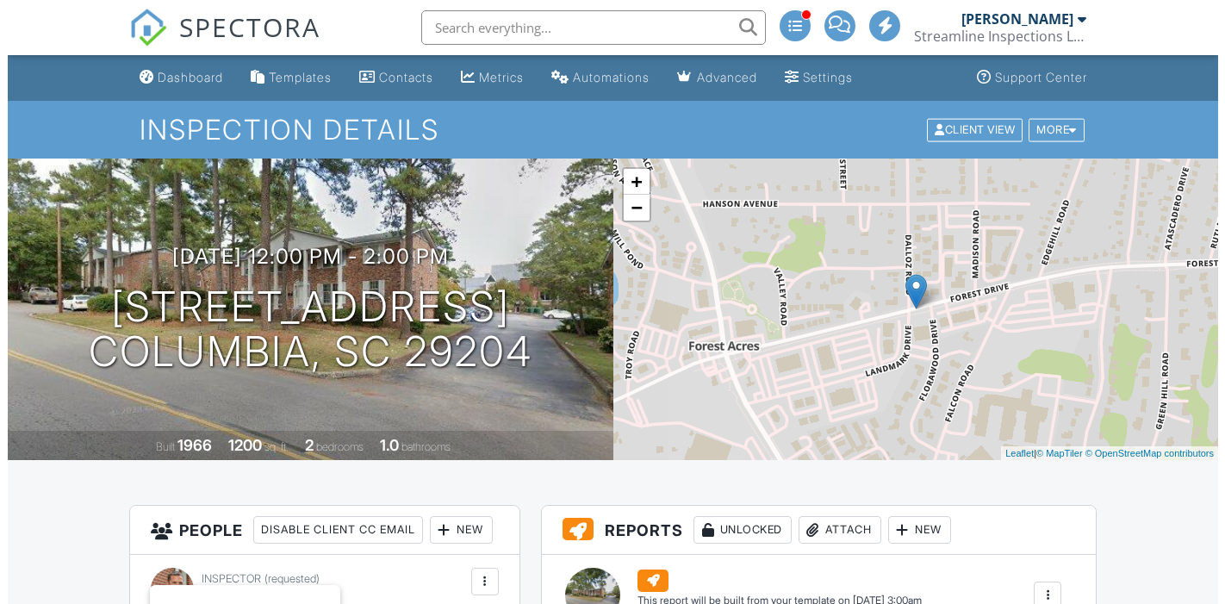
scroll to position [208, 0]
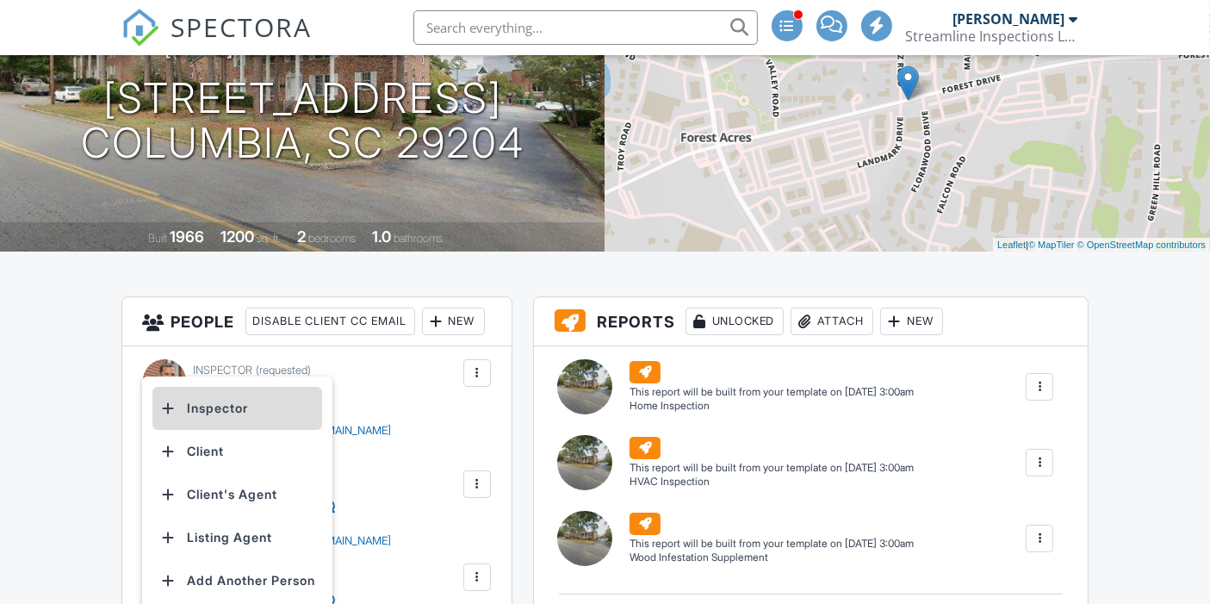
click at [207, 406] on li "Inspector" at bounding box center [237, 408] width 170 height 43
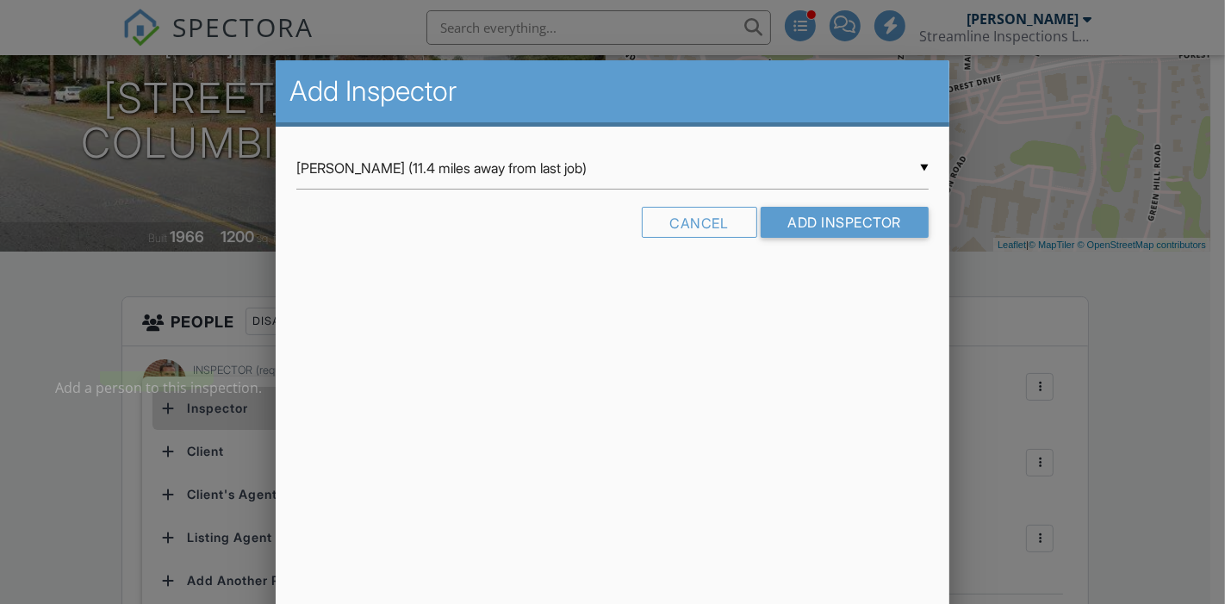
scroll to position [0, 0]
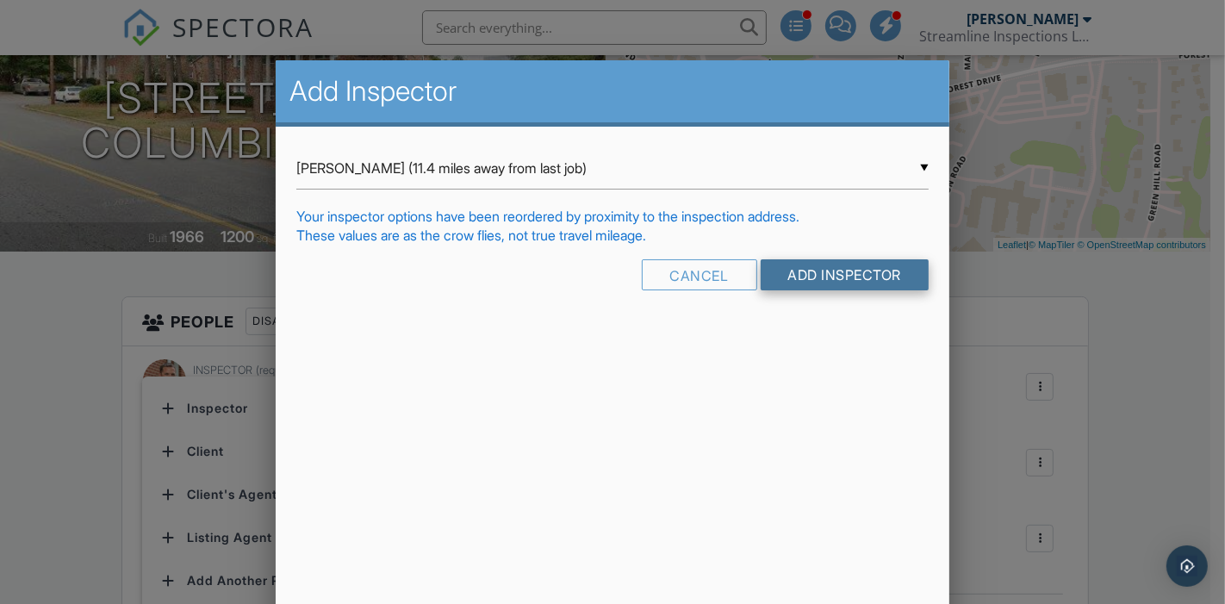
click at [806, 276] on input "Add Inspector" at bounding box center [845, 274] width 169 height 31
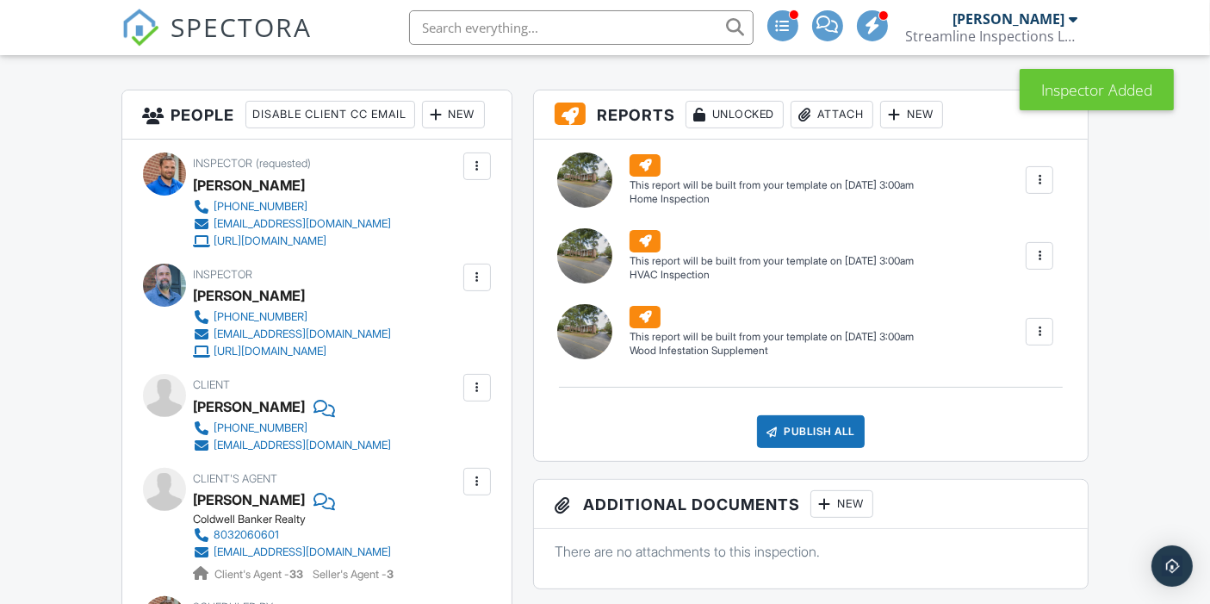
click at [422, 128] on div "New" at bounding box center [453, 115] width 63 height 28
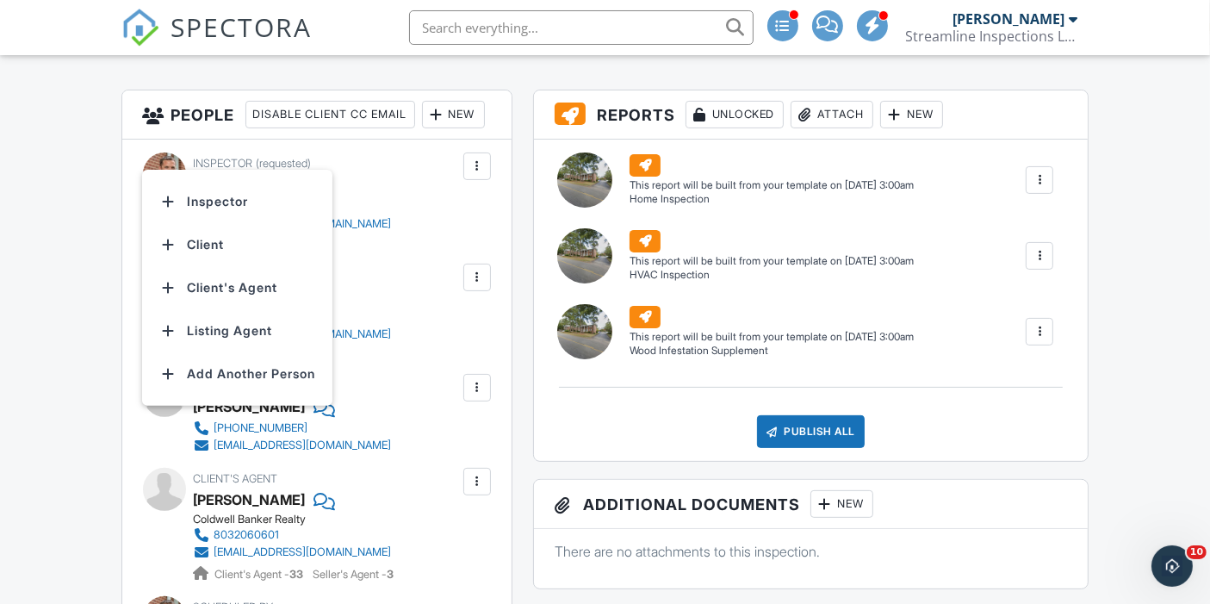
click at [370, 140] on h3 "People Disable Client CC Email New Inspector Client Client's Agent Listing Agen…" at bounding box center [316, 114] width 389 height 49
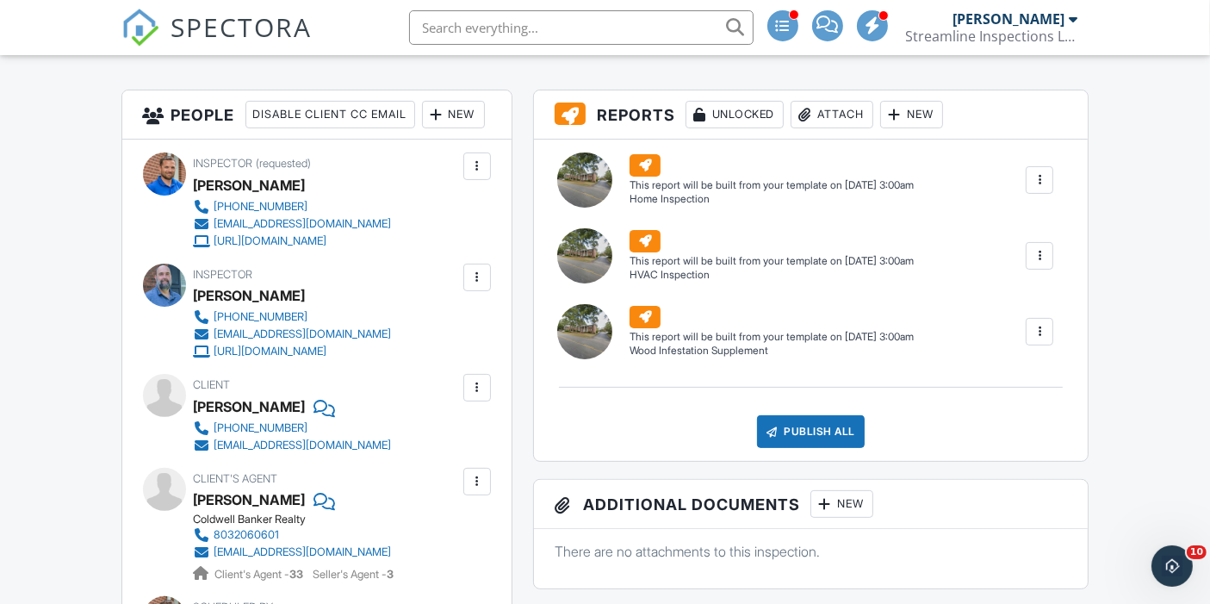
click at [422, 128] on div "New" at bounding box center [453, 115] width 63 height 28
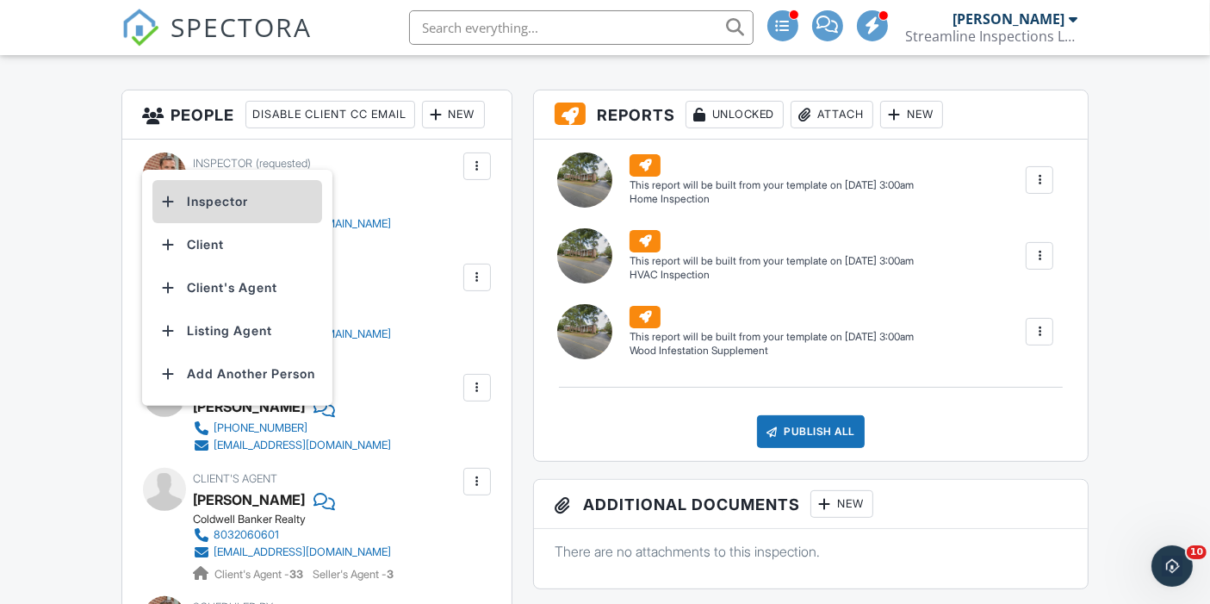
click at [224, 195] on li "Inspector" at bounding box center [237, 201] width 170 height 43
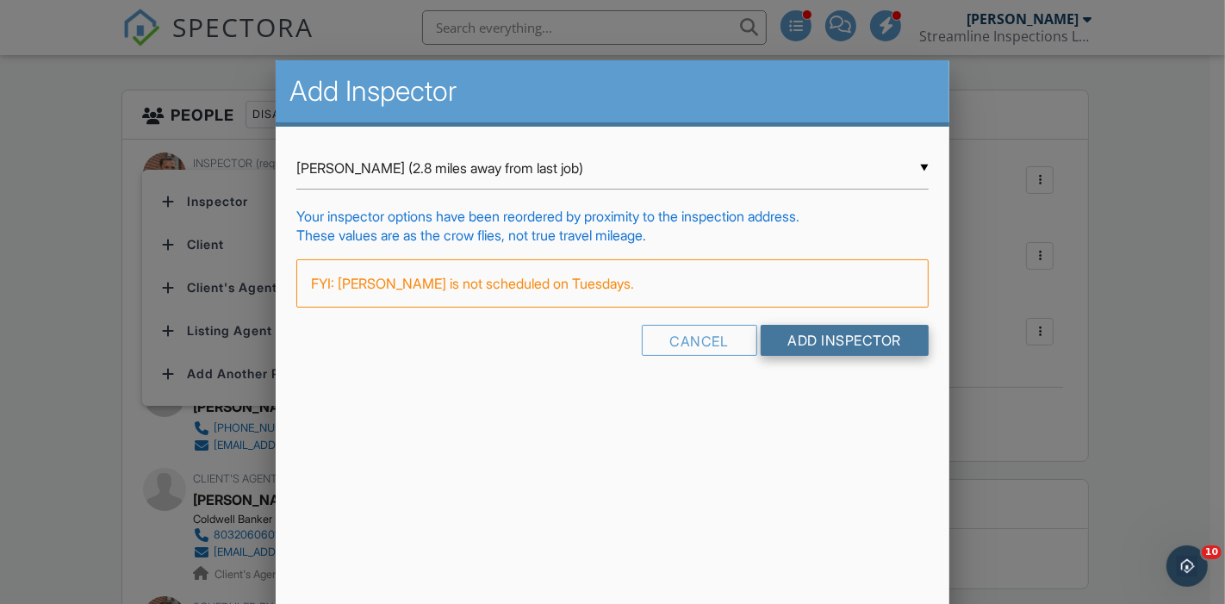
click at [822, 340] on input "Add Inspector" at bounding box center [845, 340] width 169 height 31
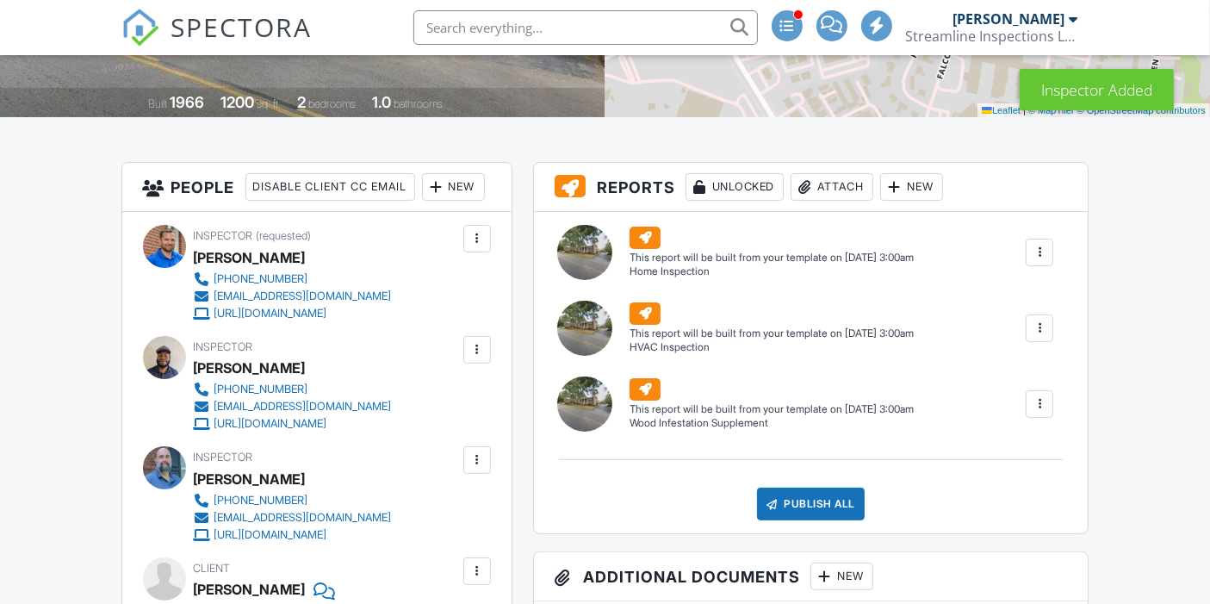
click at [470, 469] on div at bounding box center [477, 459] width 17 height 17
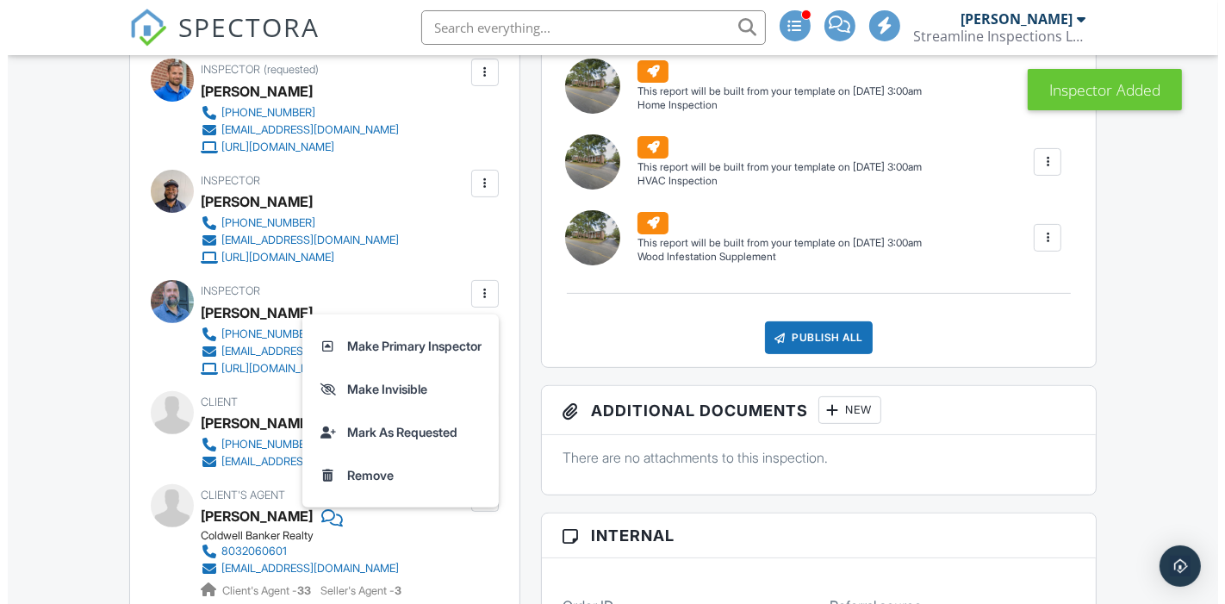
scroll to position [526, 0]
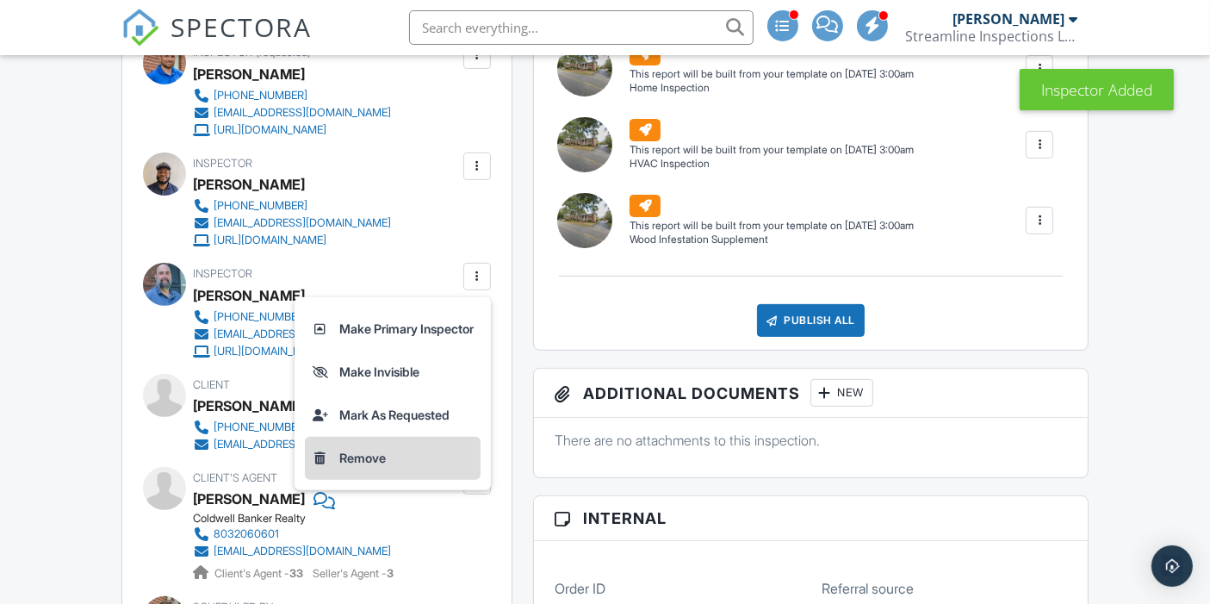
click at [339, 480] on li "Remove" at bounding box center [393, 458] width 176 height 43
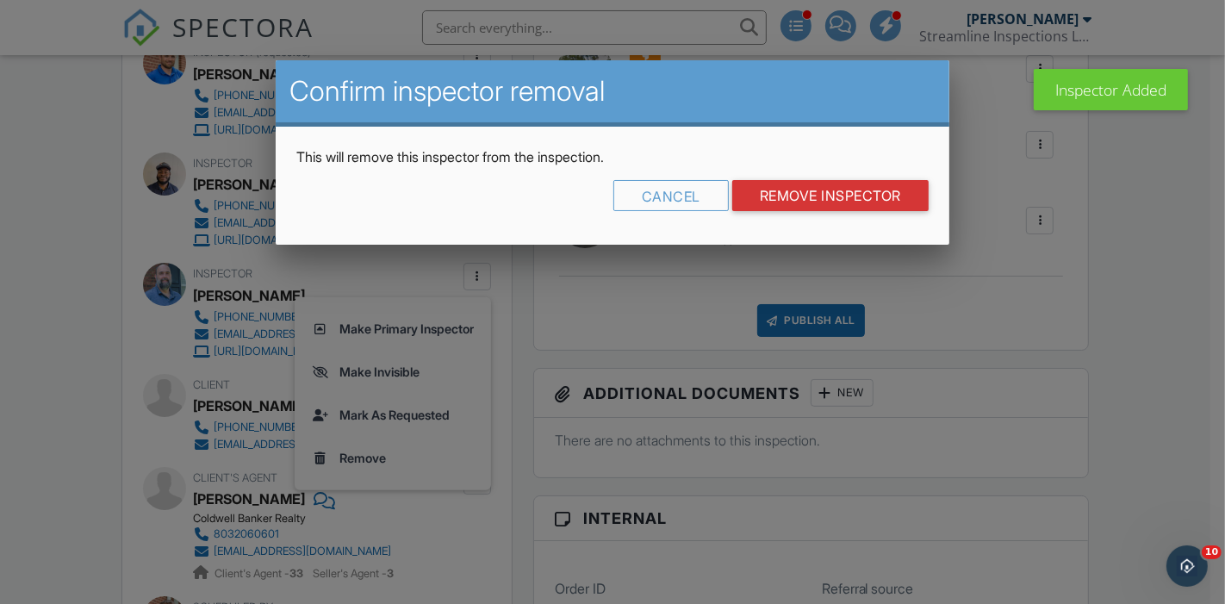
scroll to position [0, 0]
click at [804, 196] on input "Remove Inspector" at bounding box center [830, 195] width 196 height 31
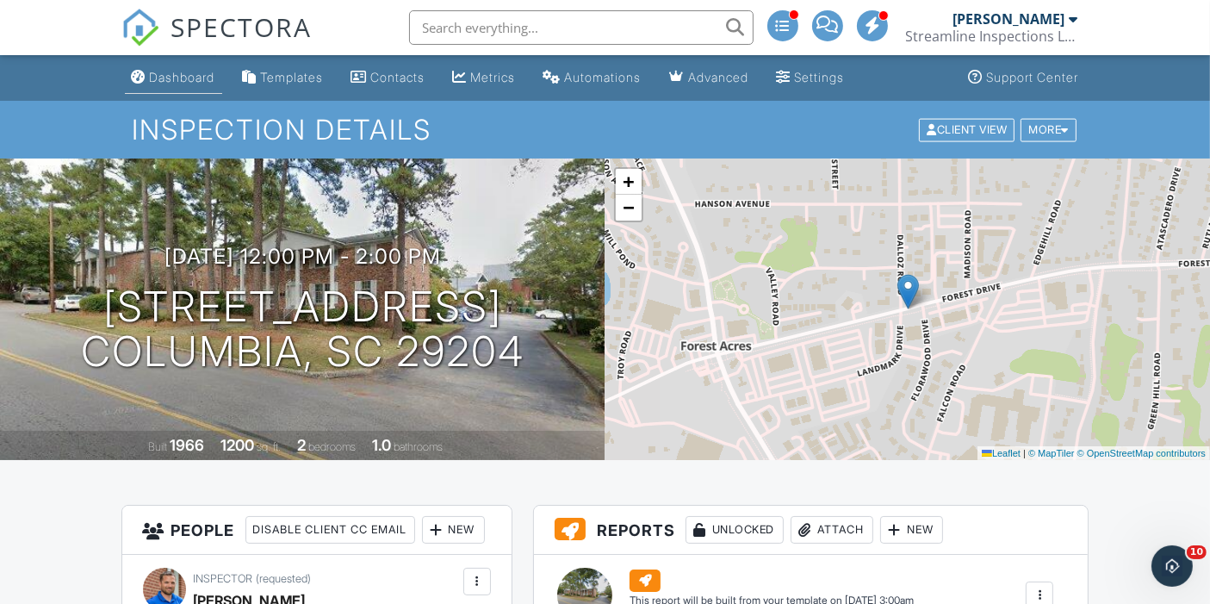
click at [177, 72] on div "Dashboard" at bounding box center [182, 77] width 65 height 15
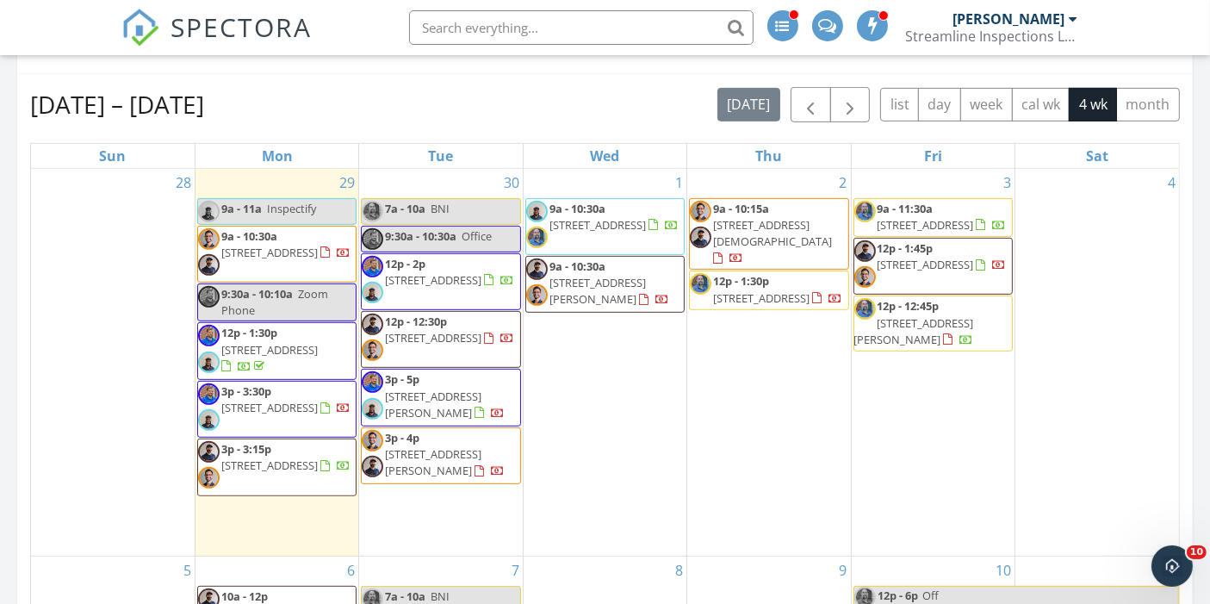
scroll to position [733, 0]
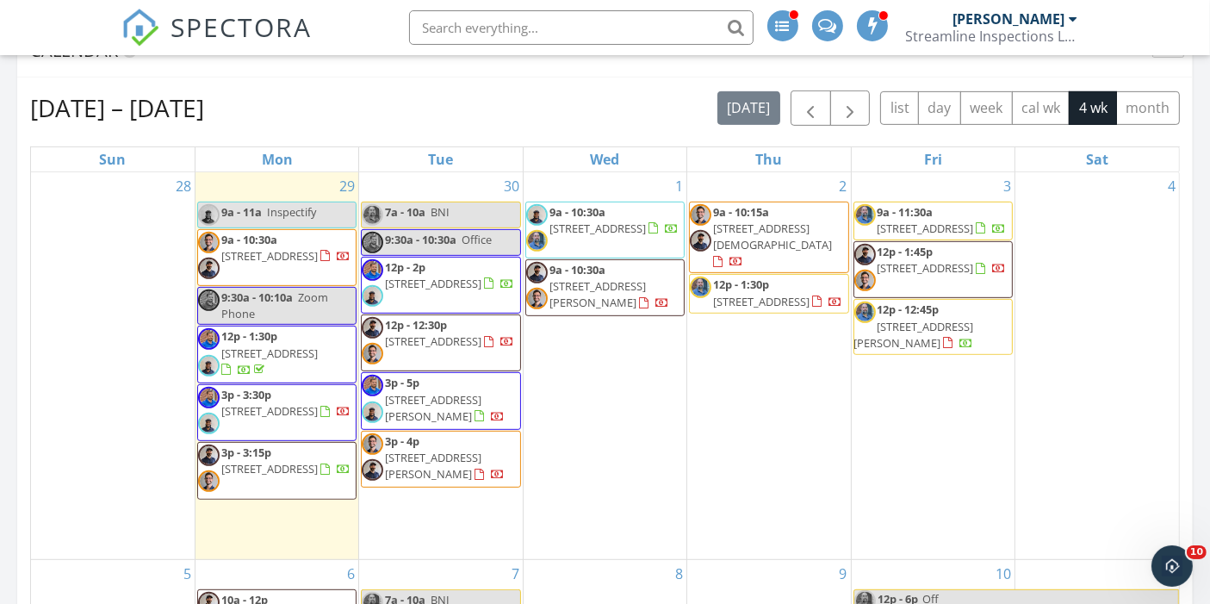
click at [301, 250] on span "[STREET_ADDRESS]" at bounding box center [269, 256] width 96 height 16
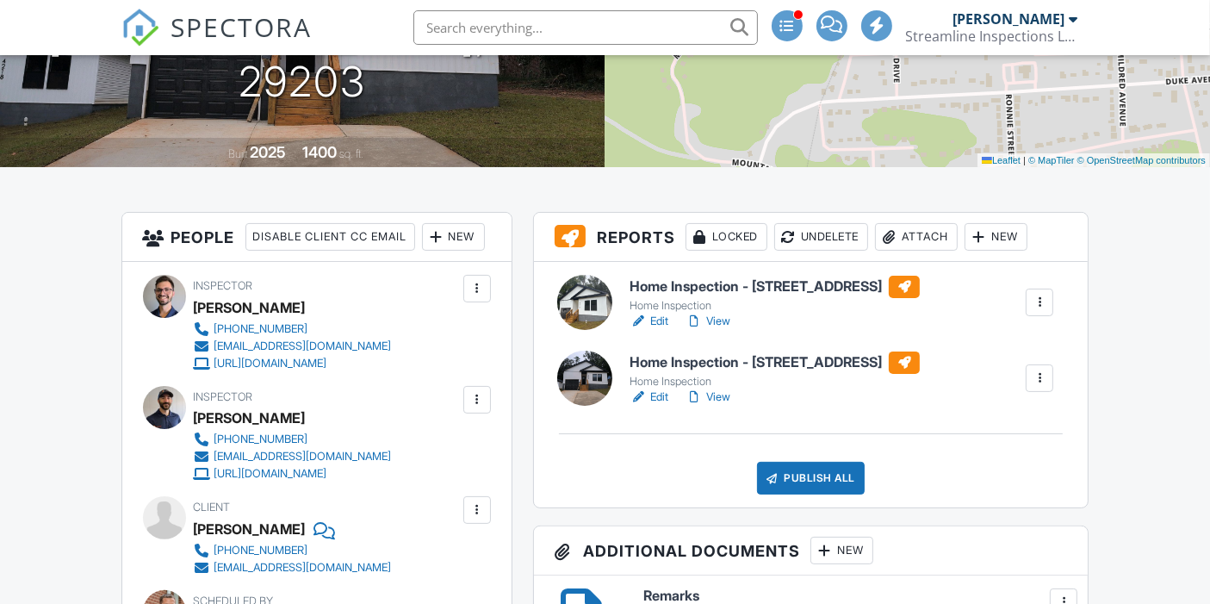
scroll to position [273, 0]
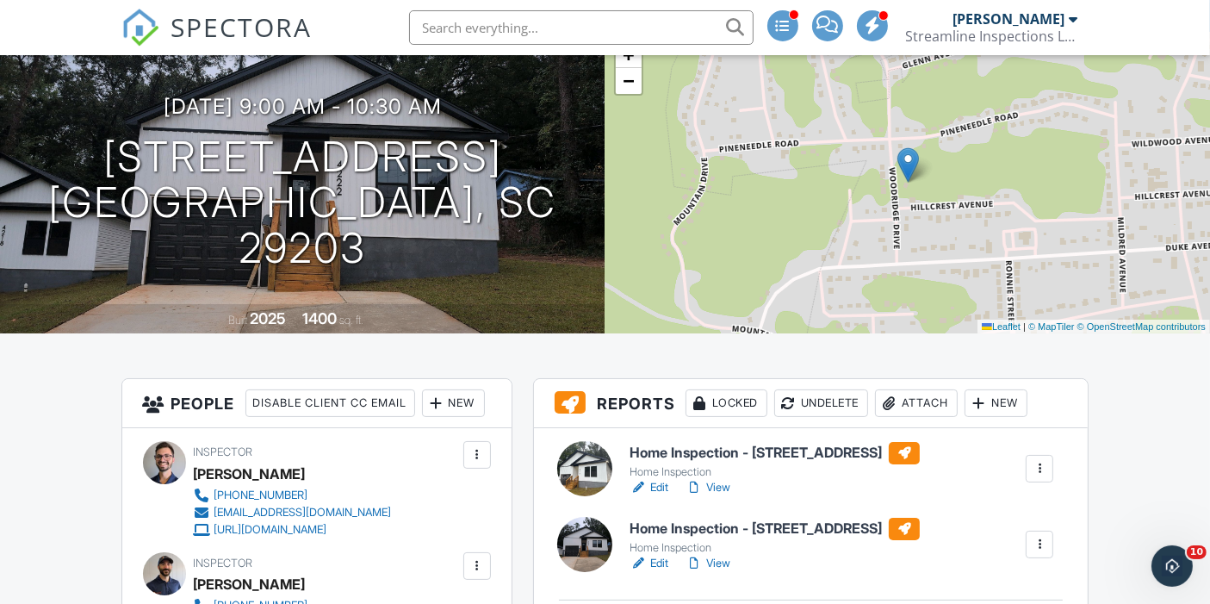
scroll to position [0, 0]
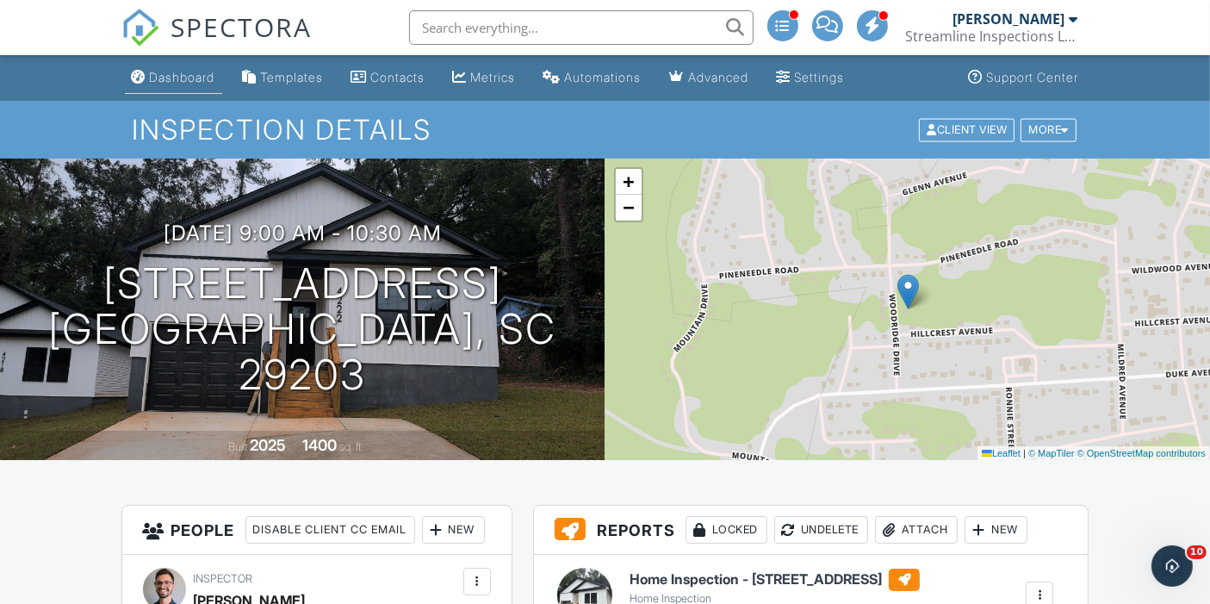
click at [189, 71] on div "Dashboard" at bounding box center [182, 77] width 65 height 15
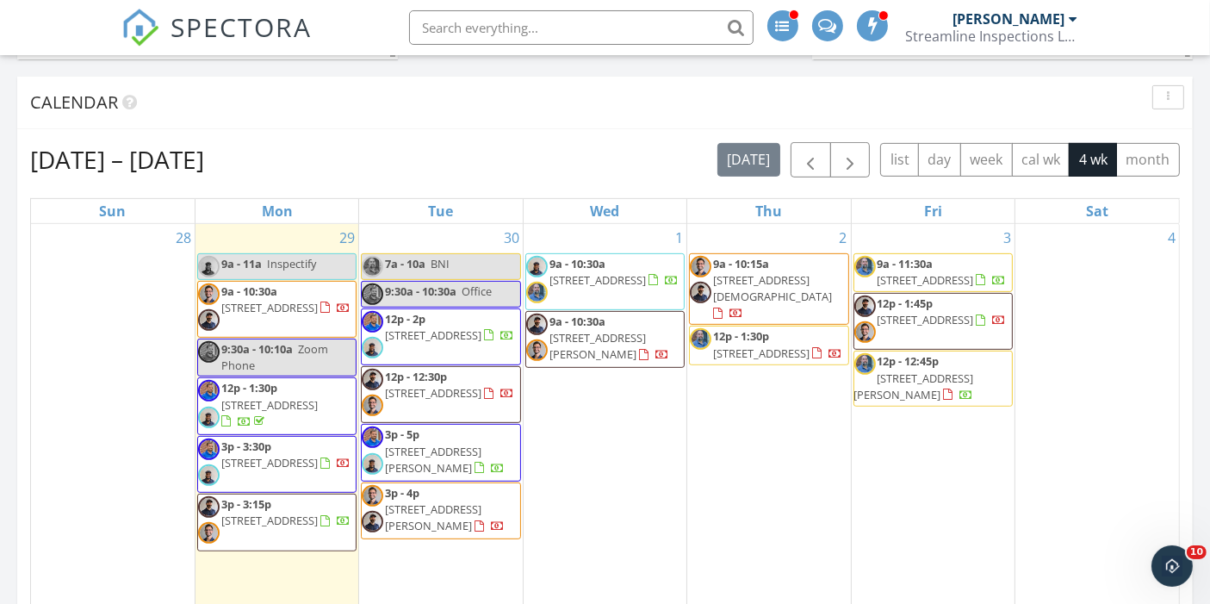
scroll to position [685, 0]
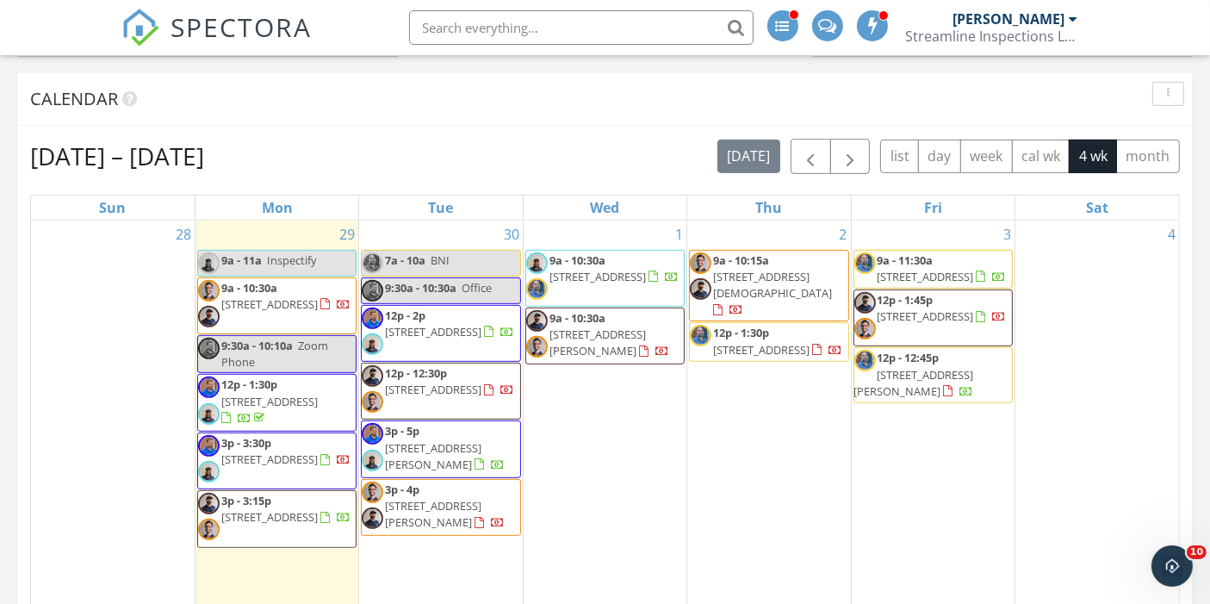
click at [258, 515] on span "284 Swansea Rd, Swansea 29160" at bounding box center [269, 517] width 96 height 16
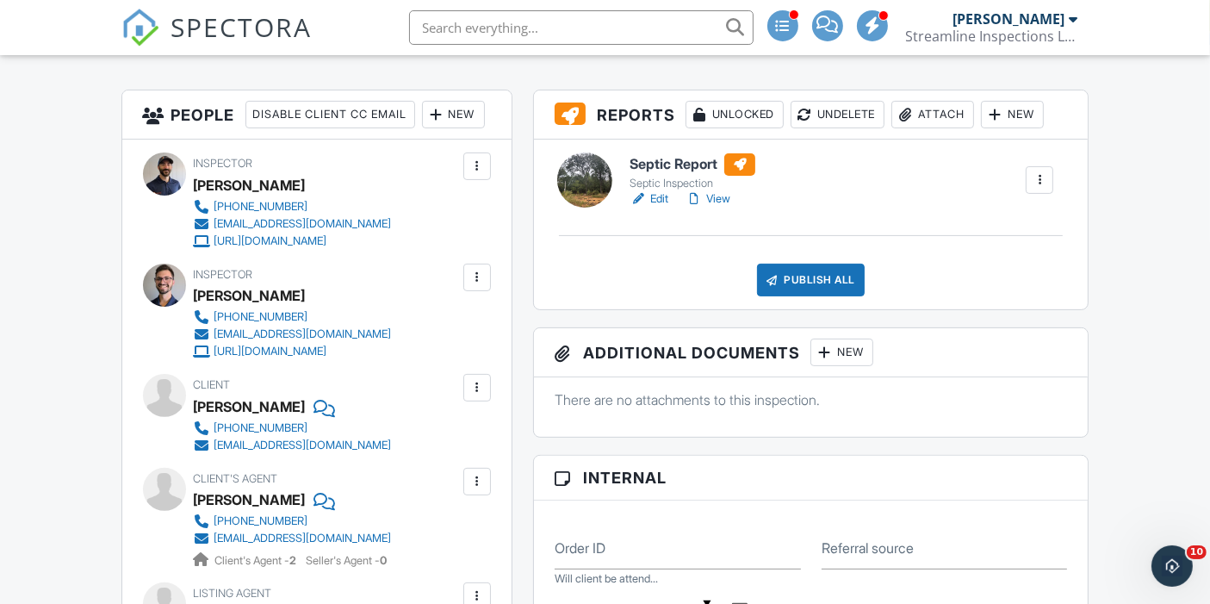
click at [707, 194] on link "View" at bounding box center [708, 198] width 45 height 17
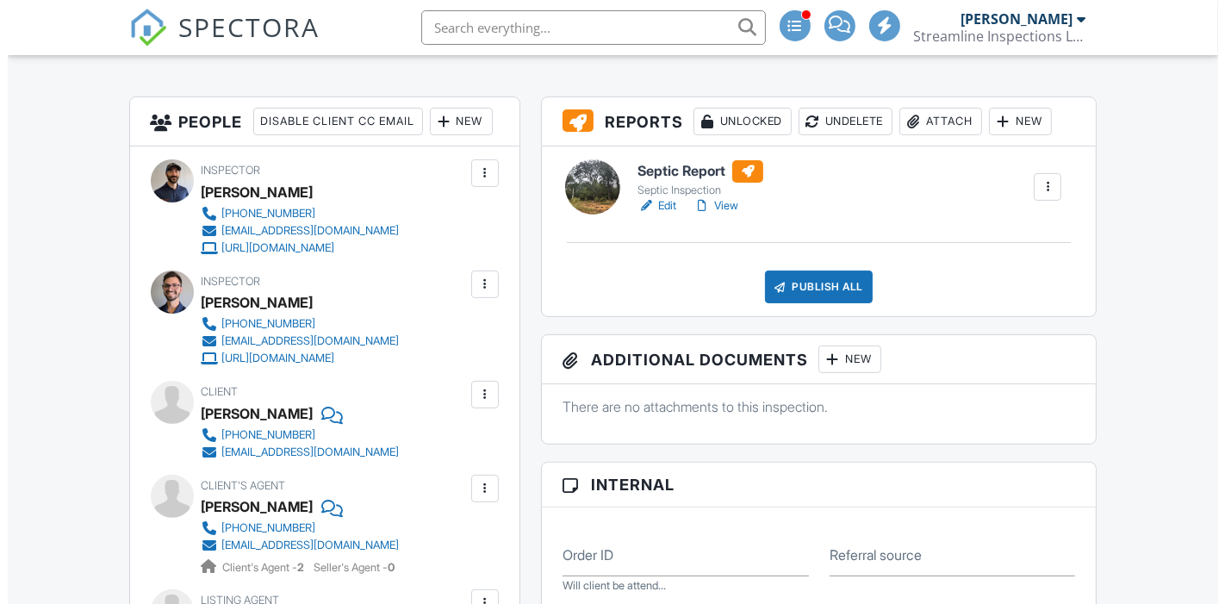
scroll to position [408, 0]
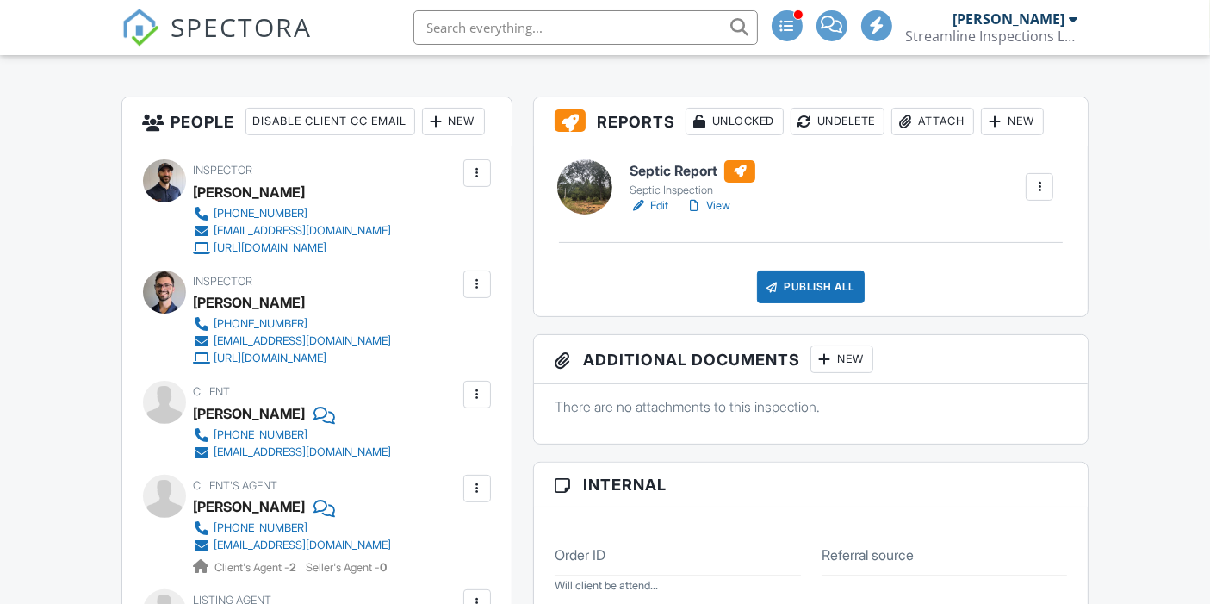
click at [780, 282] on div at bounding box center [771, 286] width 17 height 17
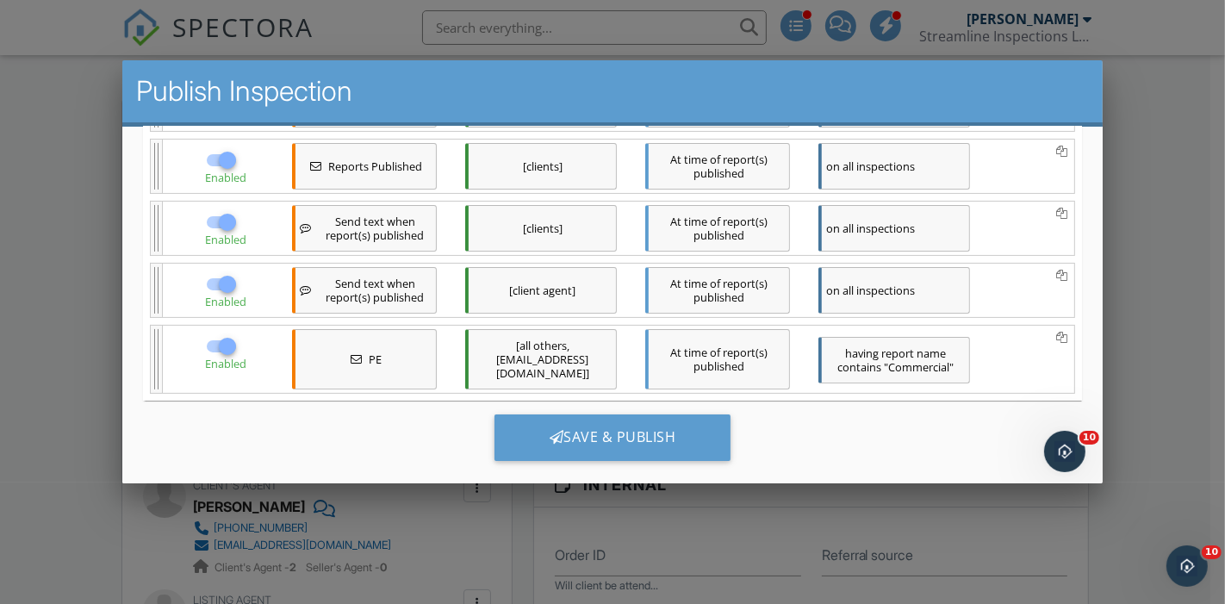
scroll to position [0, 0]
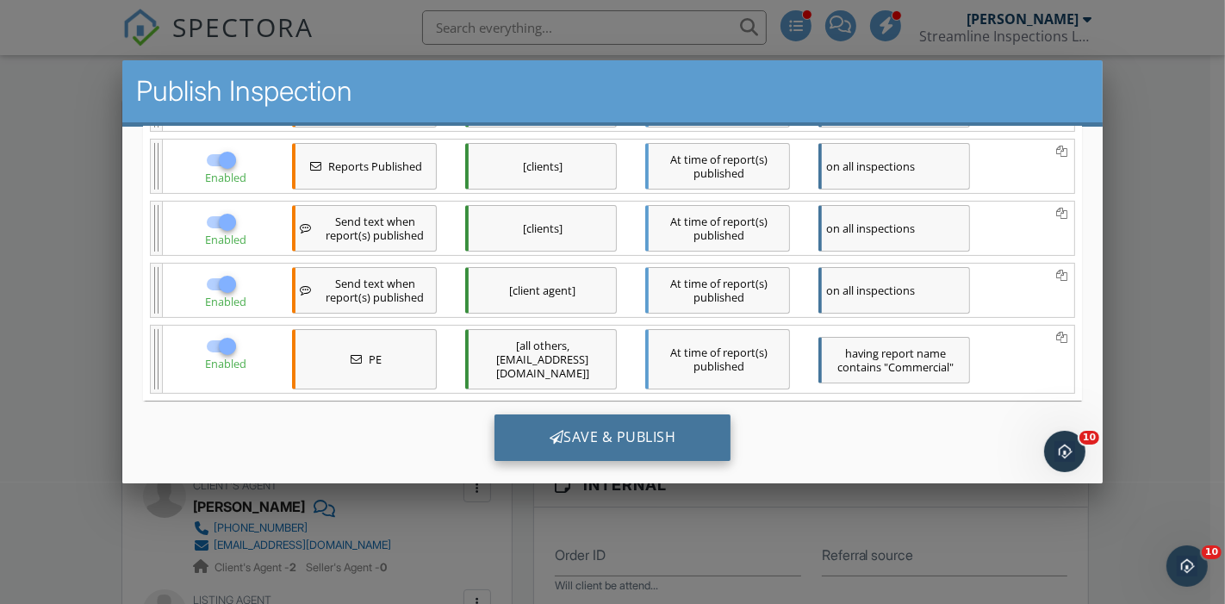
click at [570, 429] on div "Save & Publish" at bounding box center [612, 437] width 237 height 47
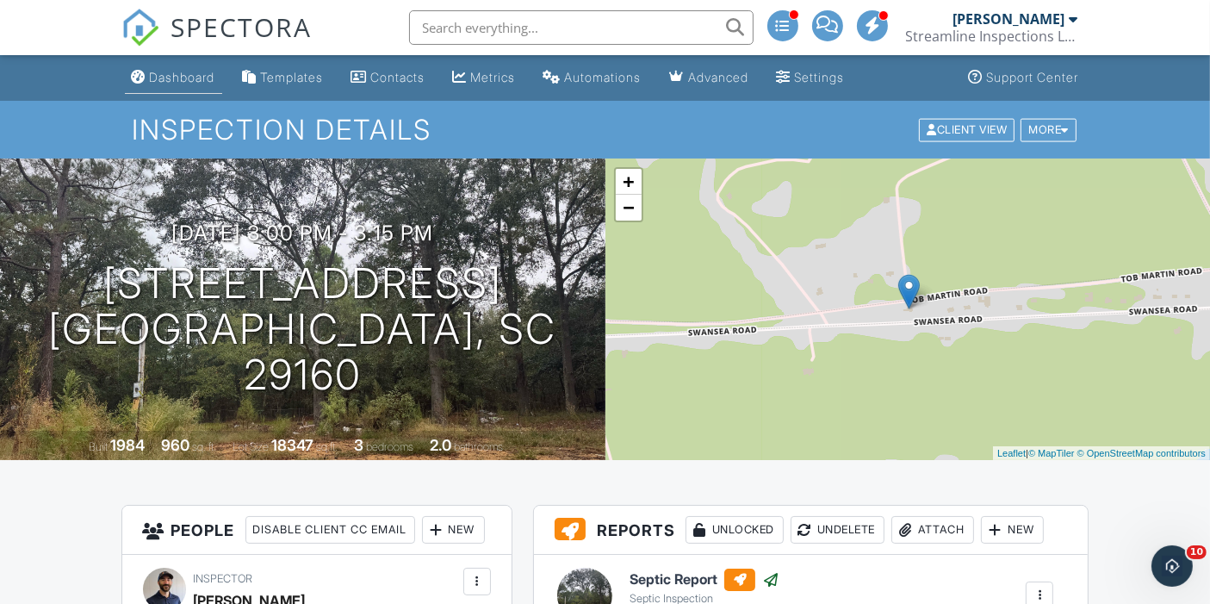
click at [169, 77] on div "Dashboard" at bounding box center [182, 77] width 65 height 15
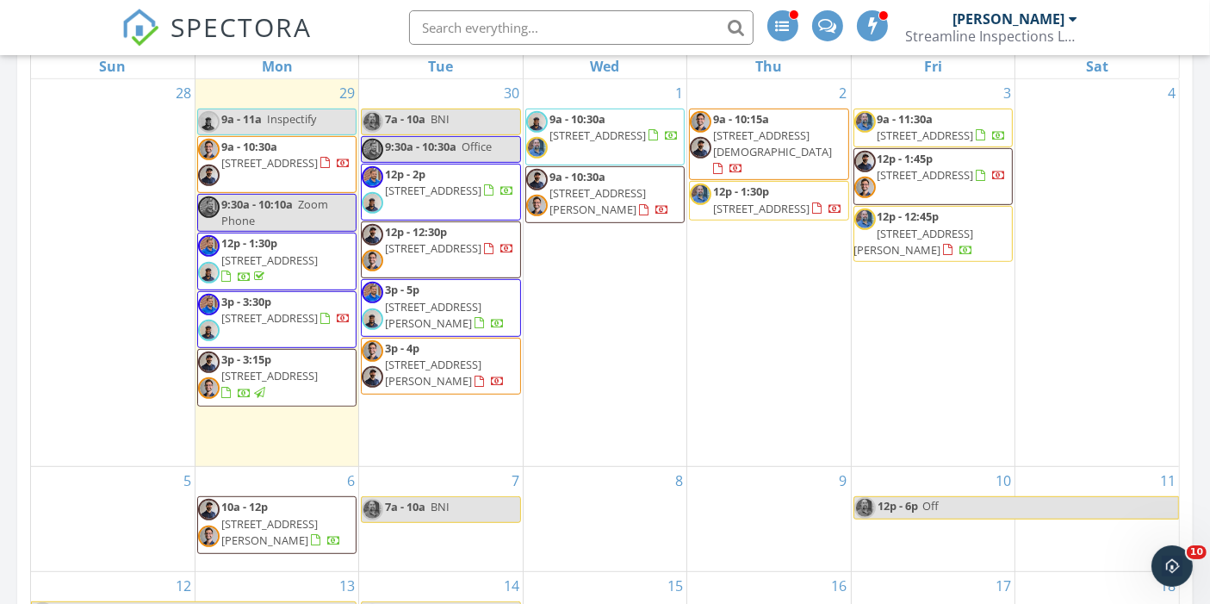
scroll to position [816, 0]
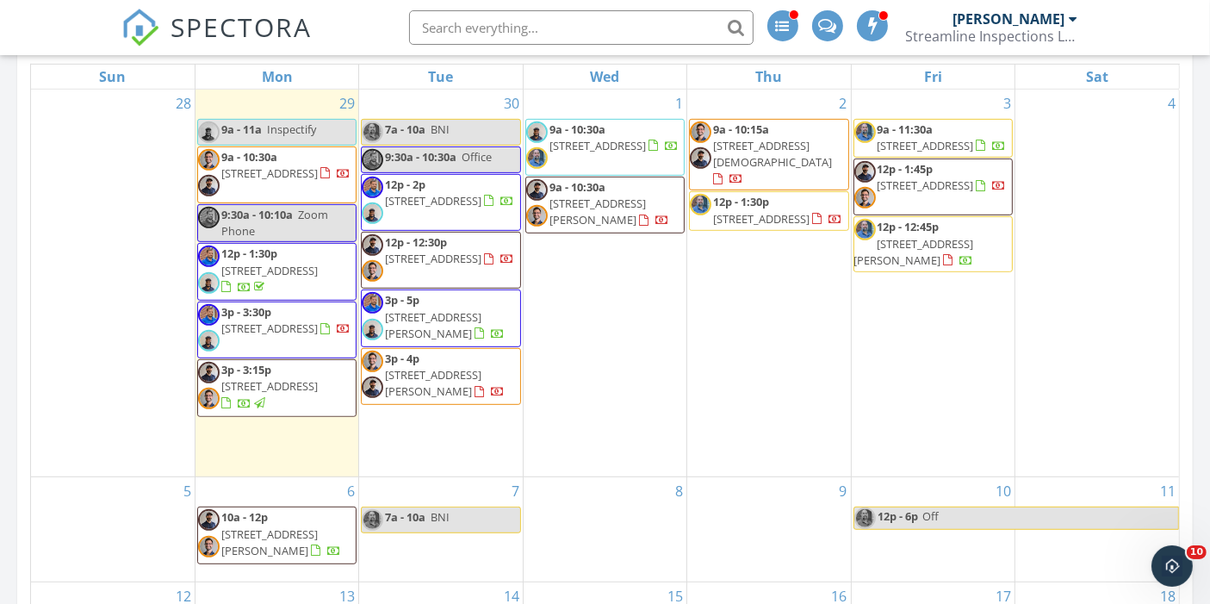
click at [288, 320] on span "322 Saluda Ave, Batesburg-Leesville 29006" at bounding box center [269, 328] width 96 height 16
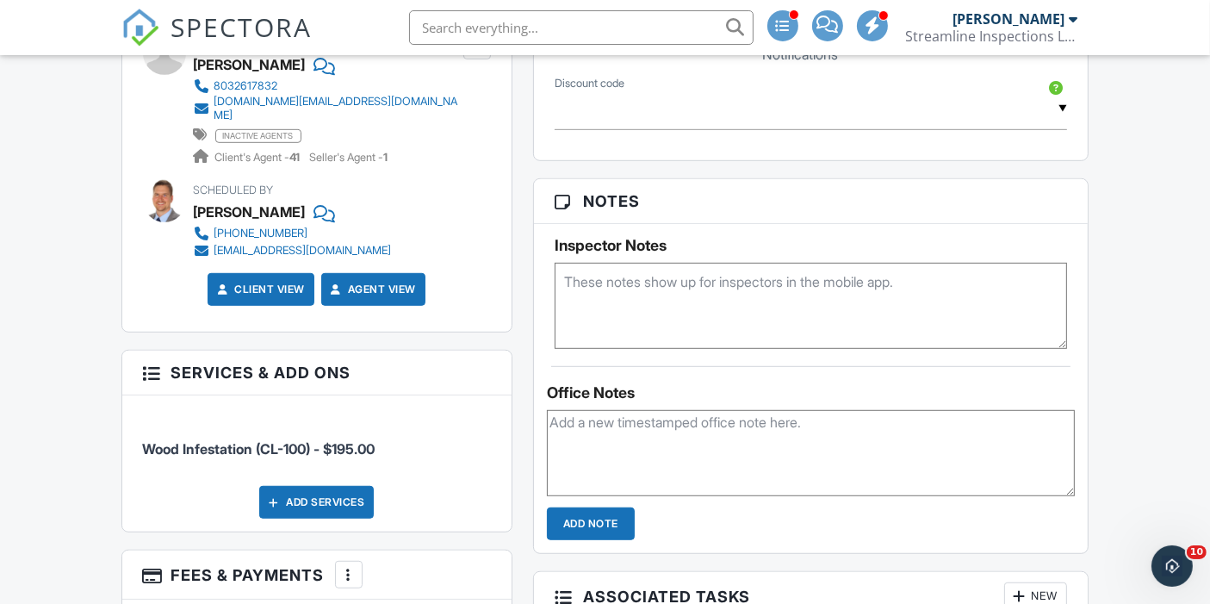
scroll to position [991, 0]
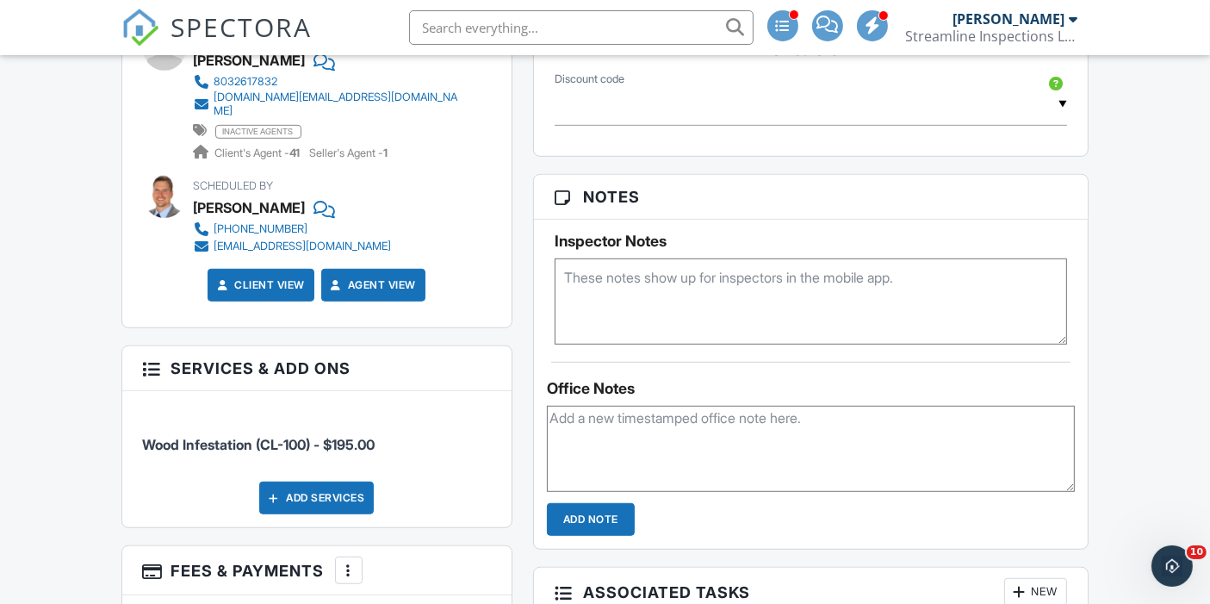
click at [86, 475] on div "Dashboard Templates Contacts Metrics Automations Advanced Settings Support Cent…" at bounding box center [605, 506] width 1210 height 2882
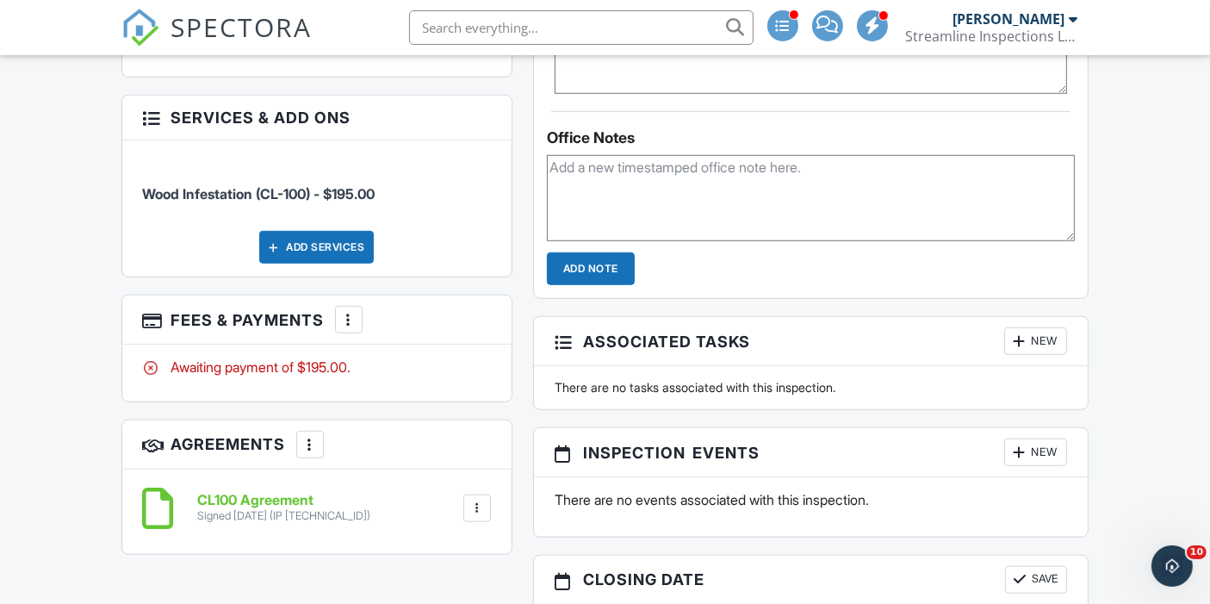
scroll to position [1240, 0]
